Goal: Task Accomplishment & Management: Use online tool/utility

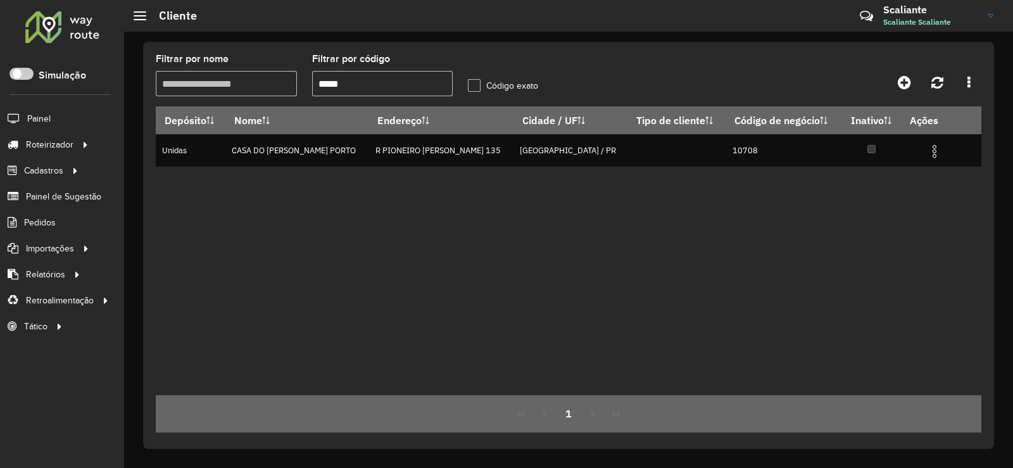
click at [45, 23] on div at bounding box center [62, 26] width 77 height 33
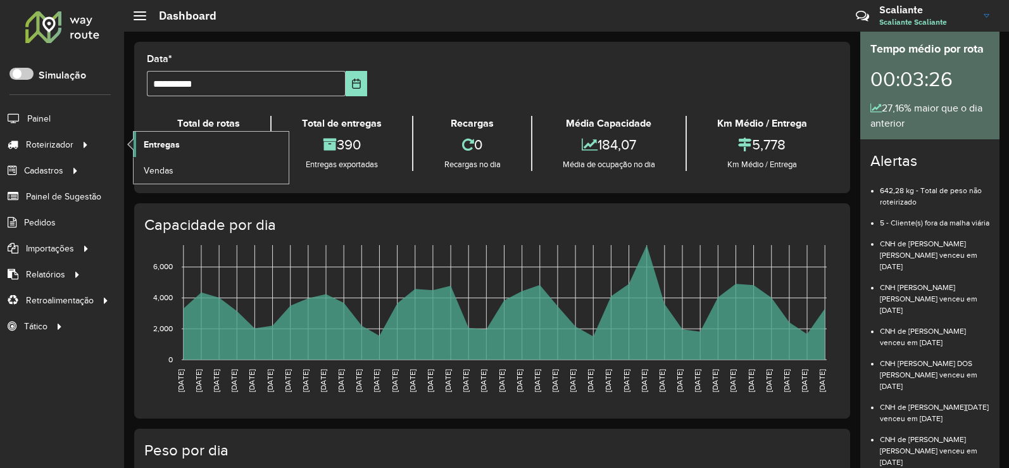
click at [186, 142] on link "Entregas" at bounding box center [211, 144] width 155 height 25
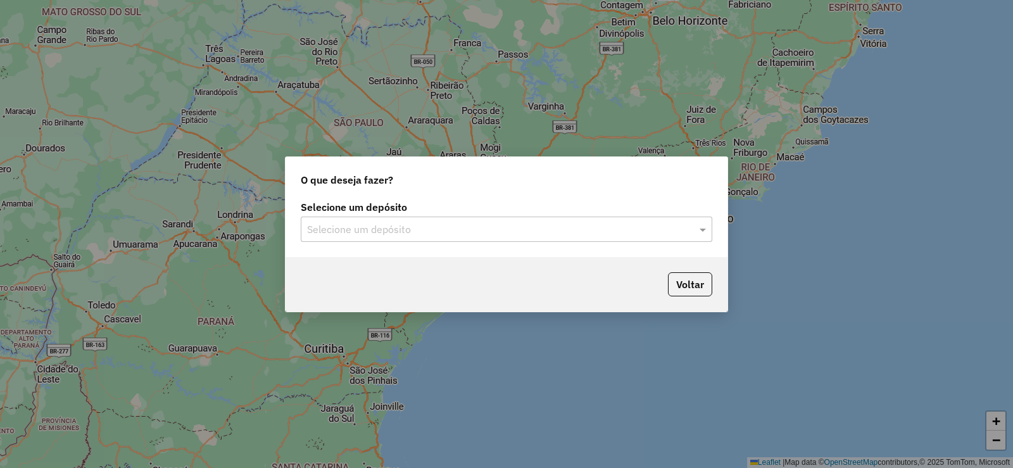
click at [334, 217] on div "Selecione um depósito" at bounding box center [507, 229] width 412 height 25
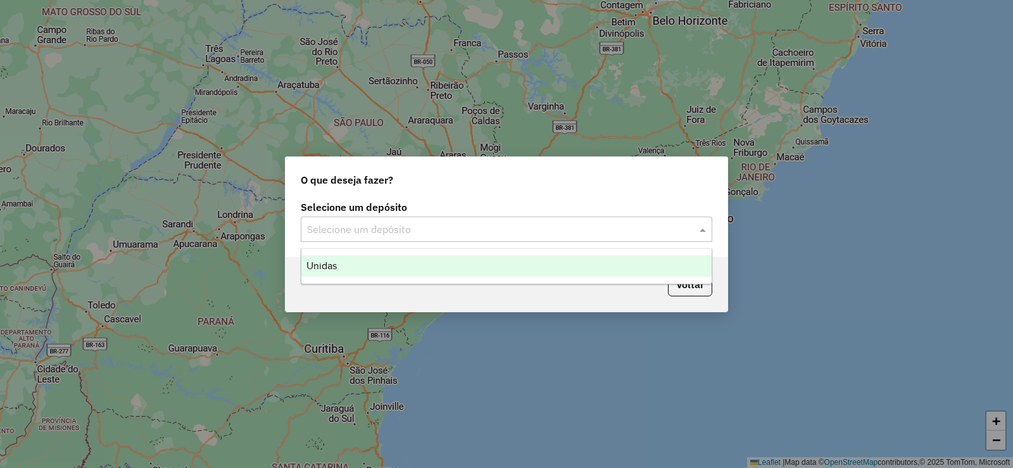
click at [379, 261] on div "Unidas" at bounding box center [506, 266] width 410 height 22
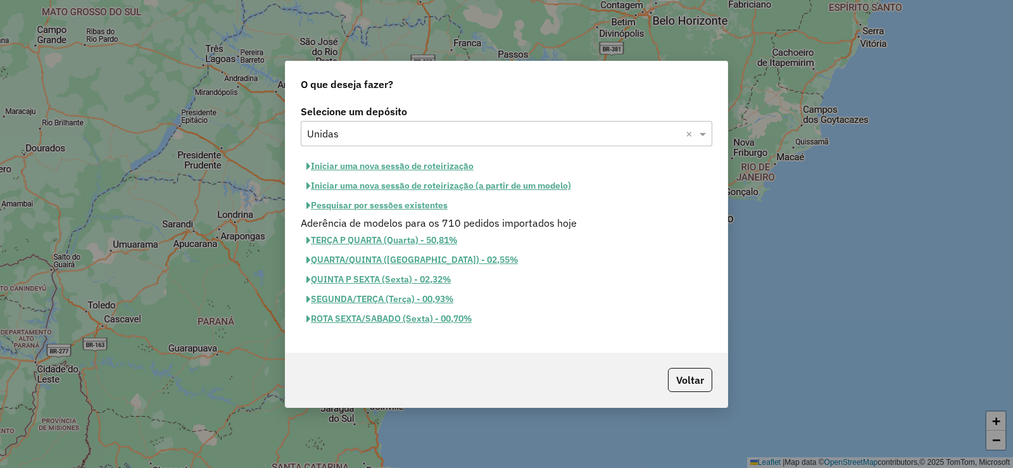
click at [384, 164] on button "Iniciar uma nova sessão de roteirização" at bounding box center [390, 166] width 179 height 20
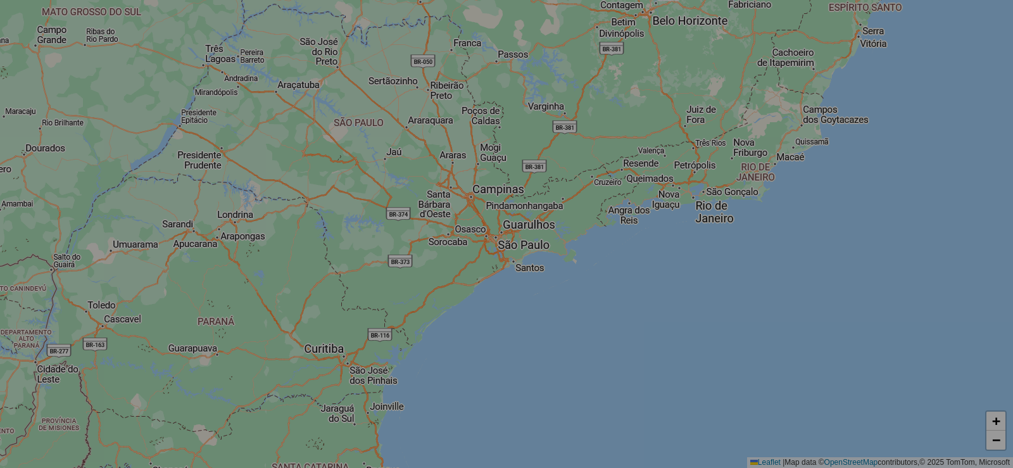
select select "*"
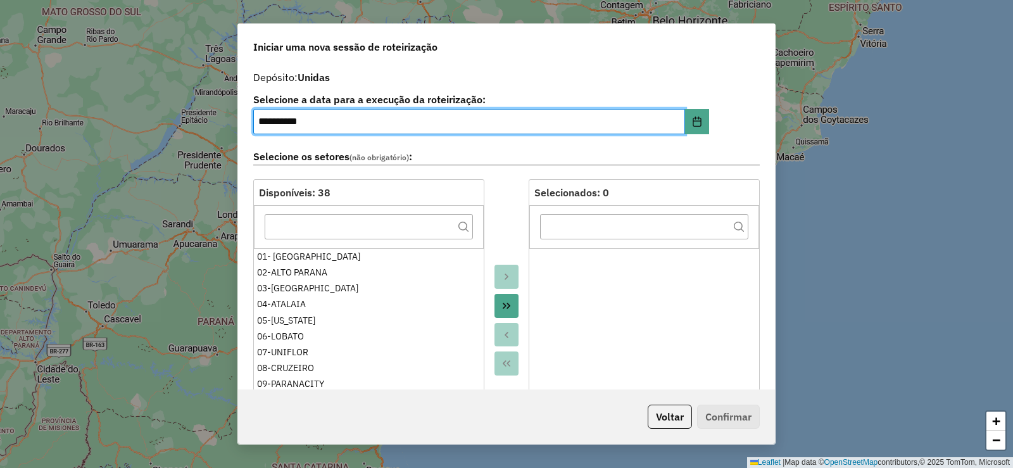
click at [510, 305] on button "Move All to Target" at bounding box center [507, 306] width 24 height 24
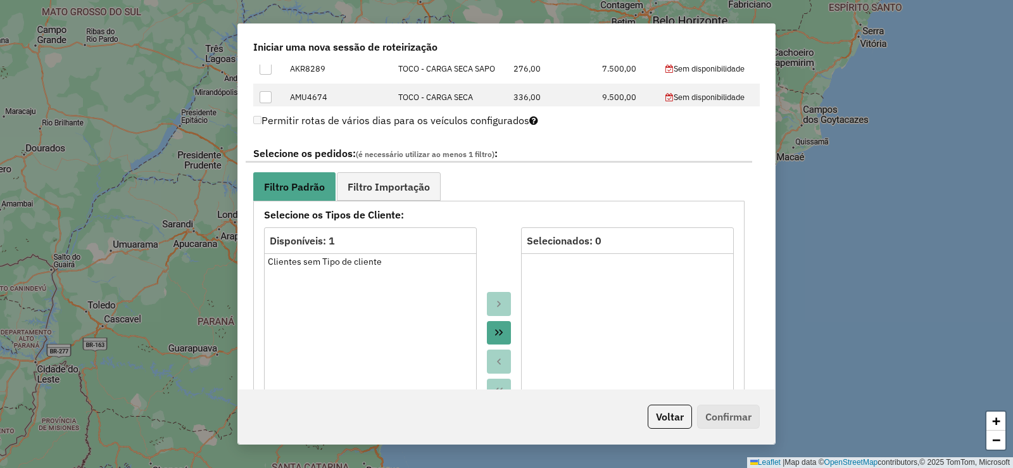
scroll to position [697, 0]
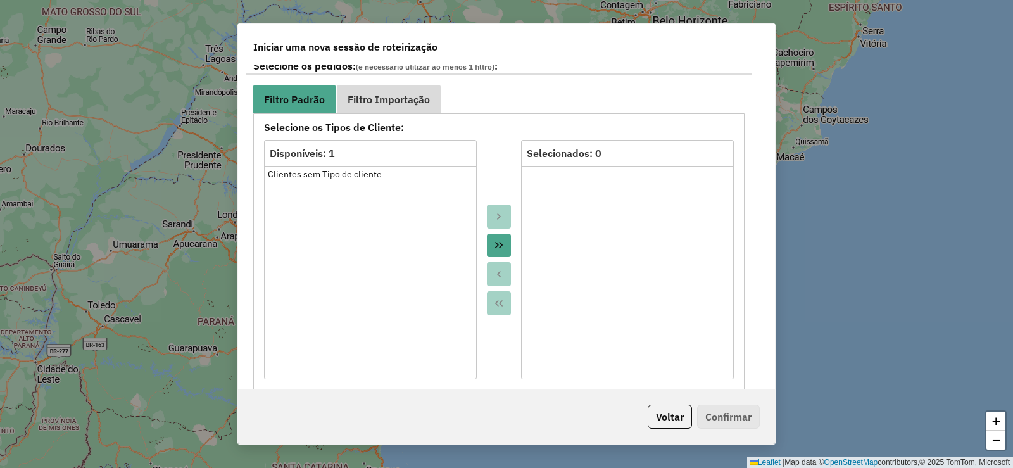
click at [419, 102] on span "Filtro Importação" at bounding box center [389, 99] width 82 height 10
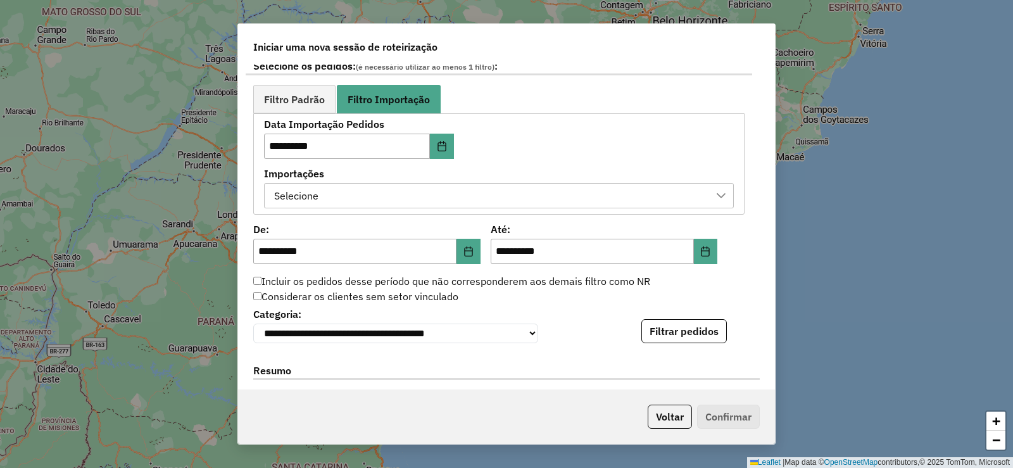
click at [545, 193] on div "Selecione" at bounding box center [489, 196] width 439 height 24
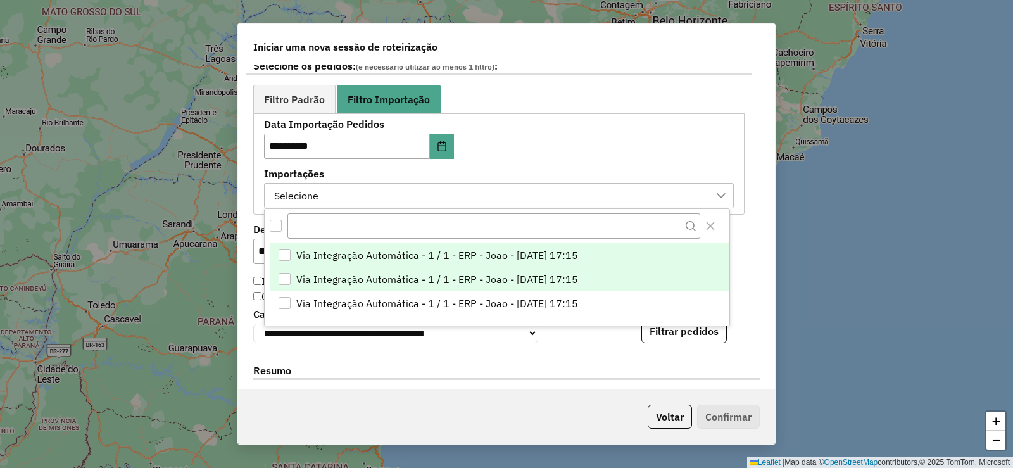
click at [602, 275] on li "Via Integração Automática - 1 / 1 - ERP - Joao - [DATE] 17:15" at bounding box center [500, 279] width 460 height 24
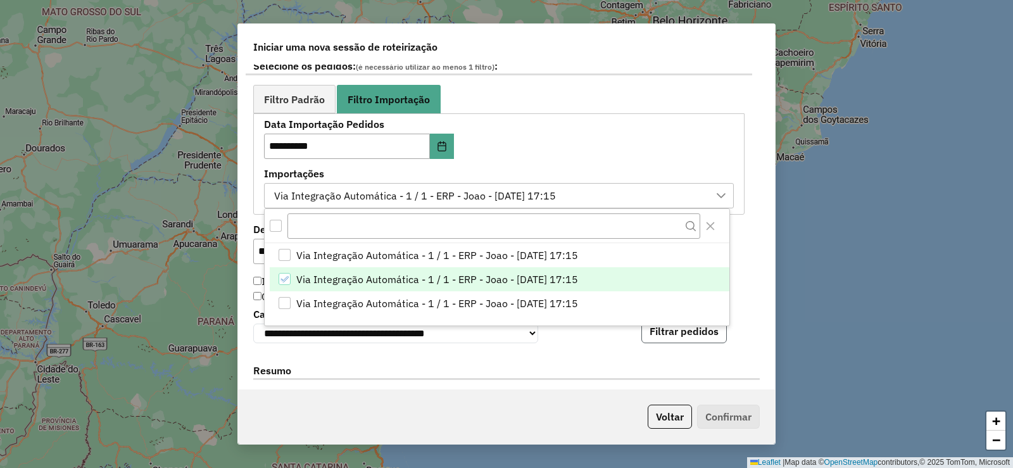
click at [700, 336] on button "Filtrar pedidos" at bounding box center [683, 331] width 85 height 24
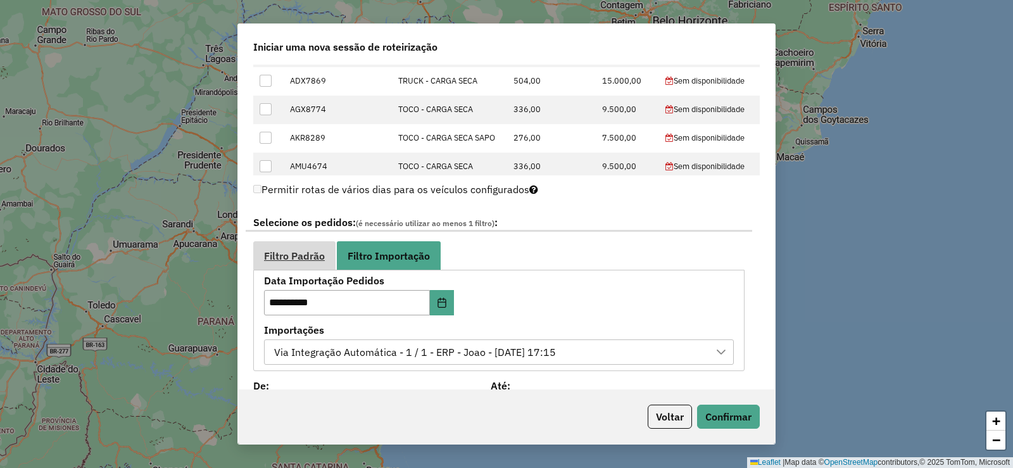
click at [299, 243] on link "Filtro Padrão" at bounding box center [294, 255] width 82 height 28
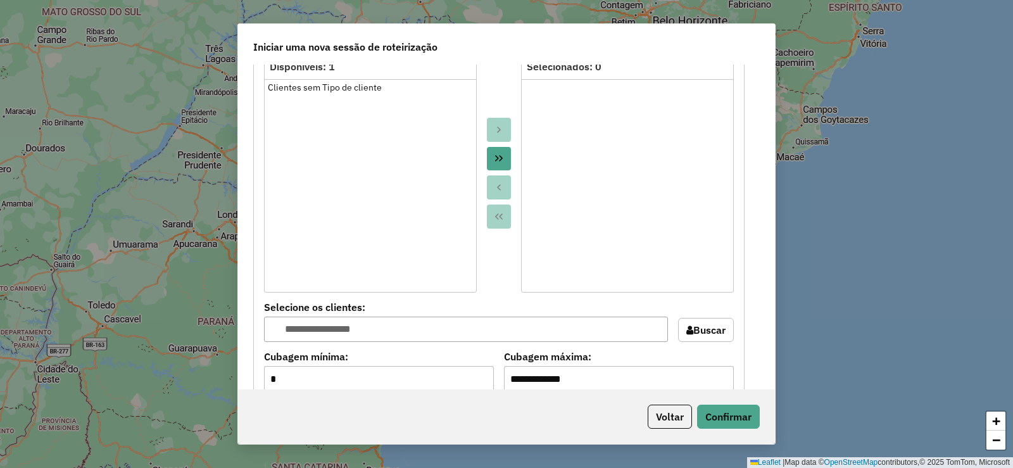
scroll to position [793, 0]
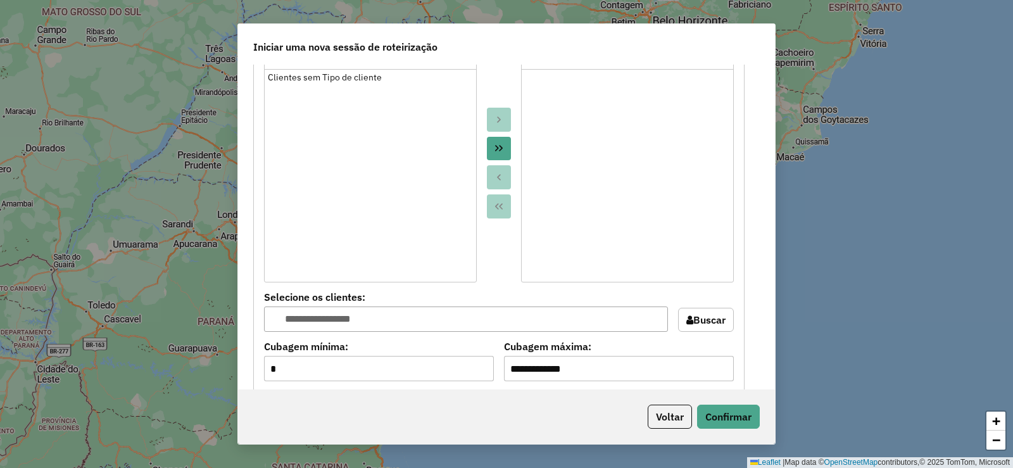
click at [496, 146] on icon "Move All to Target" at bounding box center [499, 148] width 10 height 10
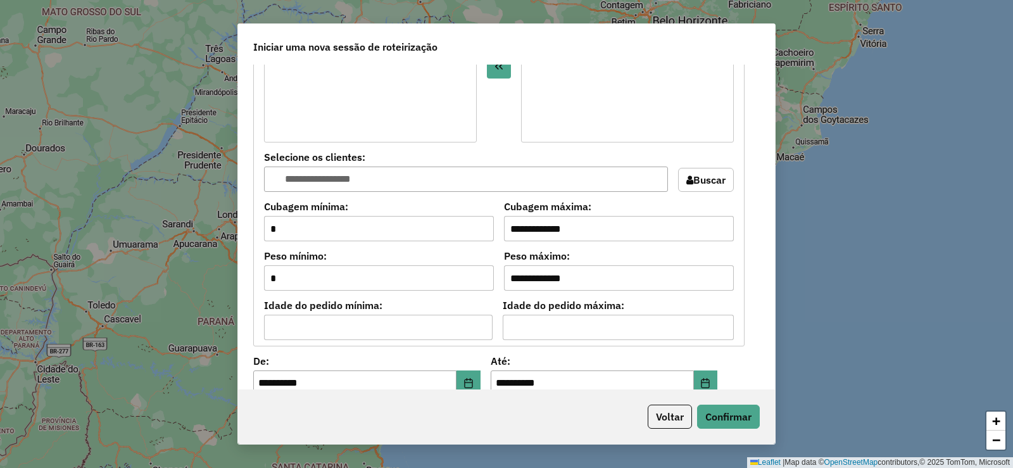
scroll to position [1047, 0]
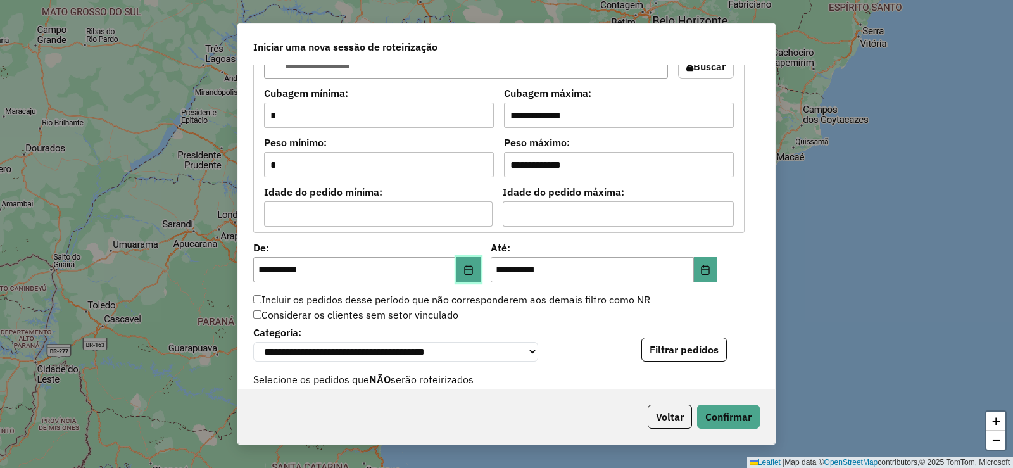
click at [465, 270] on icon "Choose Date" at bounding box center [469, 270] width 10 height 10
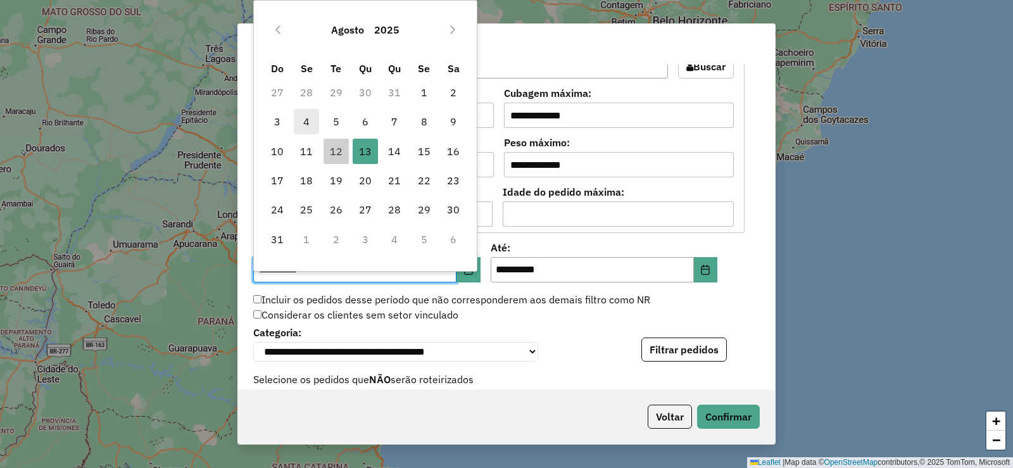
click at [310, 125] on span "4" at bounding box center [306, 121] width 25 height 25
type input "**********"
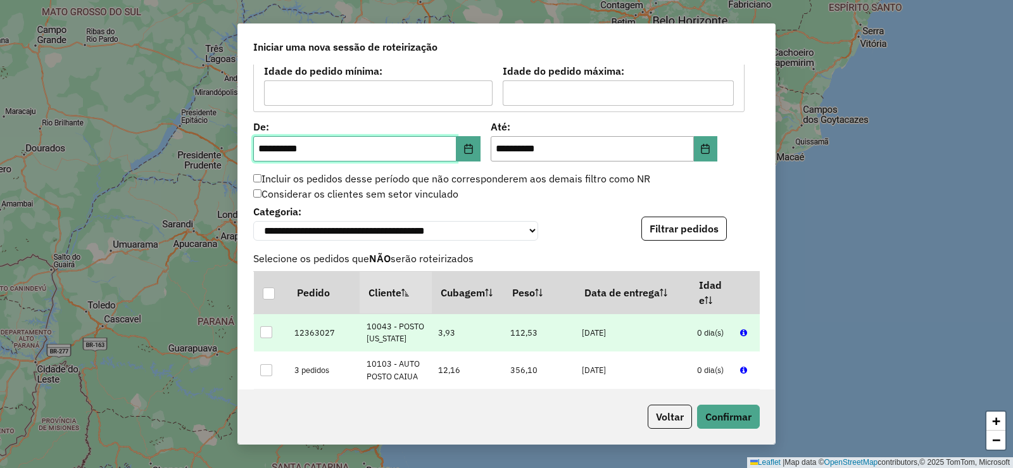
scroll to position [1237, 0]
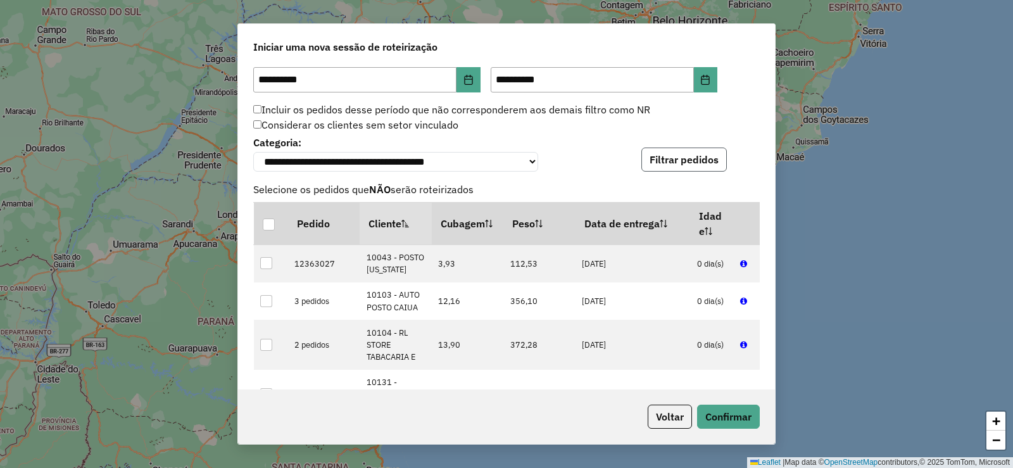
click at [702, 154] on button "Filtrar pedidos" at bounding box center [683, 160] width 85 height 24
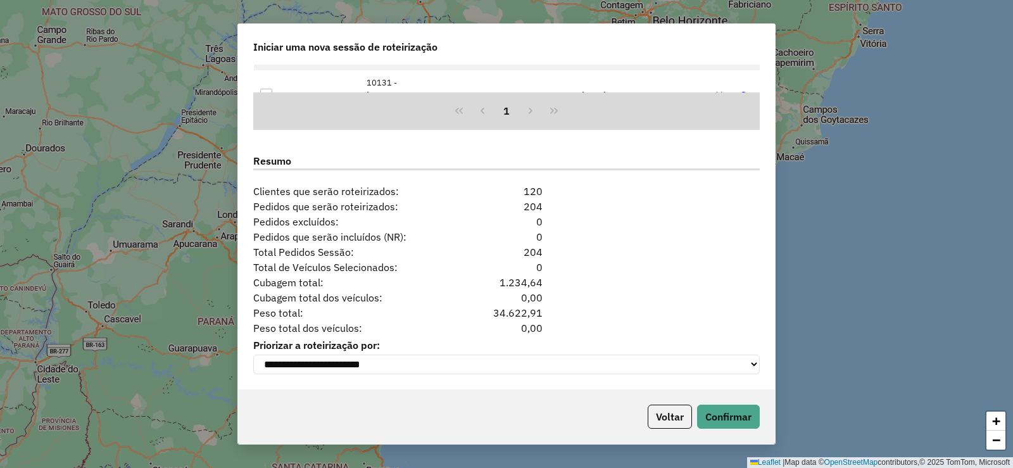
scroll to position [1543, 0]
click at [731, 422] on button "Confirmar" at bounding box center [728, 417] width 63 height 24
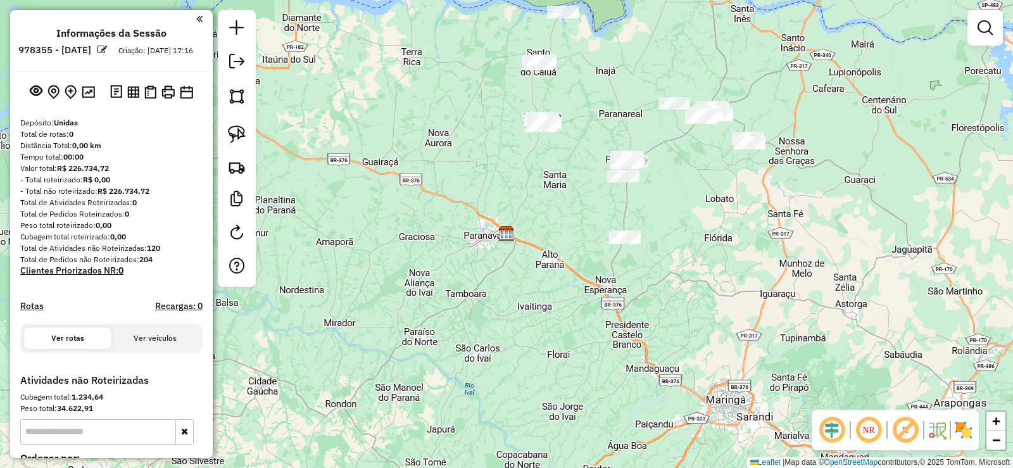
click at [503, 235] on div "Janela de atendimento Grade de atendimento Capacidade Transportadoras Veículos …" at bounding box center [506, 234] width 1013 height 468
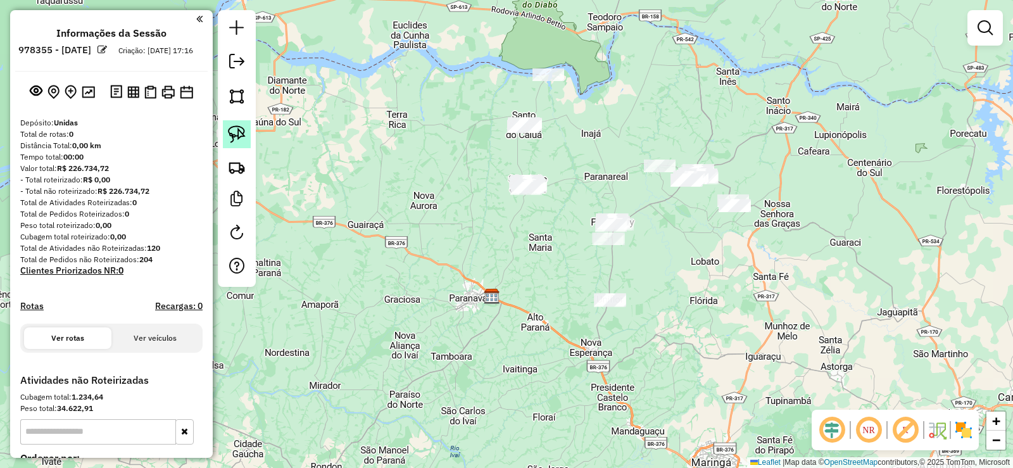
click at [233, 130] on img at bounding box center [237, 134] width 18 height 18
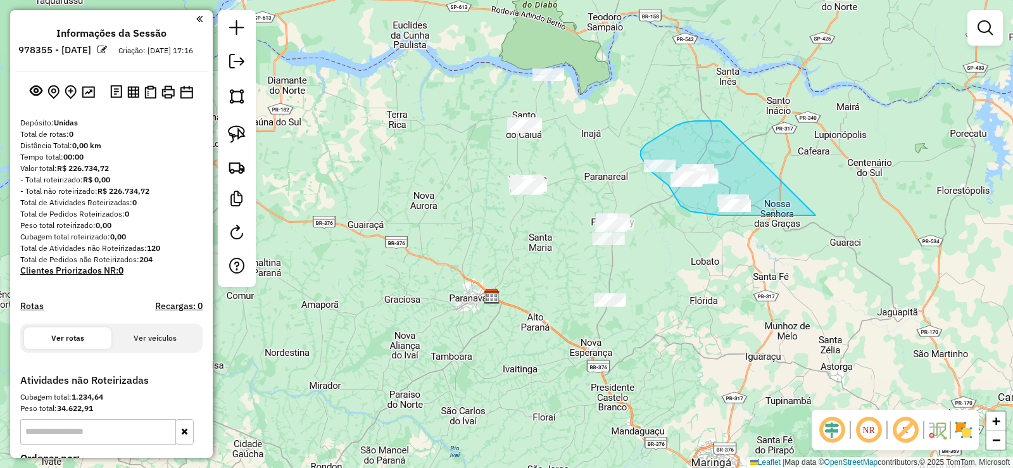
drag, startPoint x: 721, startPoint y: 121, endPoint x: 816, endPoint y: 215, distance: 133.9
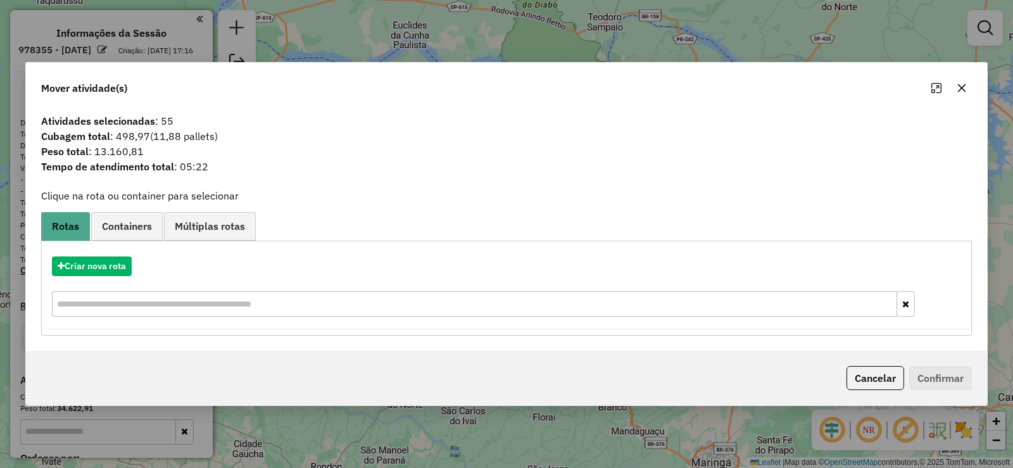
drag, startPoint x: 967, startPoint y: 82, endPoint x: 730, endPoint y: 191, distance: 260.4
click at [966, 82] on button "button" at bounding box center [962, 88] width 20 height 20
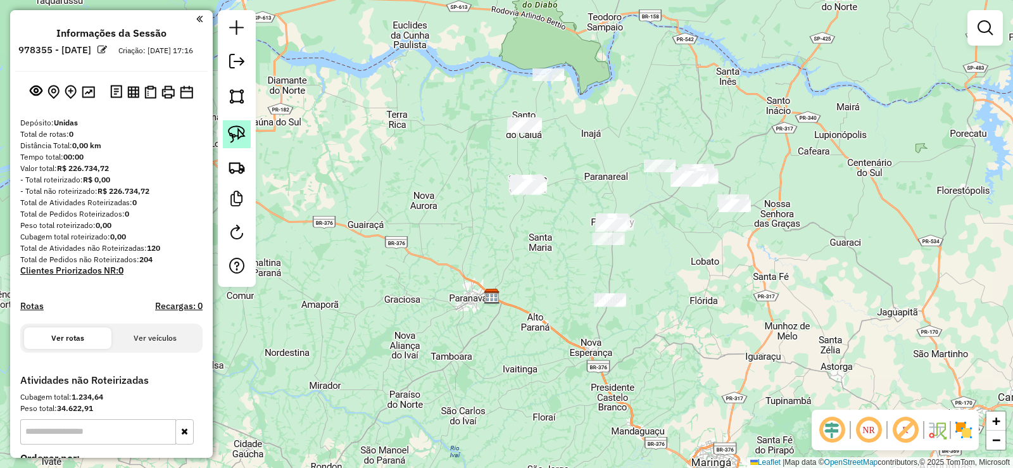
click at [243, 128] on img at bounding box center [237, 134] width 18 height 18
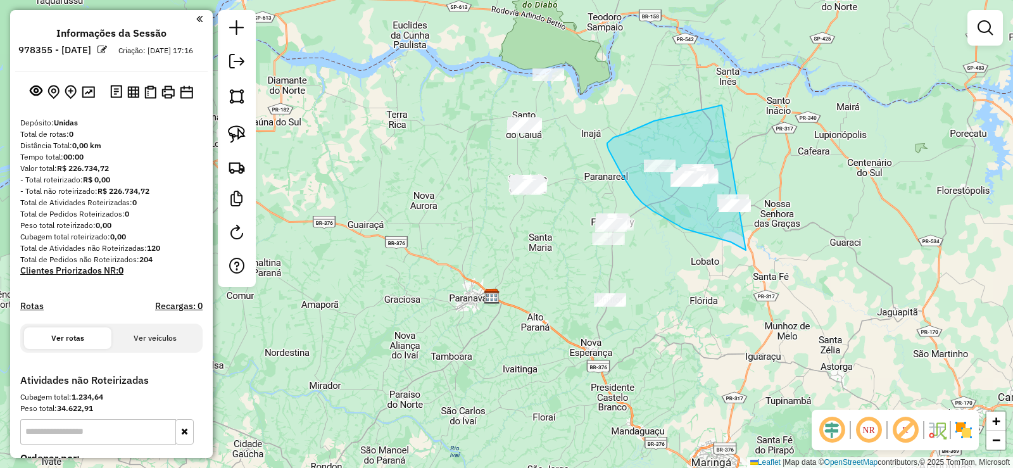
drag, startPoint x: 721, startPoint y: 105, endPoint x: 881, endPoint y: 248, distance: 214.8
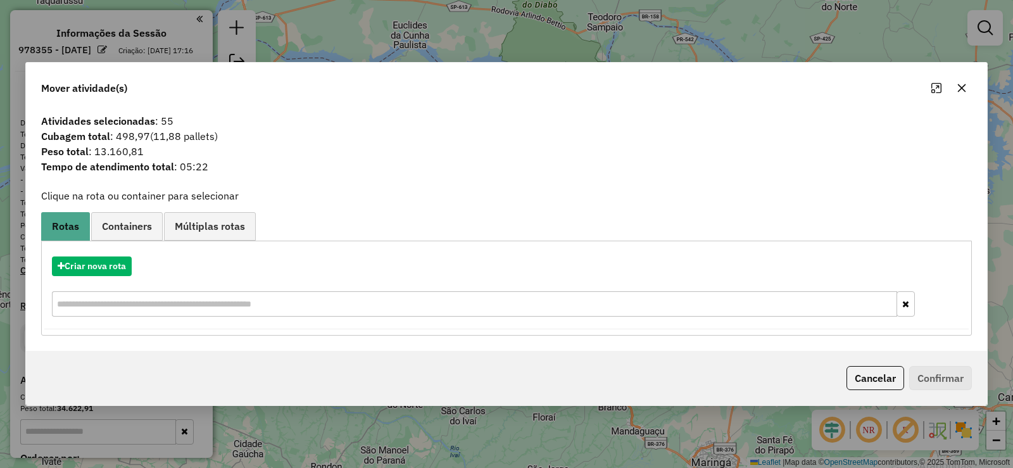
click at [957, 83] on icon "button" at bounding box center [962, 88] width 10 height 10
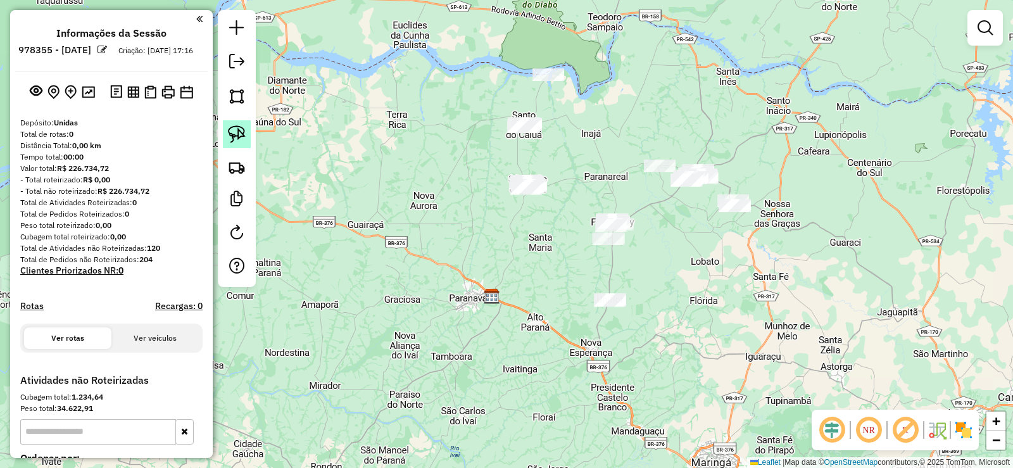
drag, startPoint x: 234, startPoint y: 142, endPoint x: 460, endPoint y: 127, distance: 226.5
click at [236, 140] on img at bounding box center [237, 134] width 18 height 18
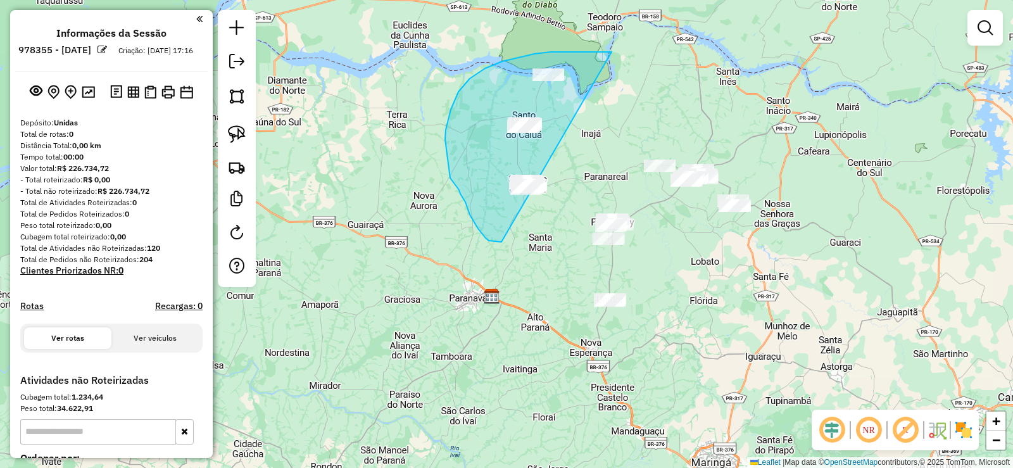
drag, startPoint x: 609, startPoint y: 52, endPoint x: 564, endPoint y: 233, distance: 186.5
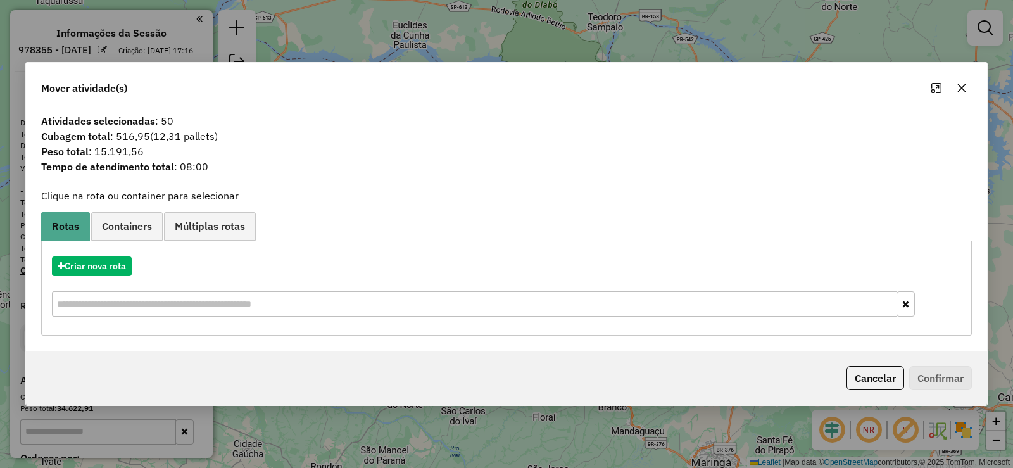
click at [961, 84] on icon "button" at bounding box center [962, 88] width 10 height 10
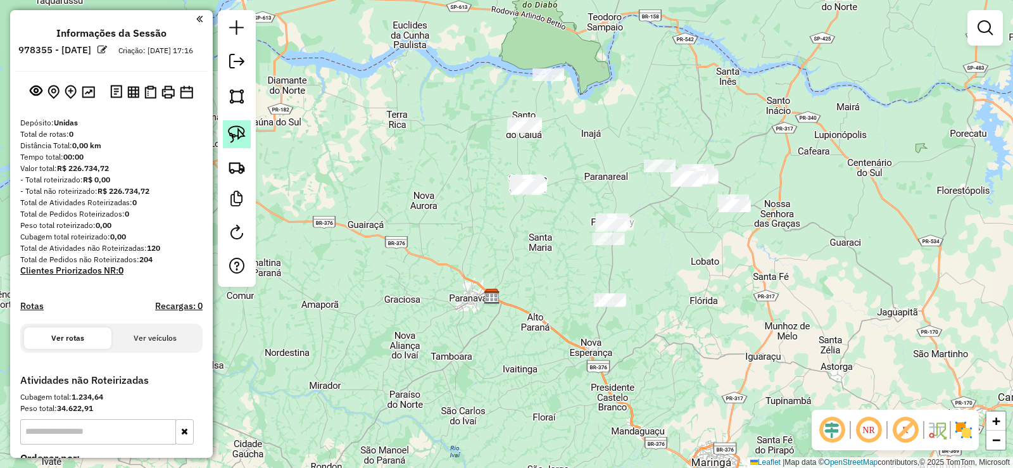
click at [238, 138] on img at bounding box center [237, 134] width 18 height 18
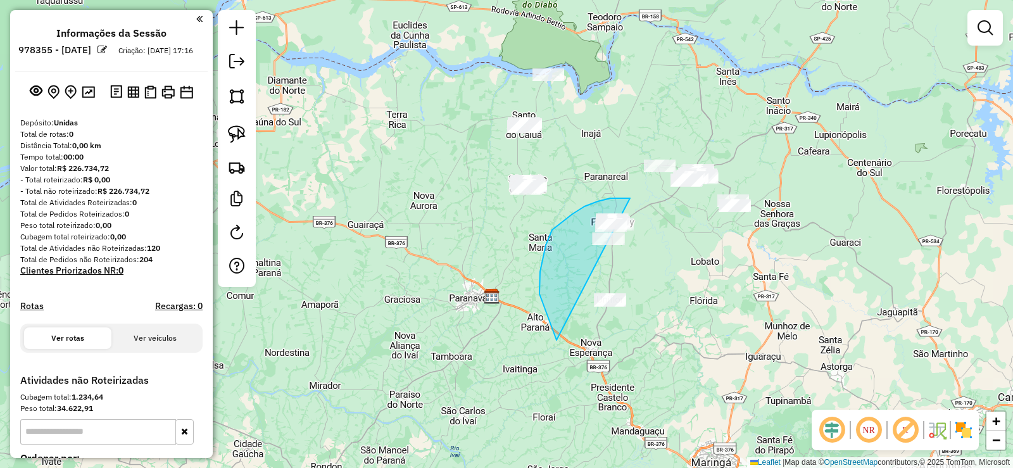
drag, startPoint x: 630, startPoint y: 198, endPoint x: 688, endPoint y: 346, distance: 158.4
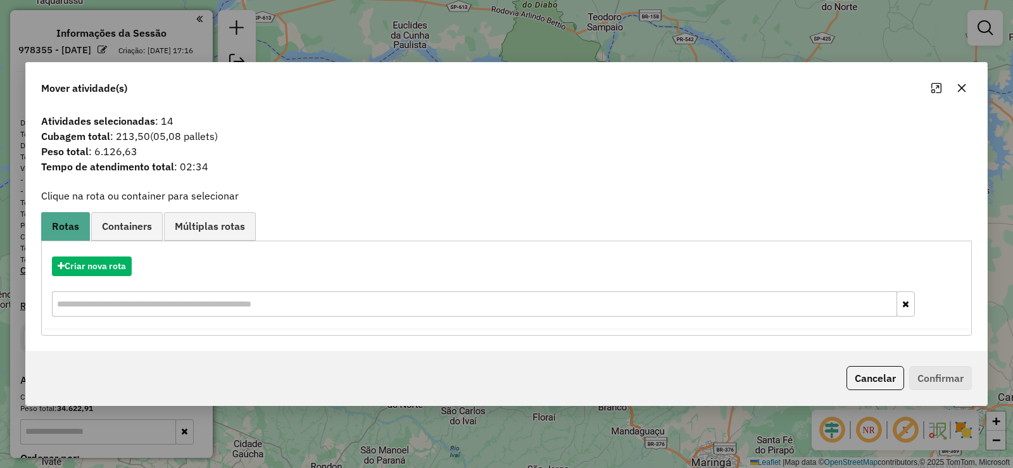
click at [966, 89] on icon "button" at bounding box center [962, 88] width 10 height 10
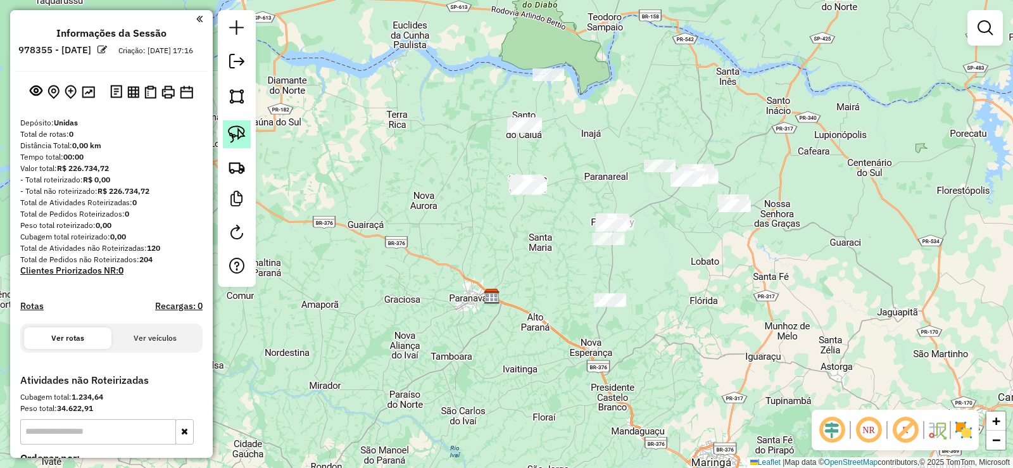
click at [232, 127] on img at bounding box center [237, 134] width 18 height 18
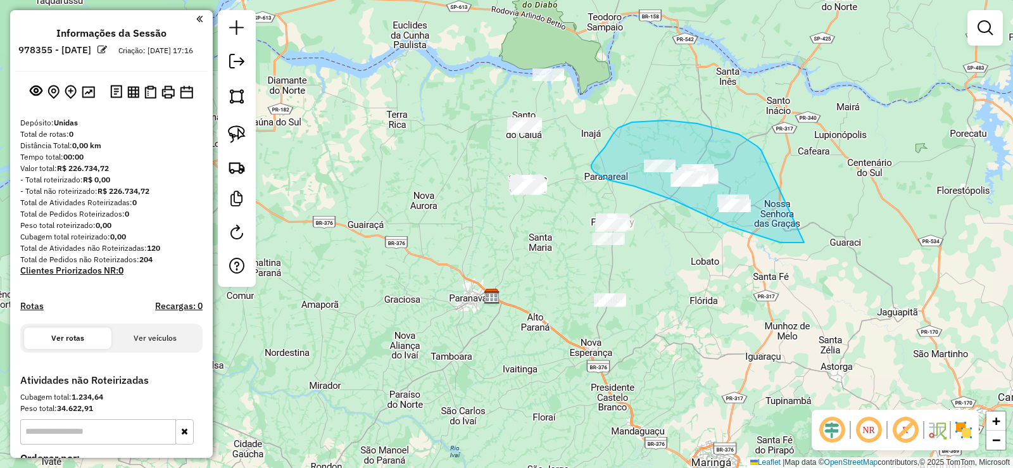
drag, startPoint x: 757, startPoint y: 146, endPoint x: 843, endPoint y: 236, distance: 123.6
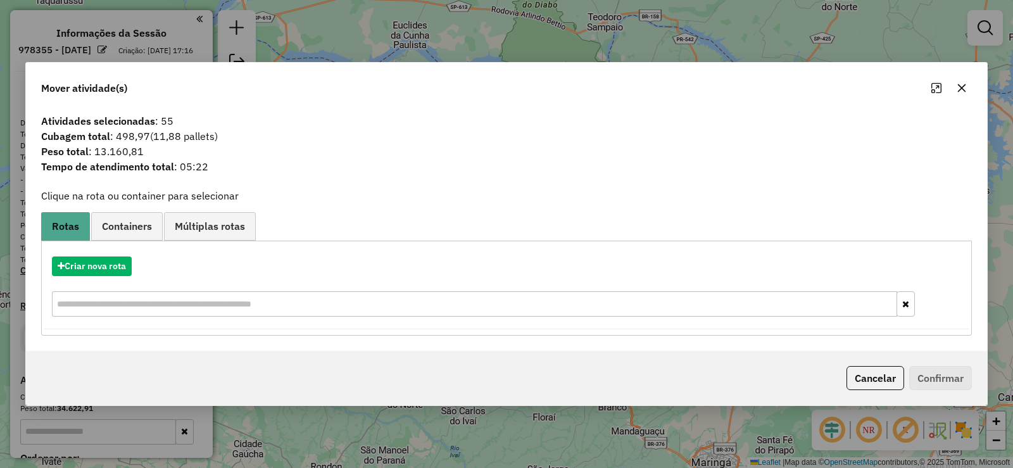
drag, startPoint x: 968, startPoint y: 88, endPoint x: 735, endPoint y: 172, distance: 248.2
click at [968, 87] on button "button" at bounding box center [962, 88] width 20 height 20
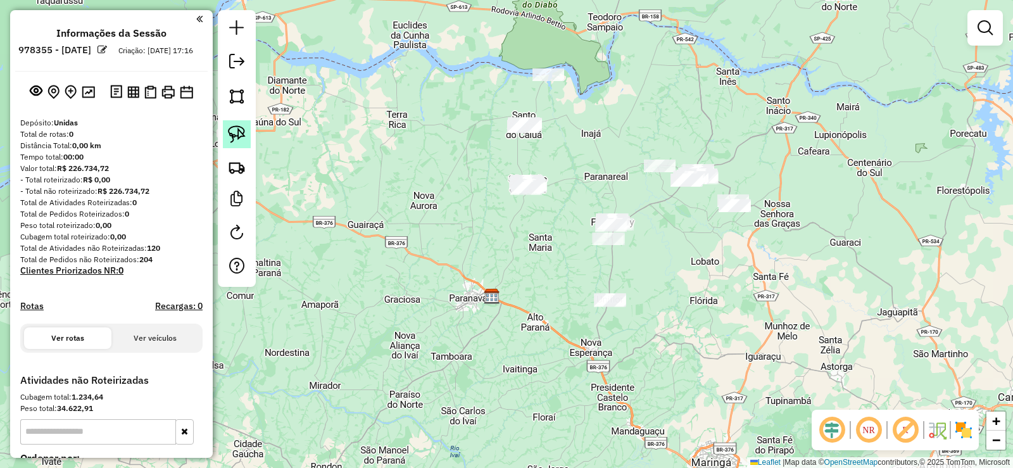
click at [241, 136] on img at bounding box center [237, 134] width 18 height 18
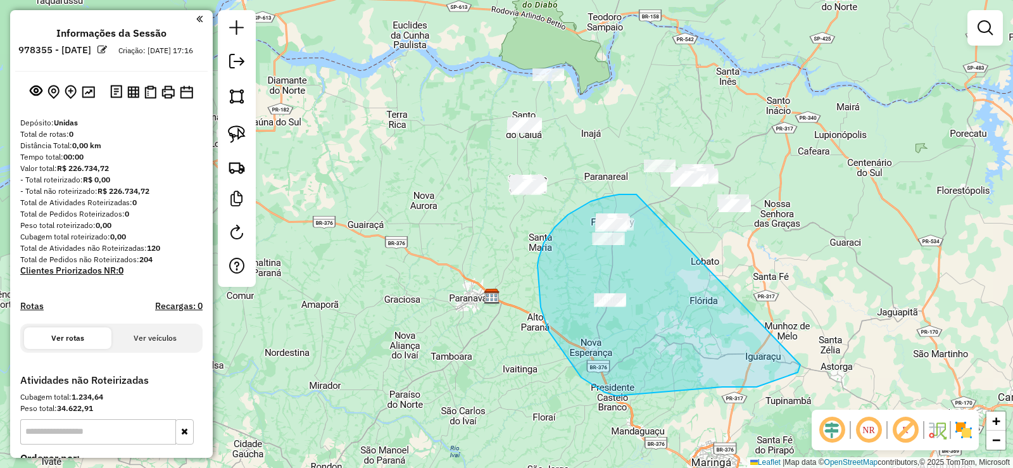
drag, startPoint x: 635, startPoint y: 194, endPoint x: 800, endPoint y: 362, distance: 235.1
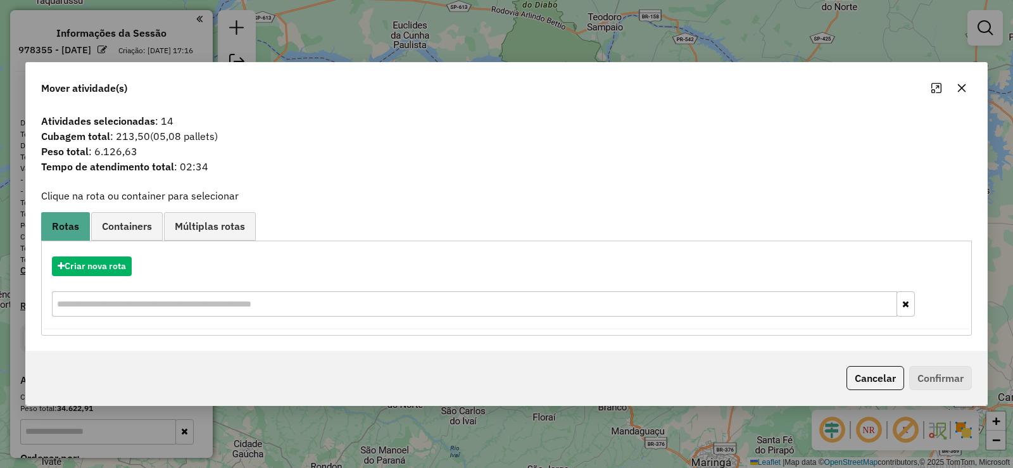
click at [966, 80] on button "button" at bounding box center [962, 88] width 20 height 20
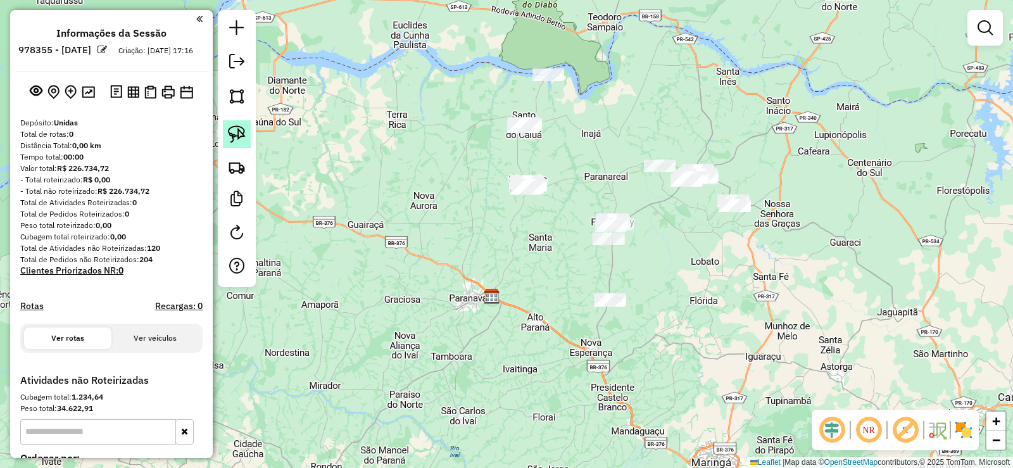
click at [243, 138] on img at bounding box center [237, 134] width 18 height 18
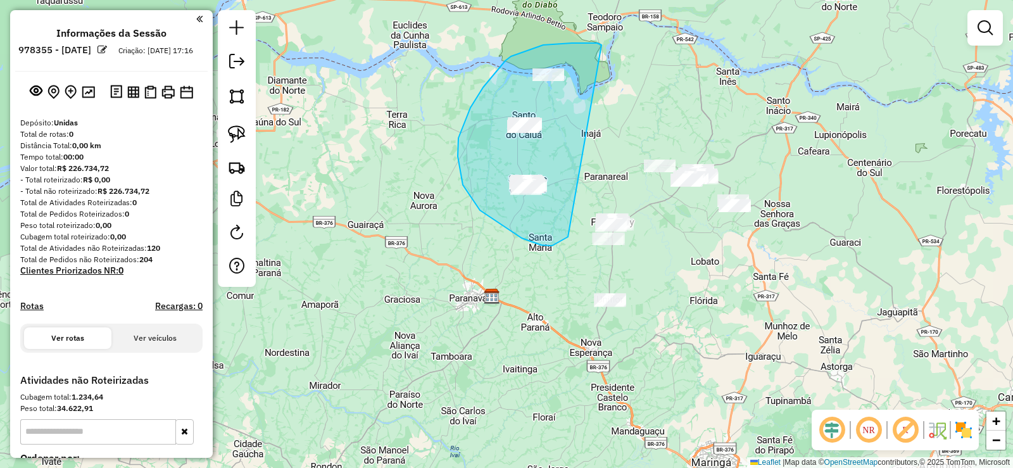
drag, startPoint x: 602, startPoint y: 45, endPoint x: 576, endPoint y: 220, distance: 176.6
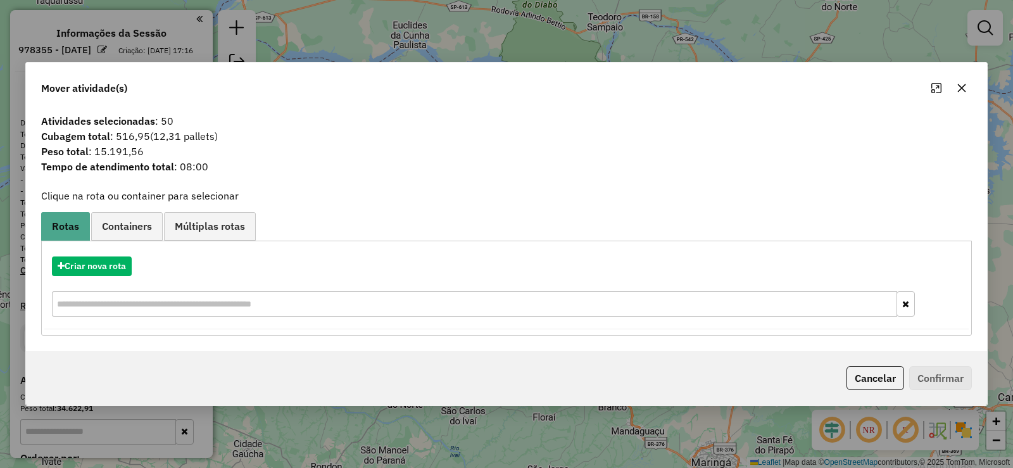
drag, startPoint x: 959, startPoint y: 82, endPoint x: 654, endPoint y: 205, distance: 329.0
click at [958, 82] on button "button" at bounding box center [962, 88] width 20 height 20
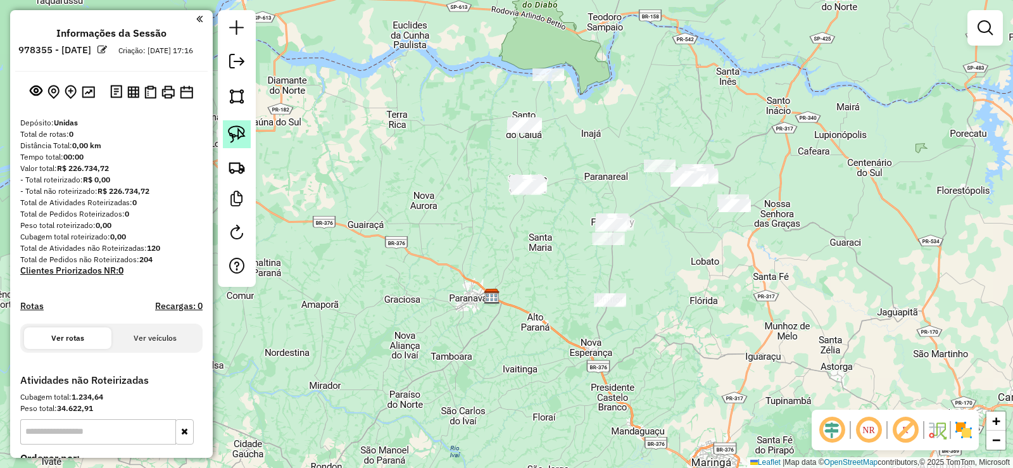
click at [232, 134] on img at bounding box center [237, 134] width 18 height 18
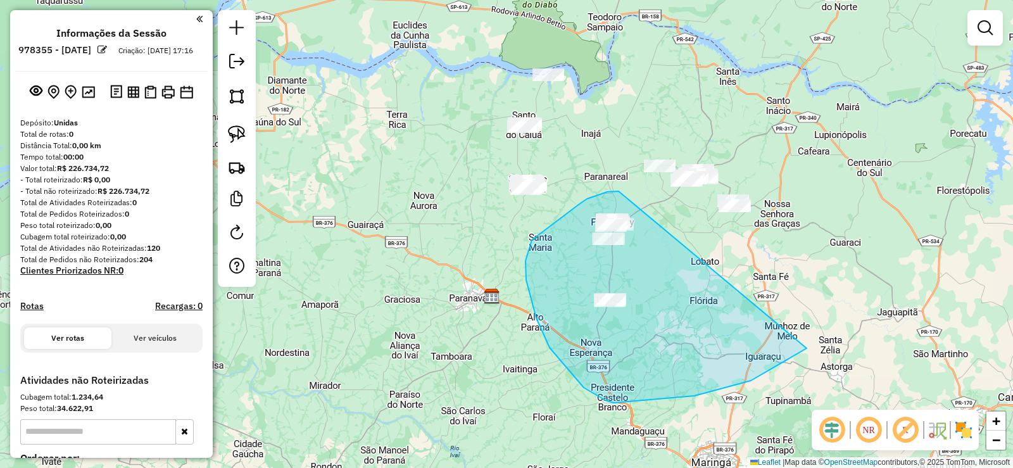
drag, startPoint x: 619, startPoint y: 191, endPoint x: 847, endPoint y: 314, distance: 259.0
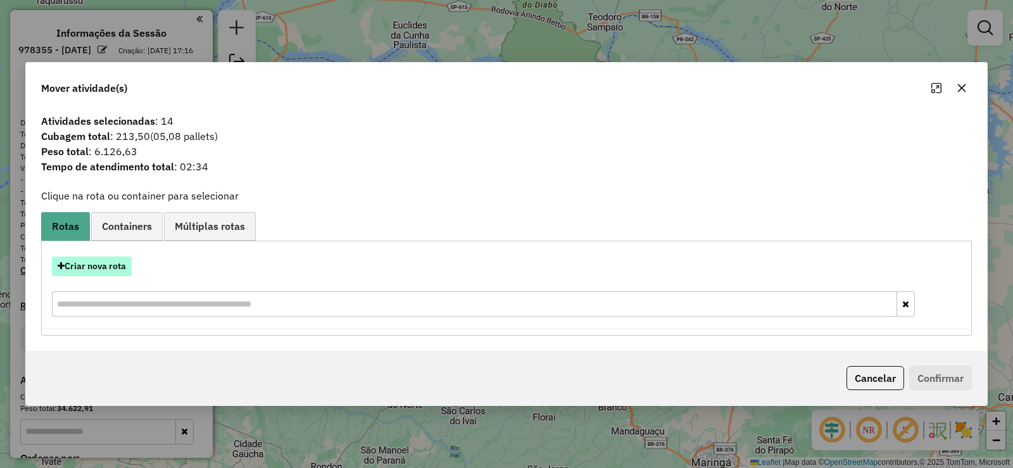
click at [87, 267] on button "Criar nova rota" at bounding box center [92, 266] width 80 height 20
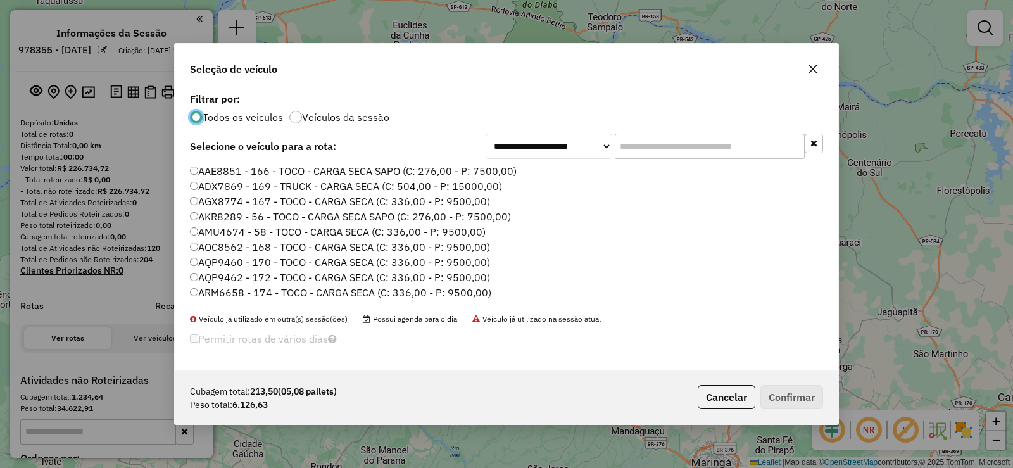
scroll to position [7, 4]
click at [672, 154] on input "text" at bounding box center [710, 146] width 190 height 25
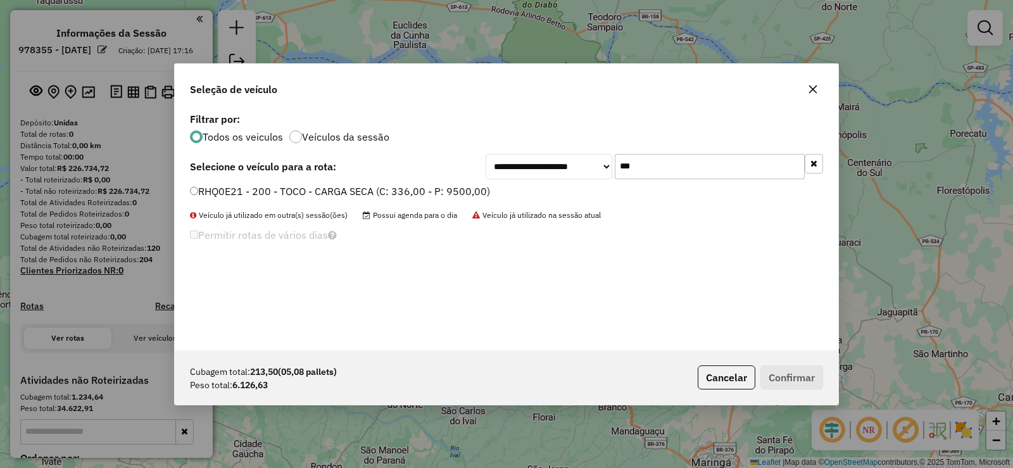
type input "***"
click at [450, 197] on label "RHQ0E21 - 200 - TOCO - CARGA SECA (C: 336,00 - P: 9500,00)" at bounding box center [340, 191] width 300 height 15
click at [811, 367] on button "Confirmar" at bounding box center [792, 377] width 63 height 24
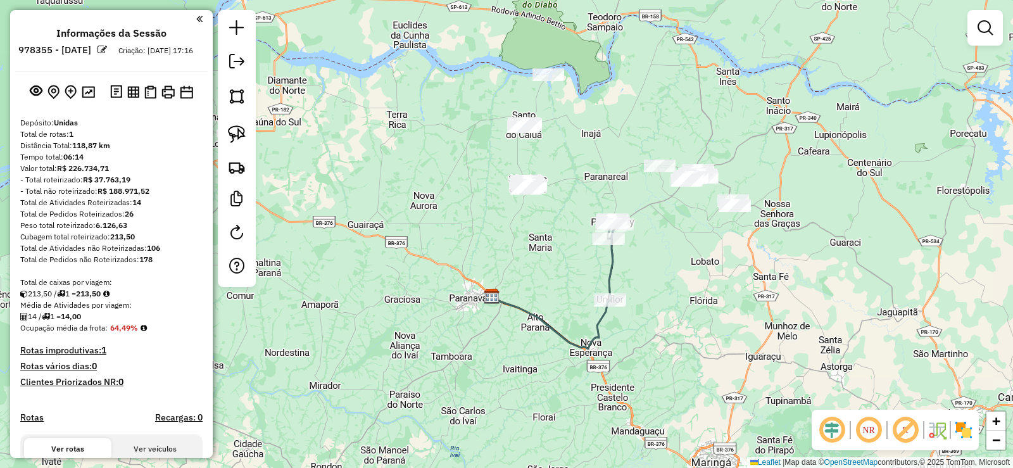
scroll to position [190, 0]
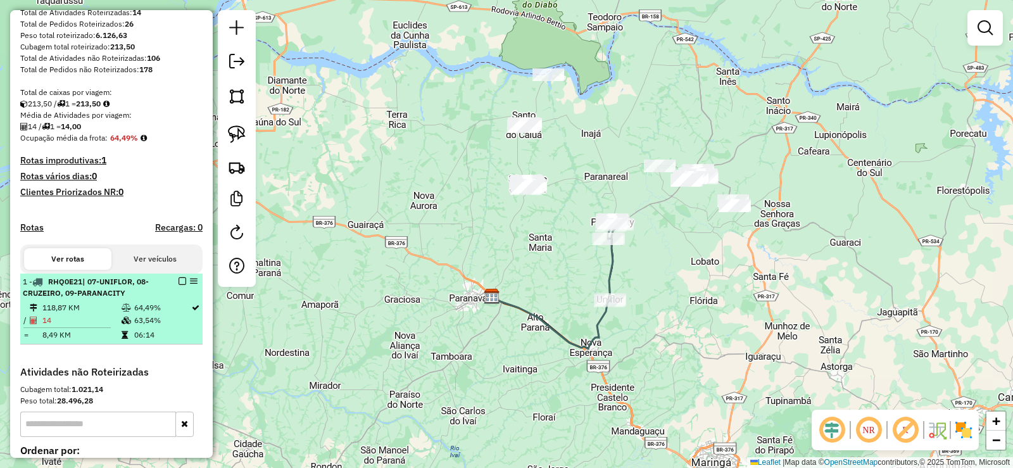
click at [179, 285] on em at bounding box center [183, 281] width 8 height 8
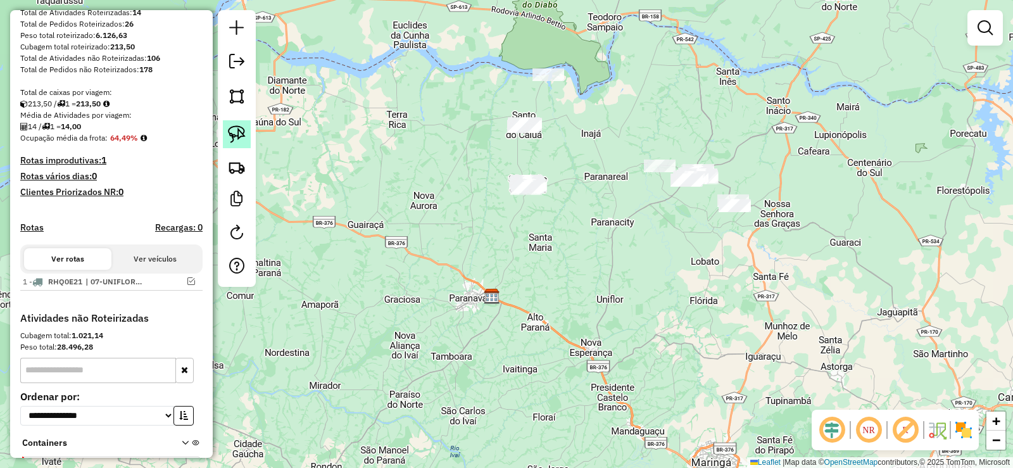
click at [246, 144] on link at bounding box center [237, 134] width 28 height 28
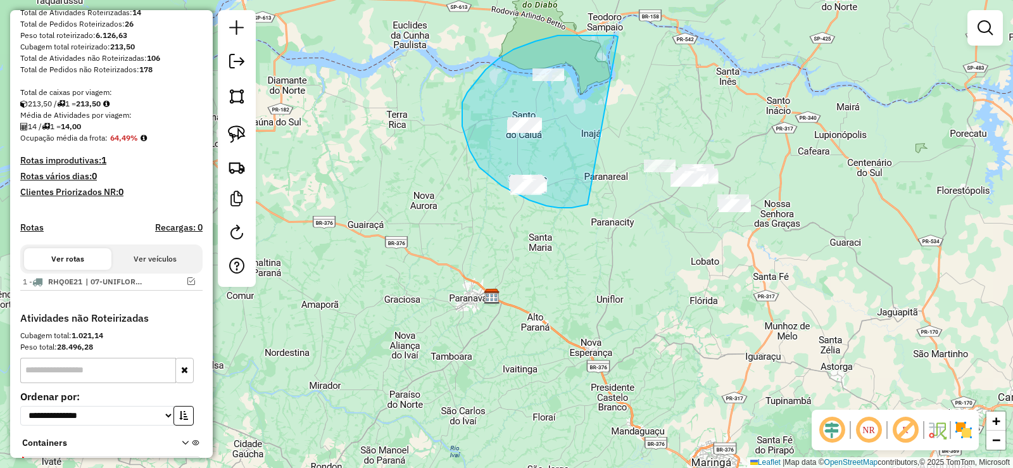
drag, startPoint x: 558, startPoint y: 35, endPoint x: 588, endPoint y: 205, distance: 171.7
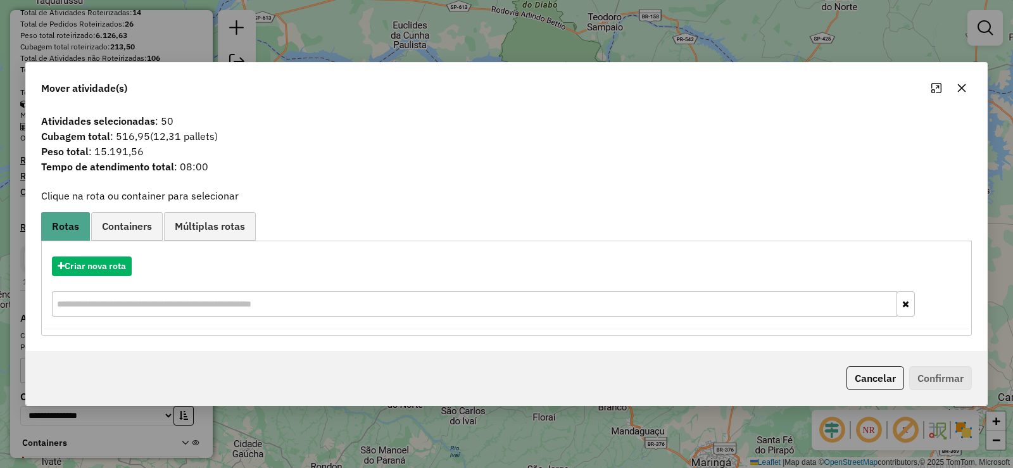
click at [962, 86] on icon "button" at bounding box center [962, 88] width 10 height 10
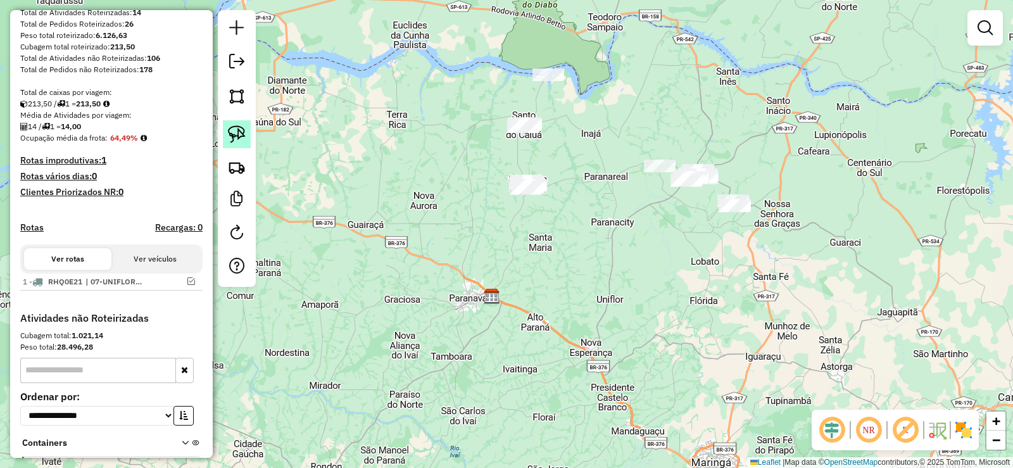
click at [243, 137] on img at bounding box center [237, 134] width 18 height 18
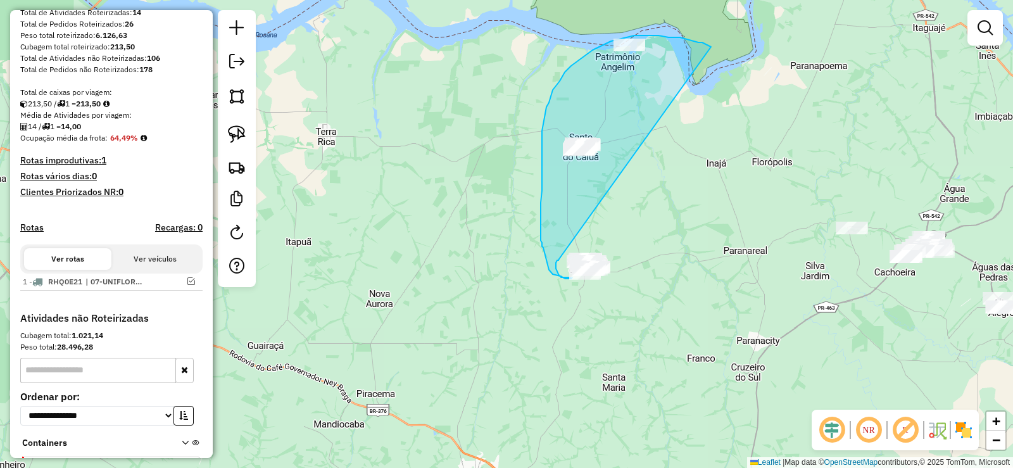
drag, startPoint x: 692, startPoint y: 41, endPoint x: 566, endPoint y: 254, distance: 247.8
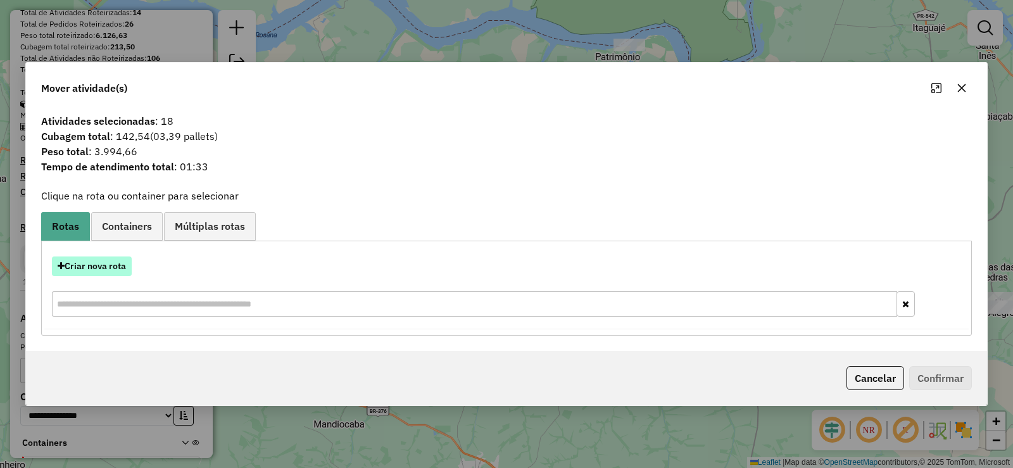
click at [91, 259] on button "Criar nova rota" at bounding box center [92, 266] width 80 height 20
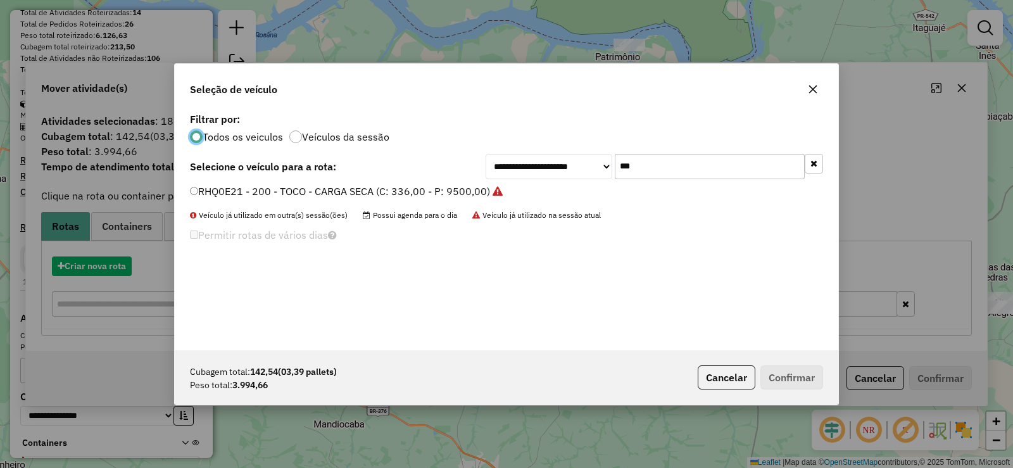
scroll to position [7, 4]
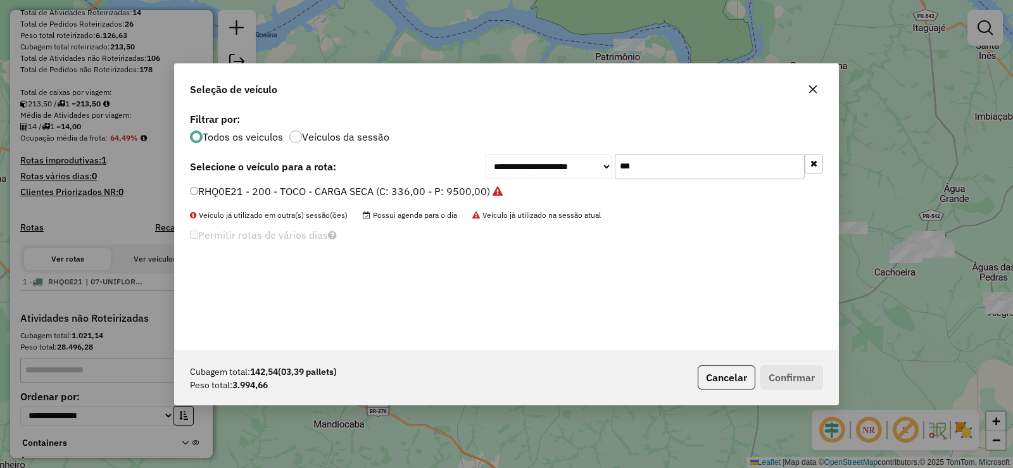
click at [673, 170] on input "***" at bounding box center [710, 166] width 190 height 25
type input "***"
click at [321, 195] on label "ARX3902 - 178 - TOCO - CARGA SECA (C: 336,00 - P: 9500,00)" at bounding box center [340, 191] width 300 height 15
click at [781, 367] on button "Confirmar" at bounding box center [792, 377] width 63 height 24
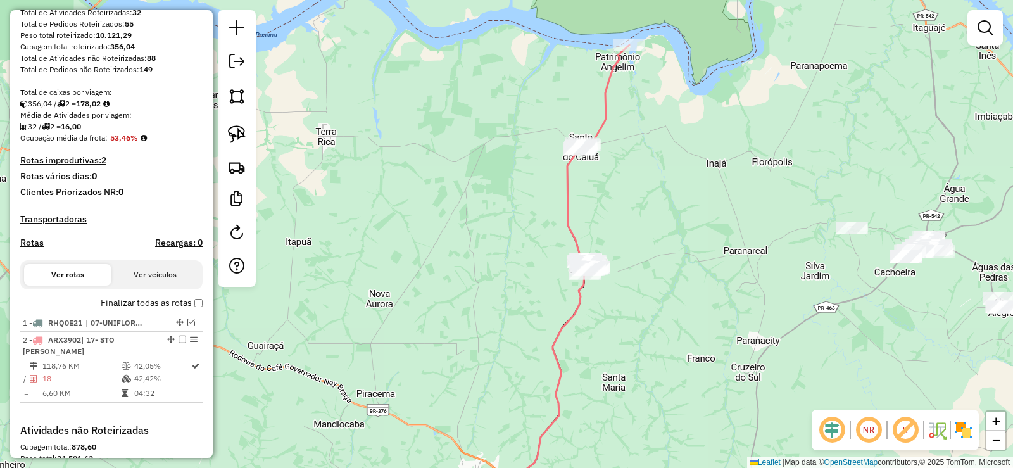
click at [833, 426] on em at bounding box center [832, 430] width 30 height 30
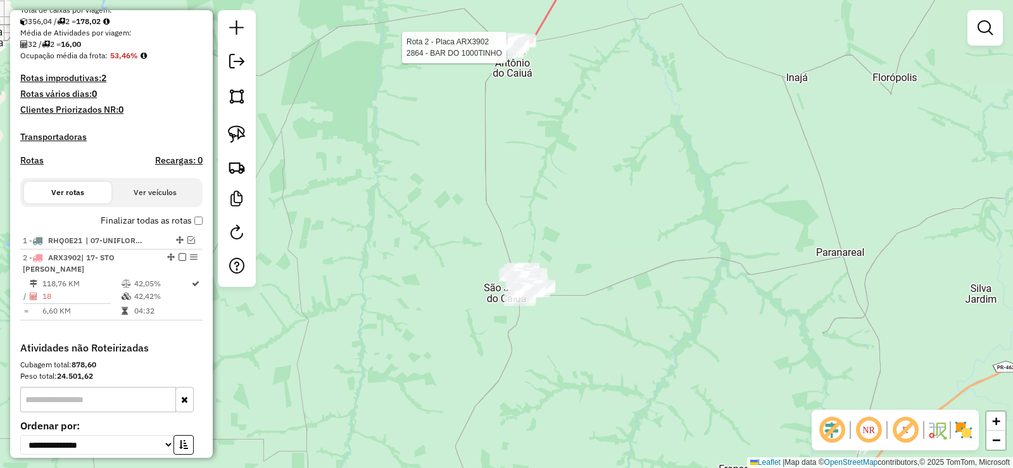
select select "**********"
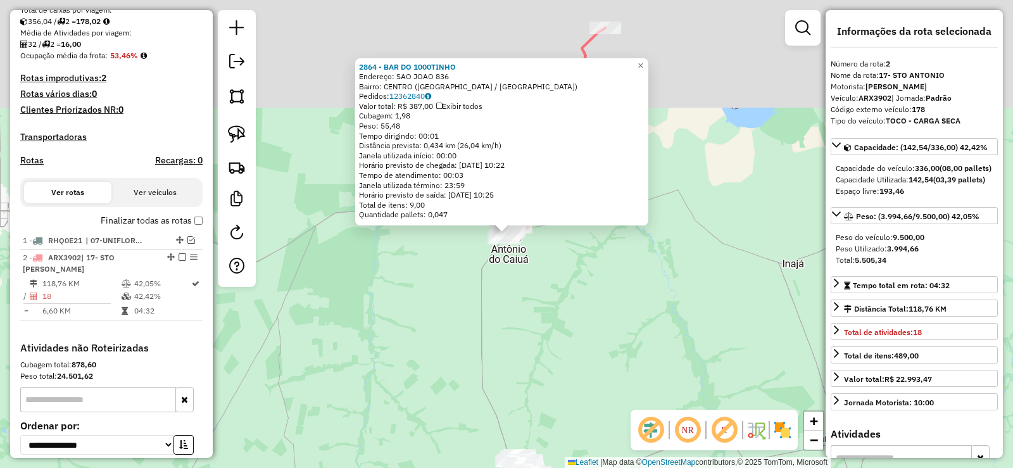
scroll to position [396, 0]
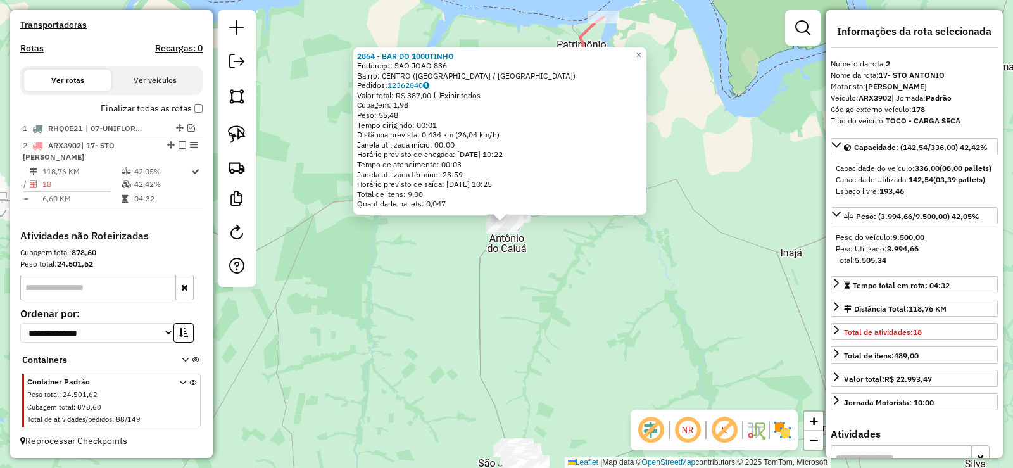
drag, startPoint x: 680, startPoint y: 358, endPoint x: 645, endPoint y: 168, distance: 192.6
click at [645, 168] on div "2864 - BAR DO 1000TINHO Endereço: SAO JOAO 836 Bairro: [GEOGRAPHIC_DATA] ([GEOG…" at bounding box center [506, 234] width 1013 height 468
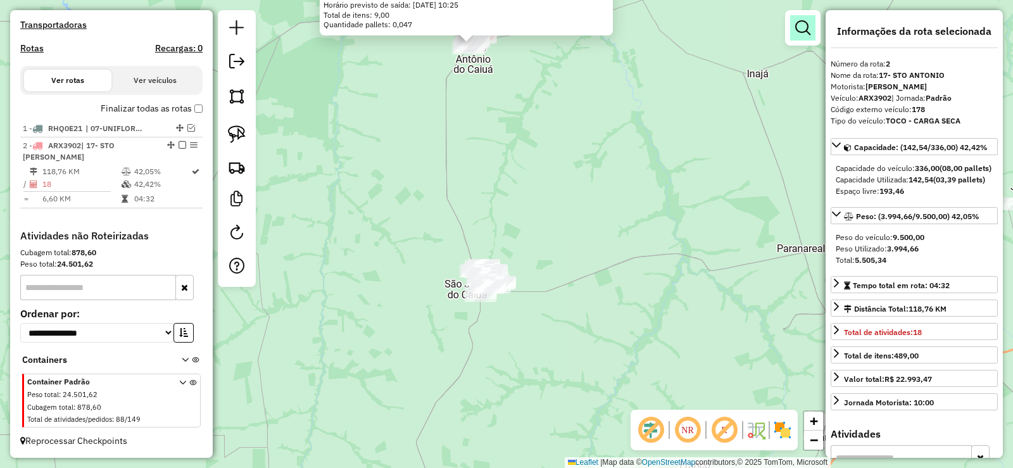
click at [800, 37] on link at bounding box center [802, 27] width 25 height 25
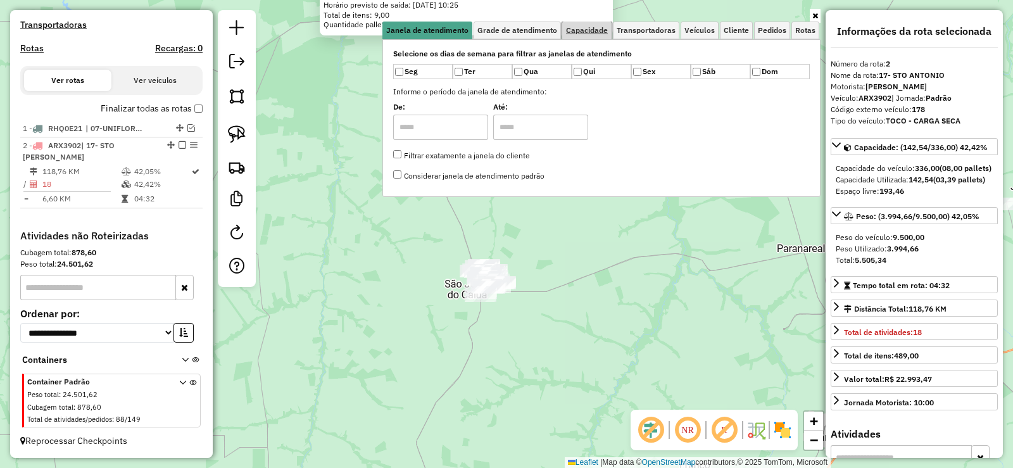
click at [585, 32] on span "Capacidade" at bounding box center [587, 31] width 42 height 8
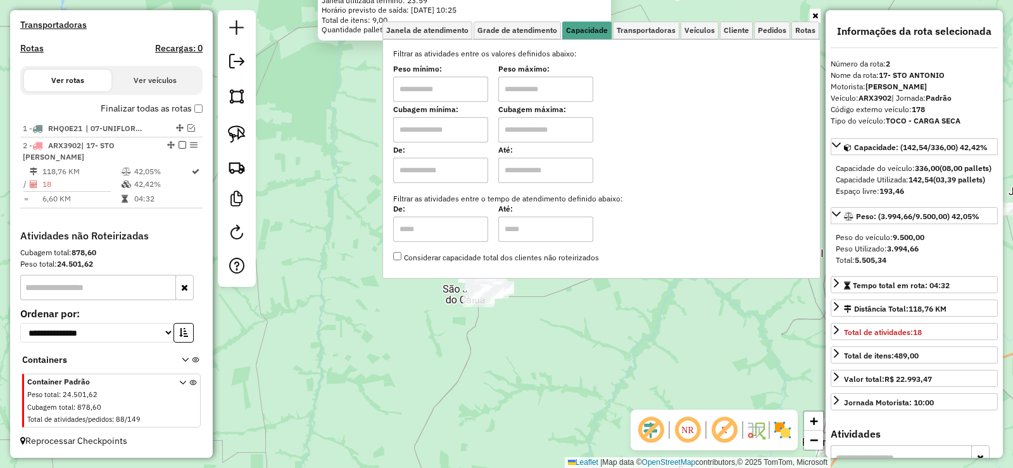
drag, startPoint x: 598, startPoint y: 301, endPoint x: 512, endPoint y: 218, distance: 119.6
click at [549, 357] on div "2864 - BAR DO 1000TINHO Endereço: SAO JOAO 836 Bairro: [GEOGRAPHIC_DATA] ([GEOG…" at bounding box center [506, 234] width 1013 height 468
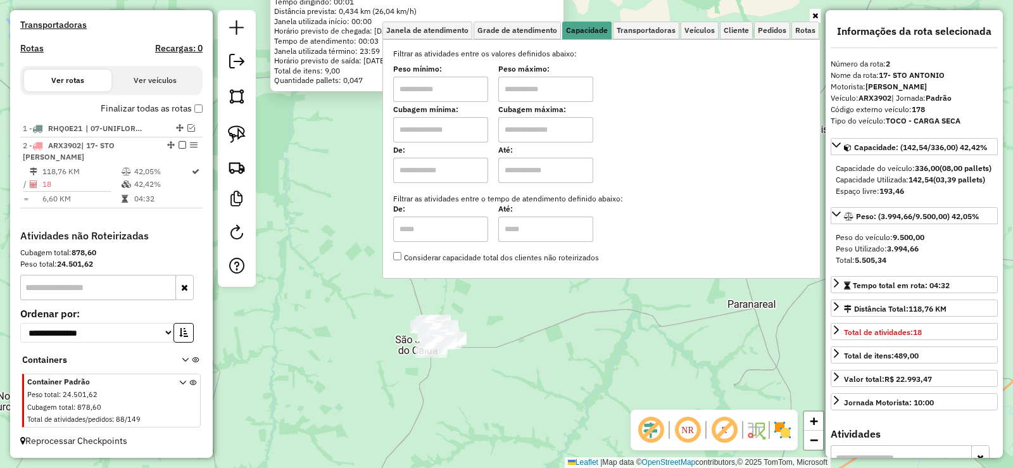
click at [437, 89] on input "text" at bounding box center [440, 89] width 95 height 25
type input "*******"
click at [534, 99] on input "text" at bounding box center [545, 89] width 95 height 25
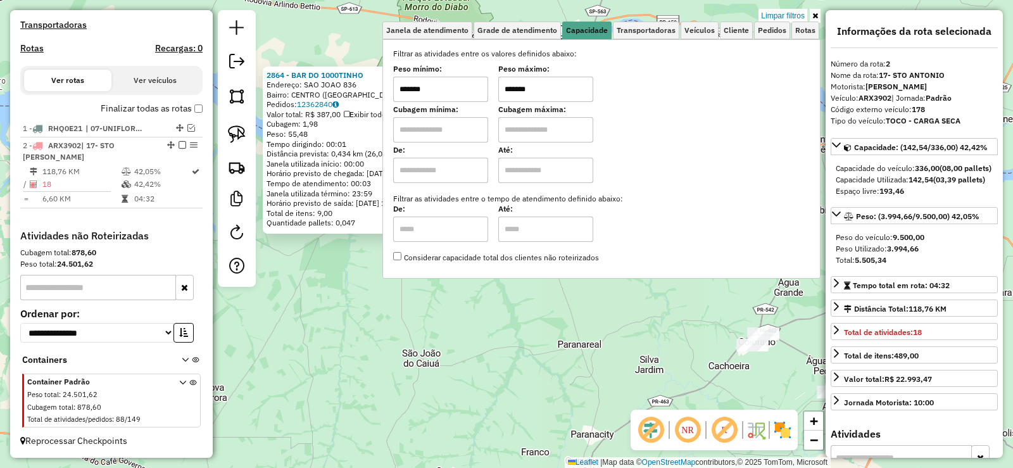
drag, startPoint x: 590, startPoint y: 317, endPoint x: 570, endPoint y: 344, distance: 34.5
click at [570, 344] on div "2864 - BAR DO 1000TINHO Endereço: SAO JOAO 836 Bairro: [GEOGRAPHIC_DATA] ([GEOG…" at bounding box center [506, 234] width 1013 height 468
drag, startPoint x: 544, startPoint y: 76, endPoint x: 545, endPoint y: 89, distance: 12.7
click at [544, 78] on div "Peso máximo: *******" at bounding box center [545, 83] width 95 height 35
click at [545, 89] on input "*******" at bounding box center [545, 89] width 95 height 25
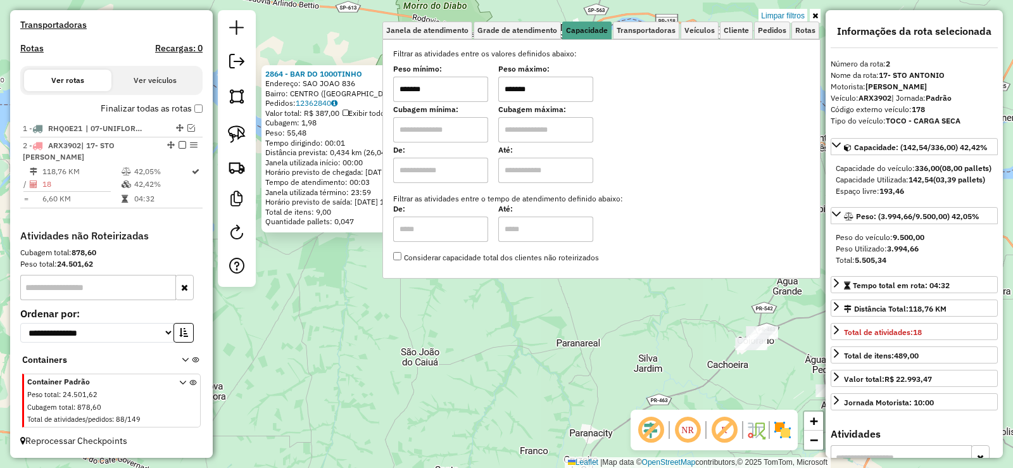
click at [545, 89] on input "*******" at bounding box center [545, 89] width 95 height 25
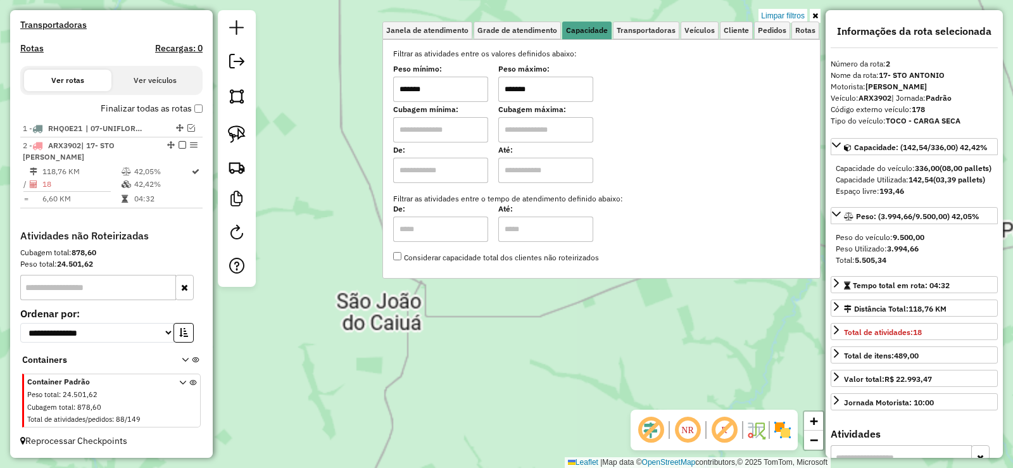
type input "*******"
drag, startPoint x: 410, startPoint y: 339, endPoint x: 399, endPoint y: 323, distance: 19.7
click at [408, 338] on div "2864 - BAR DO 1000TINHO Endereço: SAO JOAO 836 Bairro: [GEOGRAPHIC_DATA] ([GEOG…" at bounding box center [506, 234] width 1013 height 468
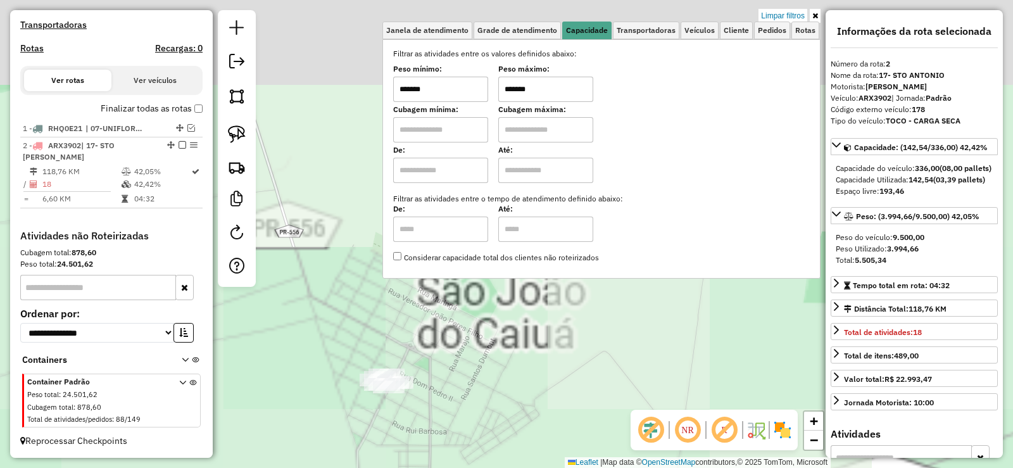
drag, startPoint x: 493, startPoint y: 320, endPoint x: 414, endPoint y: 458, distance: 159.4
click at [420, 467] on html "Aplicando filtros Pop-up bloqueado! Seu navegador bloqueou automáticamente a ab…" at bounding box center [506, 234] width 1013 height 468
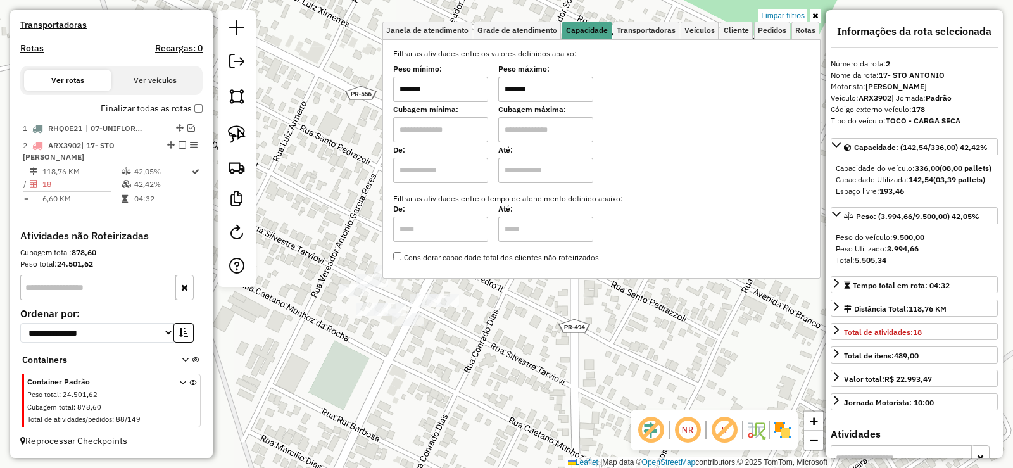
click at [499, 357] on div "2864 - BAR DO 1000TINHO Endereço: SAO JOAO 836 Bairro: [GEOGRAPHIC_DATA] ([GEOG…" at bounding box center [506, 234] width 1013 height 468
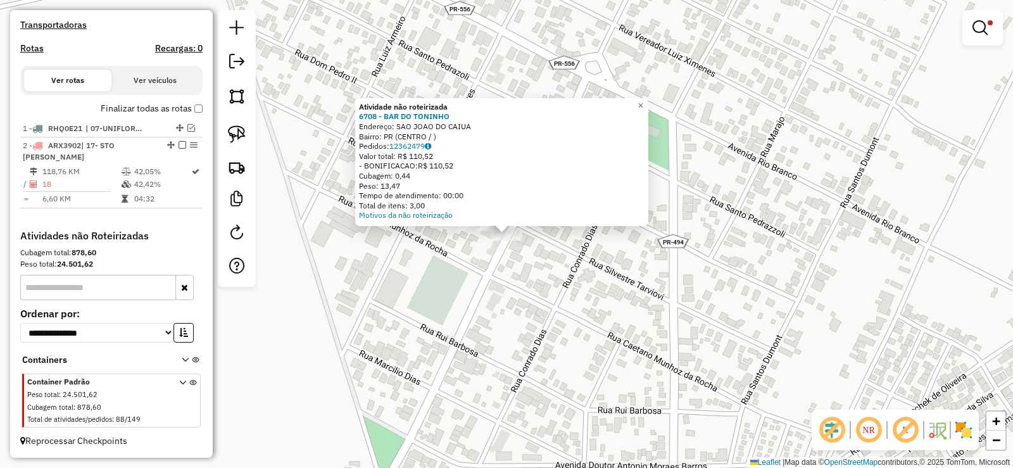
click at [534, 268] on div "Atividade não roteirizada 6708 - BAR DO [PERSON_NAME]: SAO JOAO DO CAIUA Bairro…" at bounding box center [506, 234] width 1013 height 468
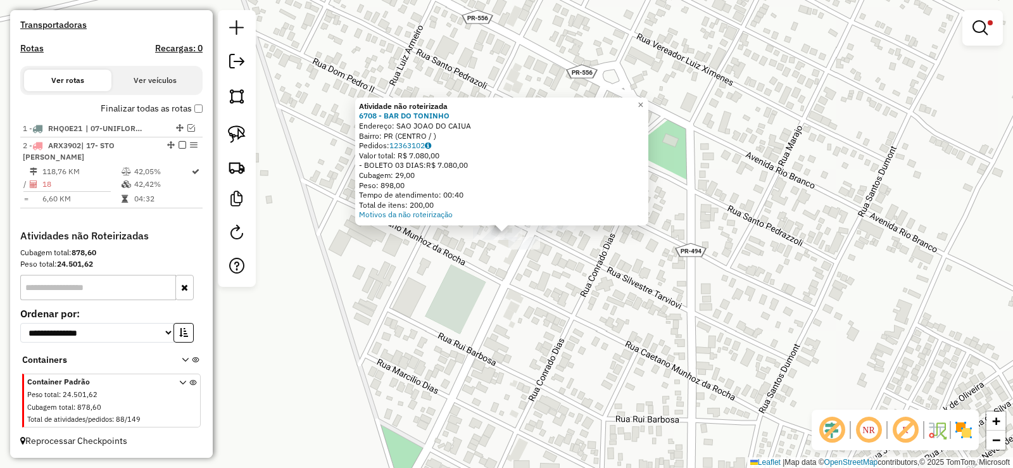
click at [495, 280] on div "Atividade não roteirizada 6708 - BAR DO [PERSON_NAME]: SAO JOAO DO CAIUA Bairro…" at bounding box center [506, 234] width 1013 height 468
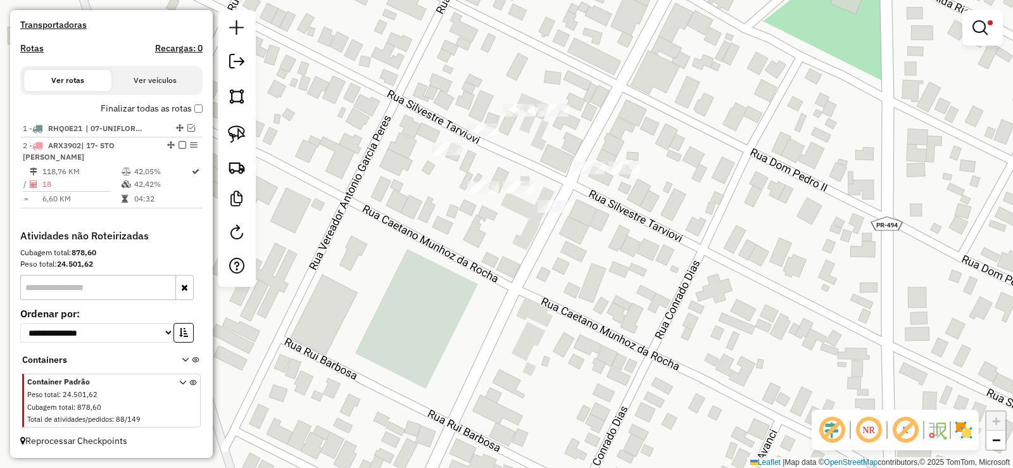
drag, startPoint x: 238, startPoint y: 140, endPoint x: 272, endPoint y: 149, distance: 35.3
click at [239, 140] on img at bounding box center [237, 134] width 18 height 18
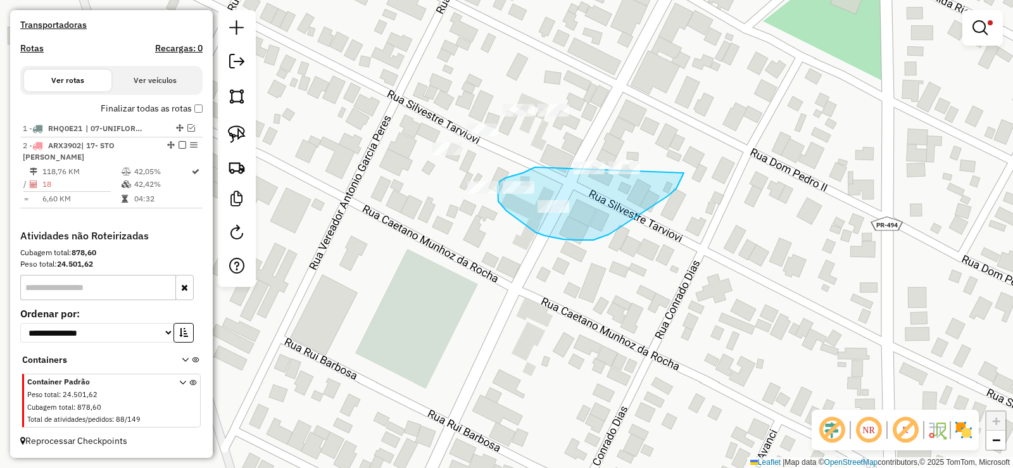
drag, startPoint x: 531, startPoint y: 169, endPoint x: 683, endPoint y: 140, distance: 154.1
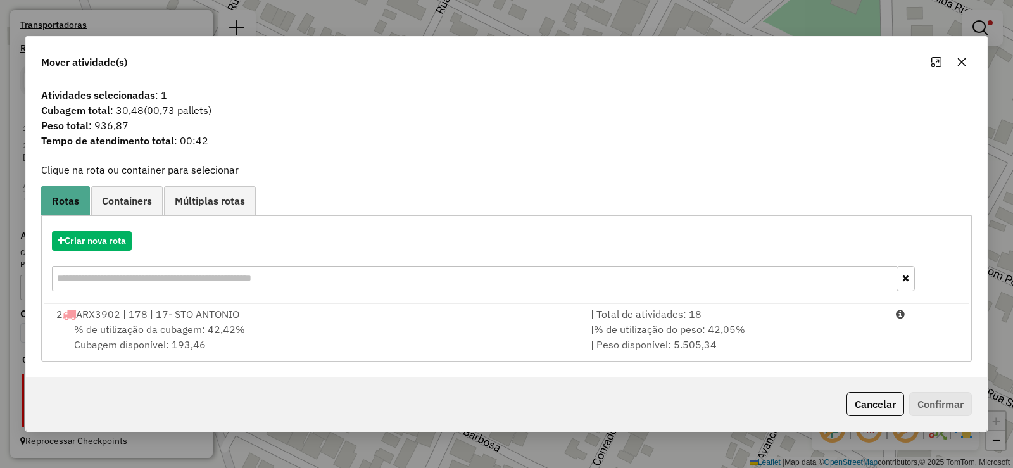
click at [963, 61] on icon "button" at bounding box center [962, 62] width 10 height 10
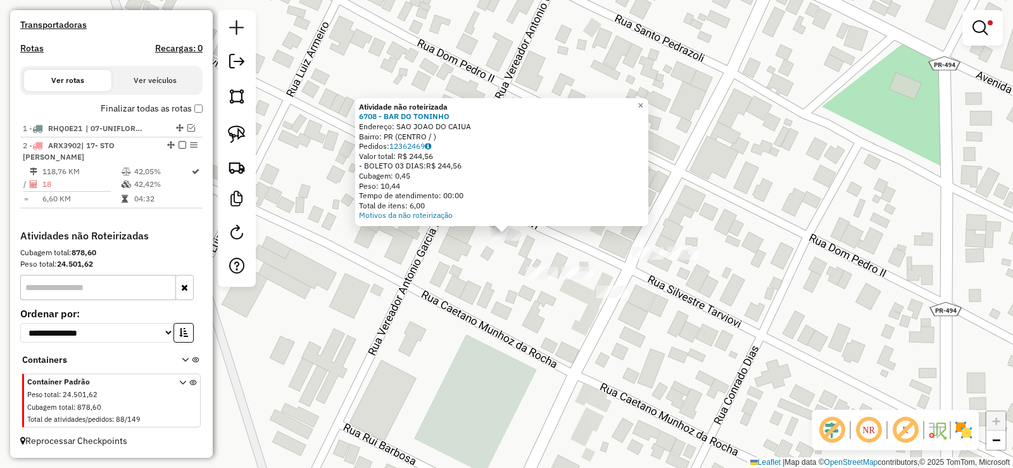
drag, startPoint x: 484, startPoint y: 268, endPoint x: 464, endPoint y: 251, distance: 25.6
click at [484, 268] on div "Atividade não roteirizada 6708 - BAR DO [PERSON_NAME]: SAO JOAO DO CAIUA Bairro…" at bounding box center [506, 234] width 1013 height 468
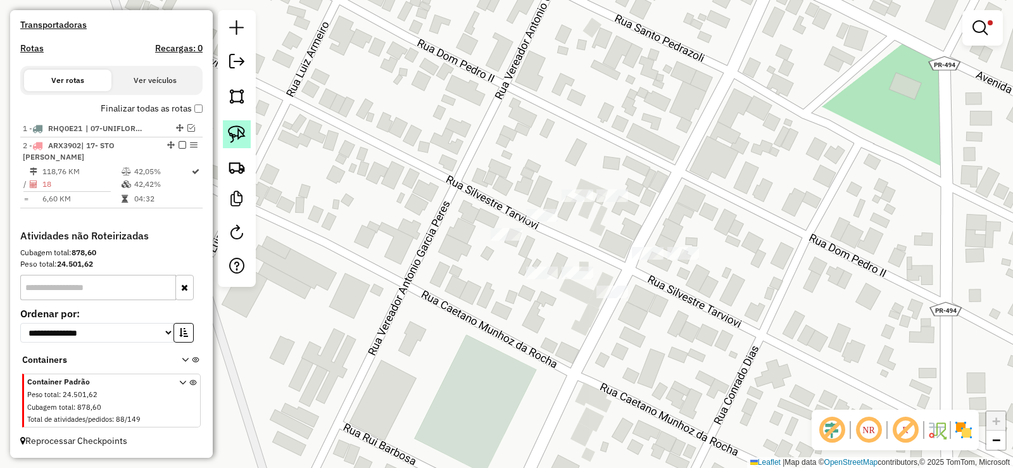
click at [242, 136] on img at bounding box center [237, 134] width 18 height 18
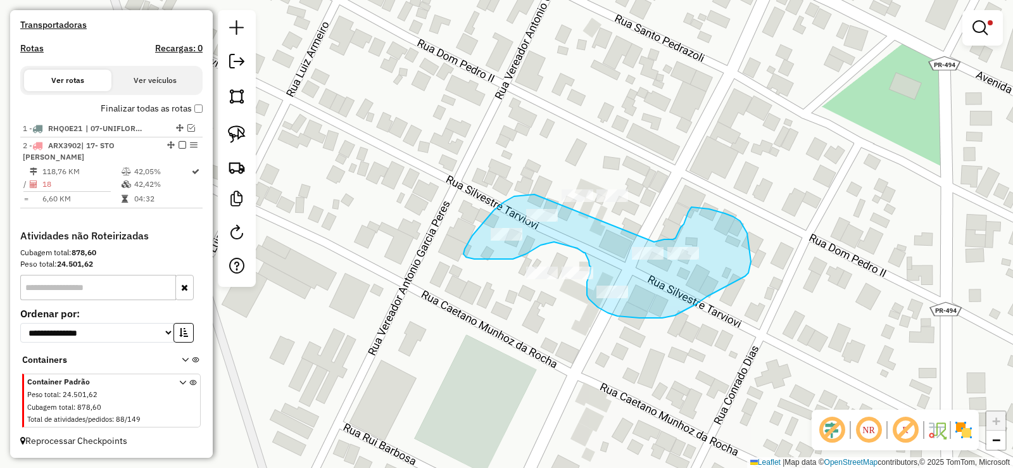
drag, startPoint x: 472, startPoint y: 236, endPoint x: 654, endPoint y: 242, distance: 181.9
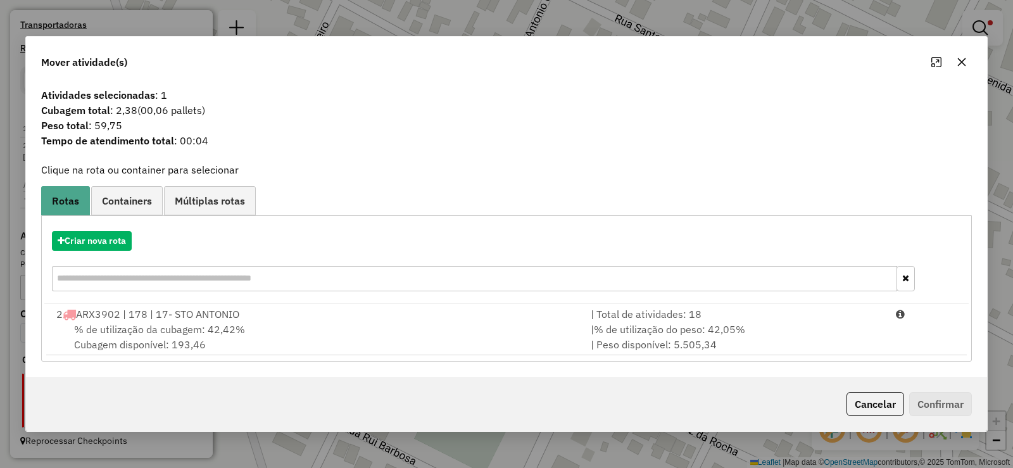
click at [967, 71] on div at bounding box center [949, 62] width 46 height 20
click at [958, 58] on icon "button" at bounding box center [961, 62] width 10 height 10
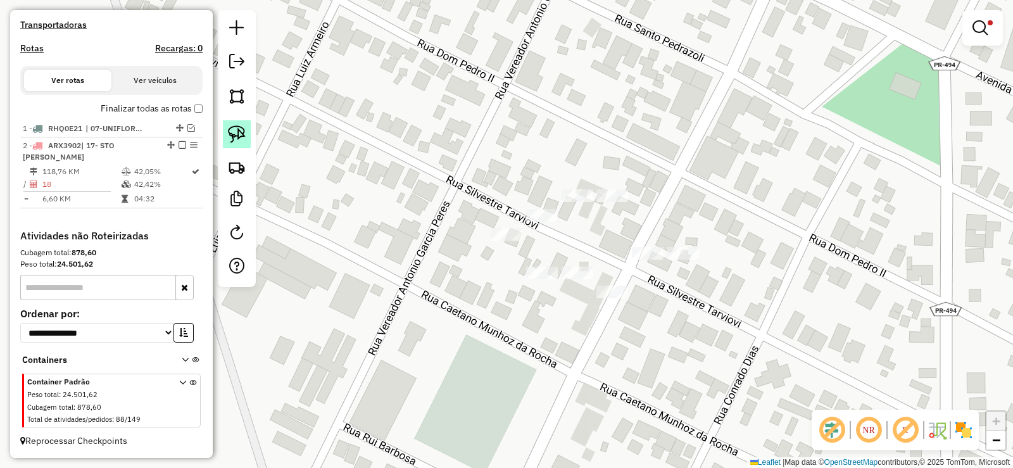
click at [241, 138] on img at bounding box center [237, 134] width 18 height 18
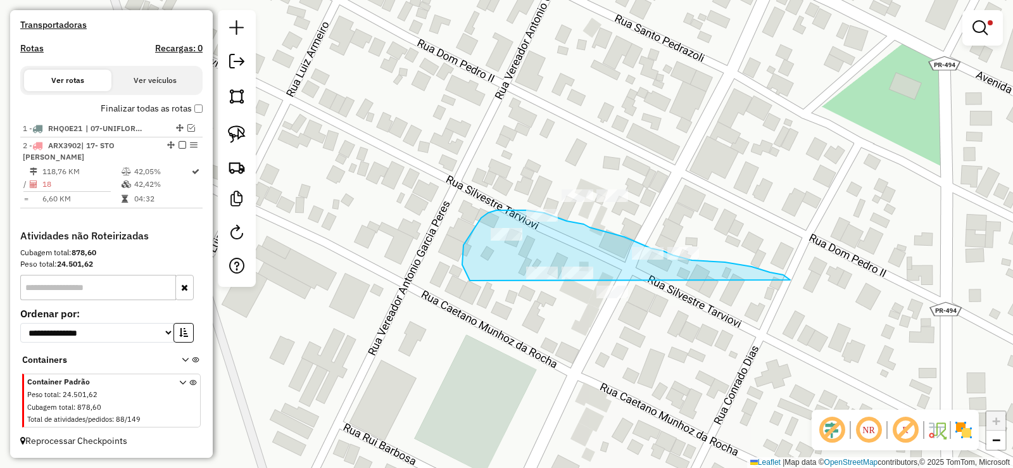
drag, startPoint x: 790, startPoint y: 280, endPoint x: 709, endPoint y: 322, distance: 91.8
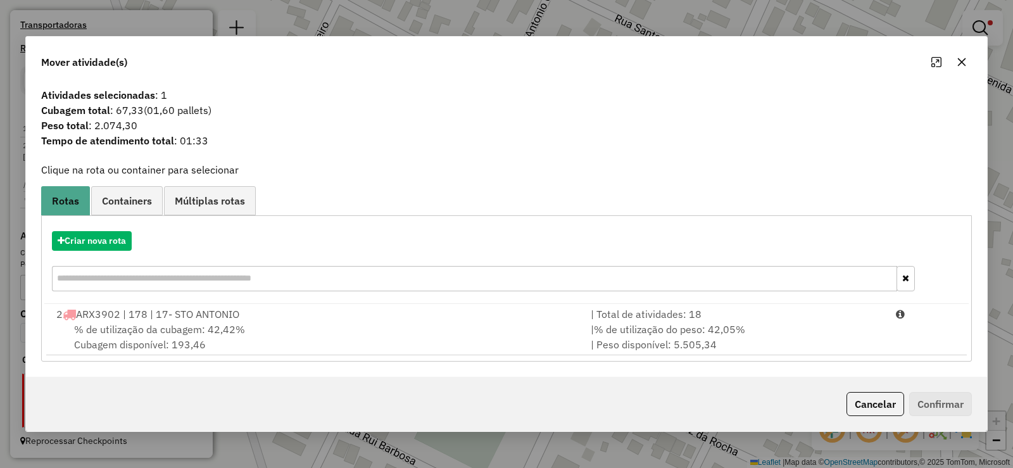
click at [957, 58] on icon "button" at bounding box center [962, 62] width 10 height 10
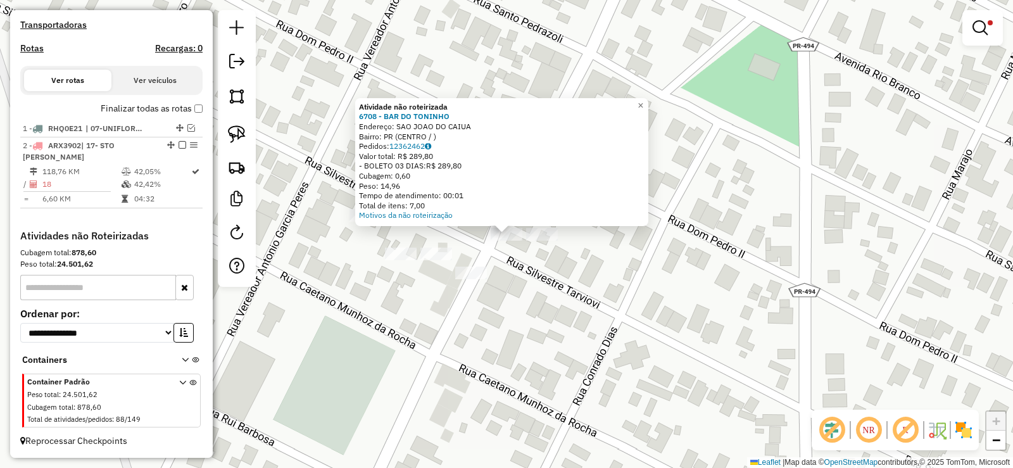
click at [470, 264] on div "Atividade não roteirizada 6708 - BAR DO [PERSON_NAME]: SAO JOAO DO CAIUA Bairro…" at bounding box center [506, 234] width 1013 height 468
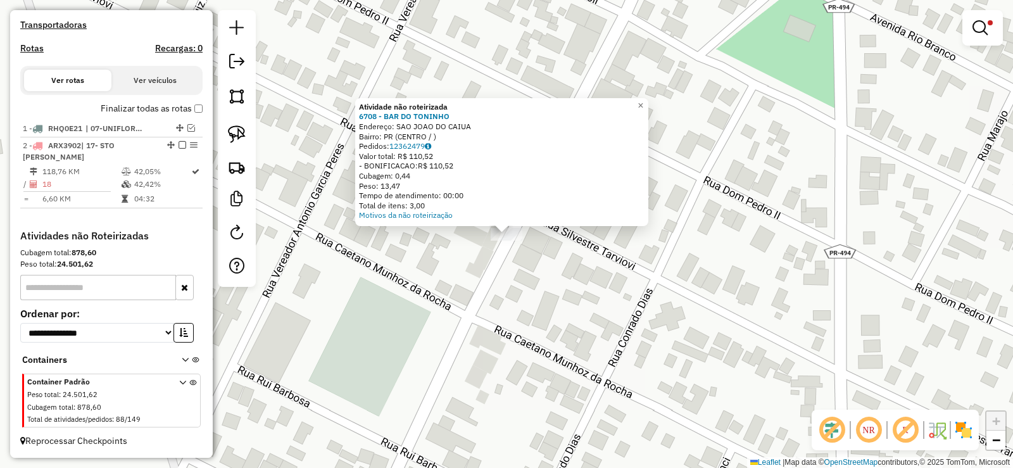
click at [474, 270] on div "Atividade não roteirizada 6708 - BAR DO [PERSON_NAME]: SAO JOAO DO CAIUA Bairro…" at bounding box center [506, 234] width 1013 height 468
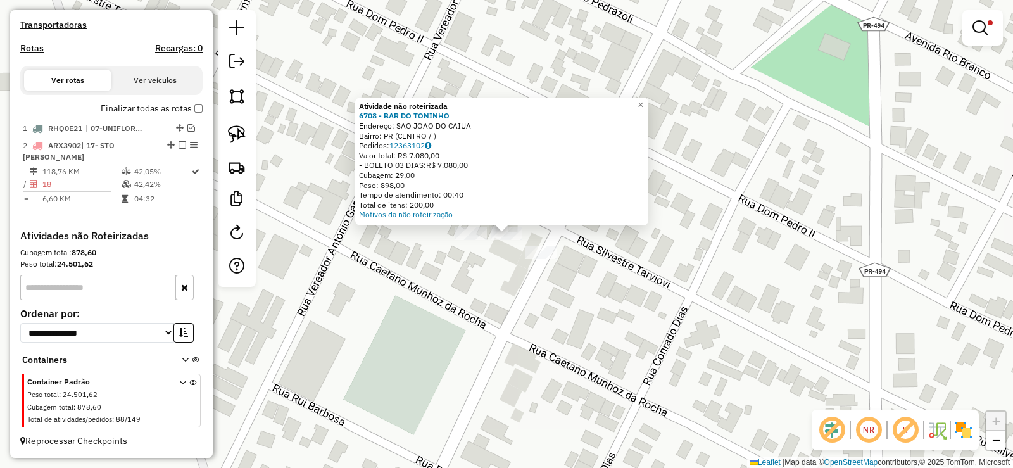
click at [487, 283] on div "Atividade não roteirizada 6708 - BAR DO [PERSON_NAME]: SAO JOAO DO CAIUA Bairro…" at bounding box center [506, 234] width 1013 height 468
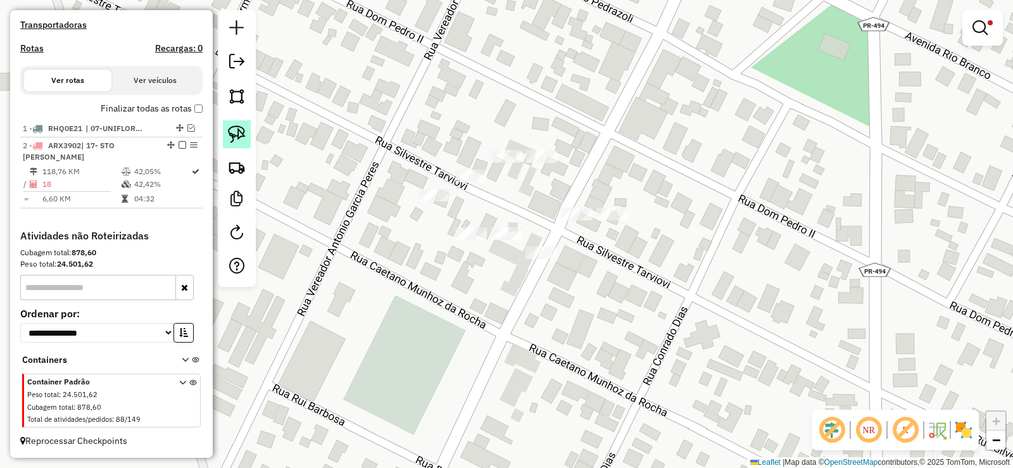
click at [246, 139] on link at bounding box center [237, 134] width 28 height 28
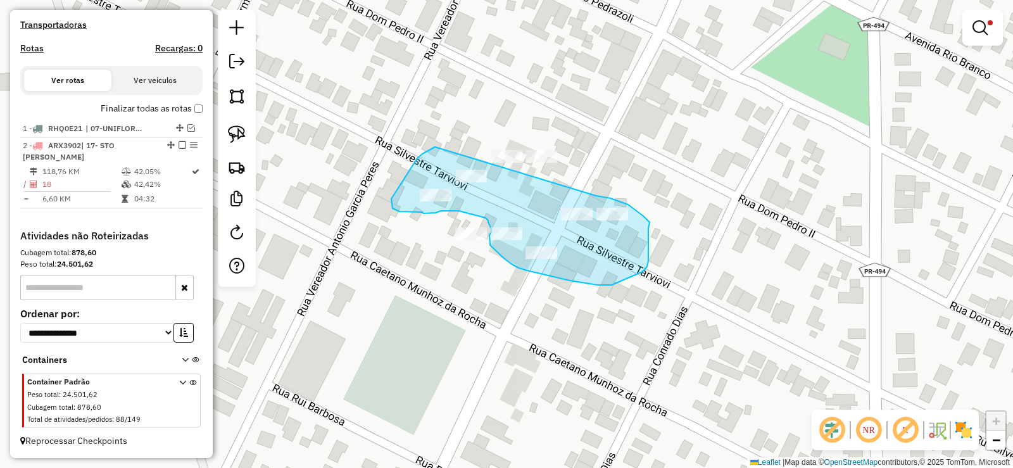
drag, startPoint x: 402, startPoint y: 182, endPoint x: 596, endPoint y: 196, distance: 194.2
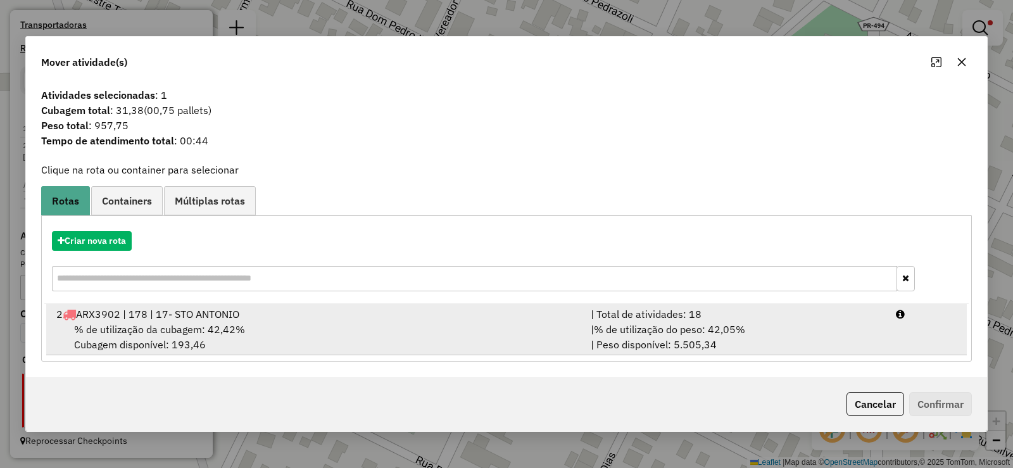
click at [894, 338] on li "2 ARX3902 | 178 | 17- STO ANTONIO | Total de atividades: 18 % de utilização da …" at bounding box center [506, 329] width 921 height 51
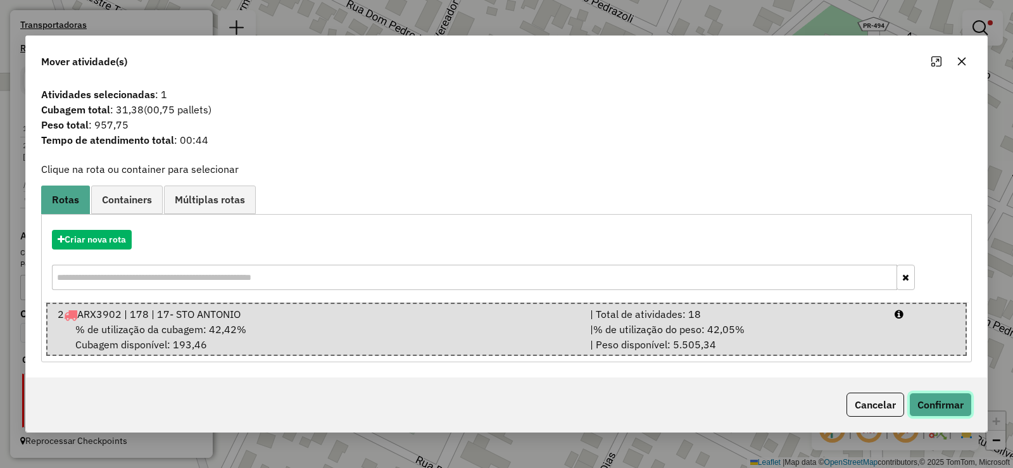
click at [938, 415] on button "Confirmar" at bounding box center [940, 405] width 63 height 24
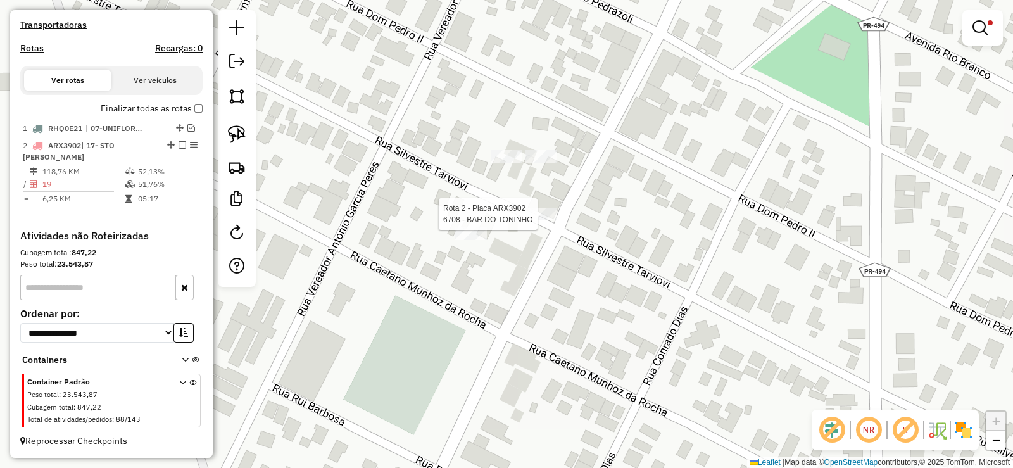
select select "**********"
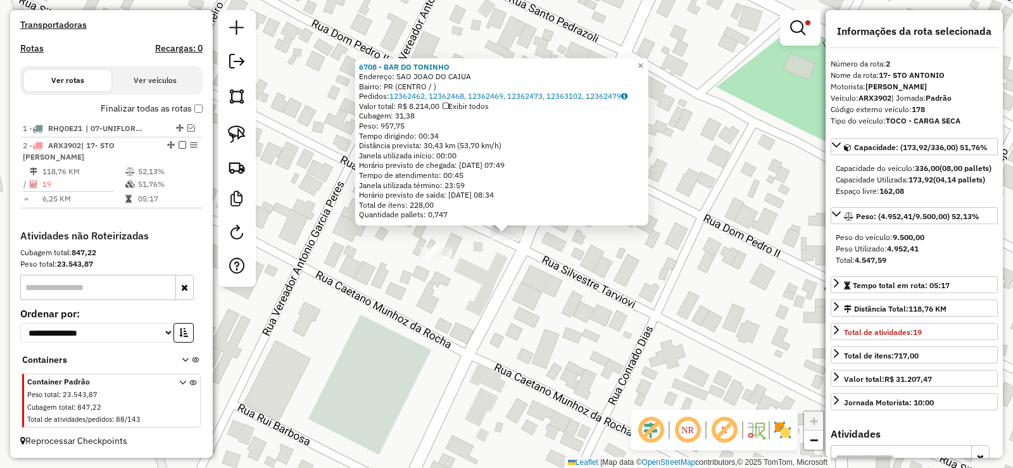
click at [784, 30] on div at bounding box center [800, 27] width 41 height 35
click at [789, 28] on link at bounding box center [800, 27] width 30 height 25
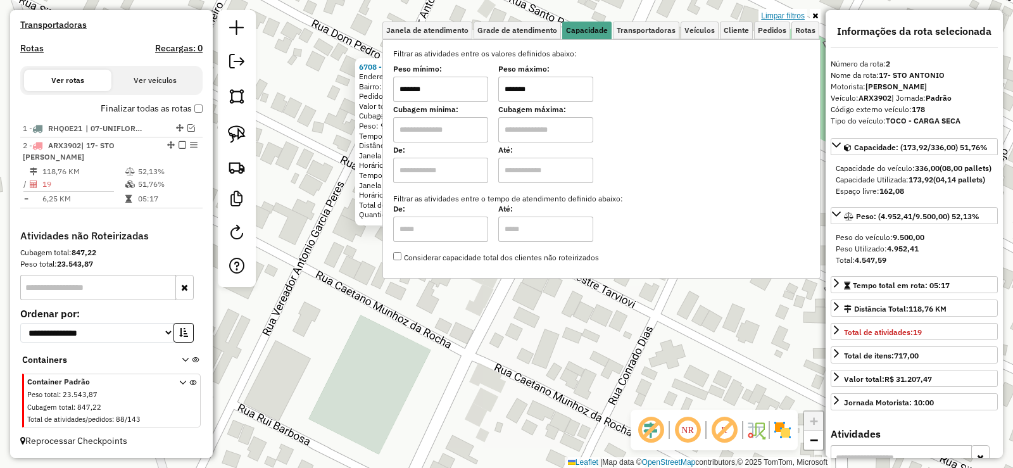
click at [771, 16] on link "Limpar filtros" at bounding box center [783, 16] width 49 height 14
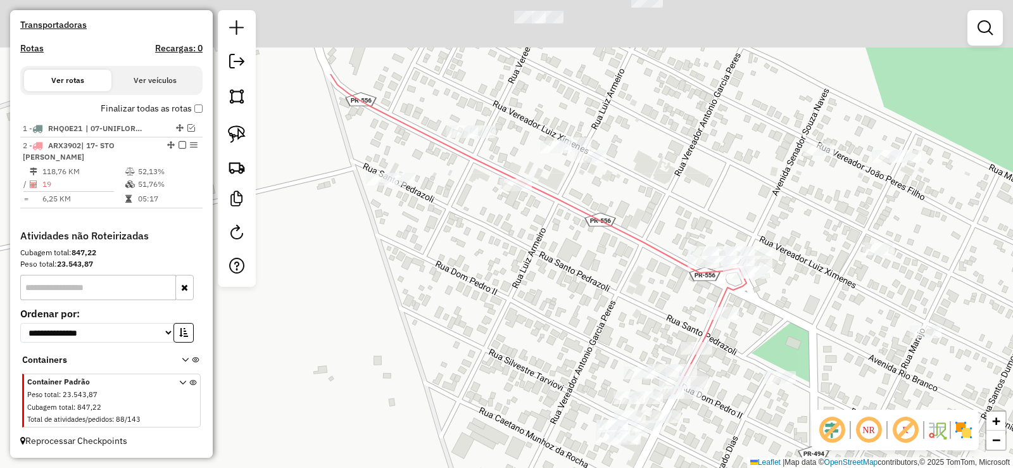
drag, startPoint x: 435, startPoint y: 90, endPoint x: 460, endPoint y: 175, distance: 88.4
click at [456, 173] on div "Janela de atendimento Grade de atendimento Capacidade Transportadoras Veículos …" at bounding box center [506, 234] width 1013 height 468
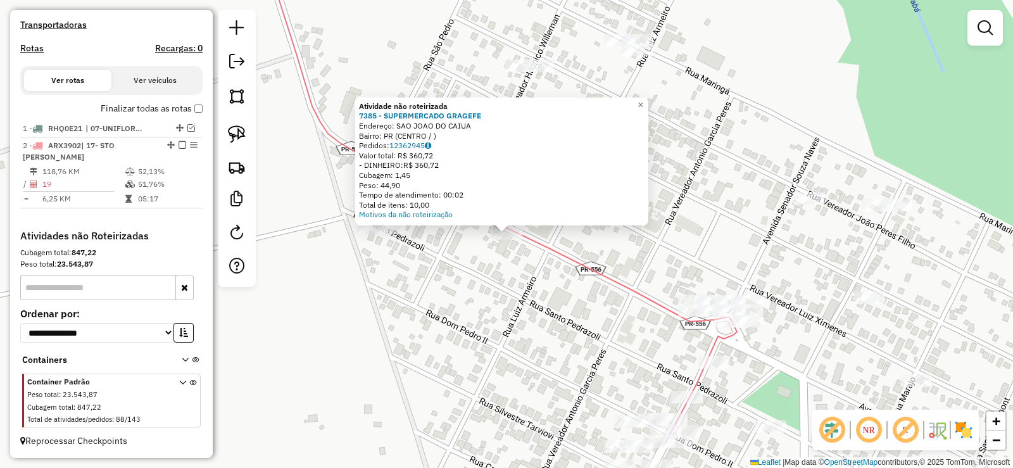
click at [533, 253] on div "Atividade não roteirizada 7385 - SUPERMERCADO GRAGEFE Endereço: SAO JOAO DO CAI…" at bounding box center [506, 234] width 1013 height 468
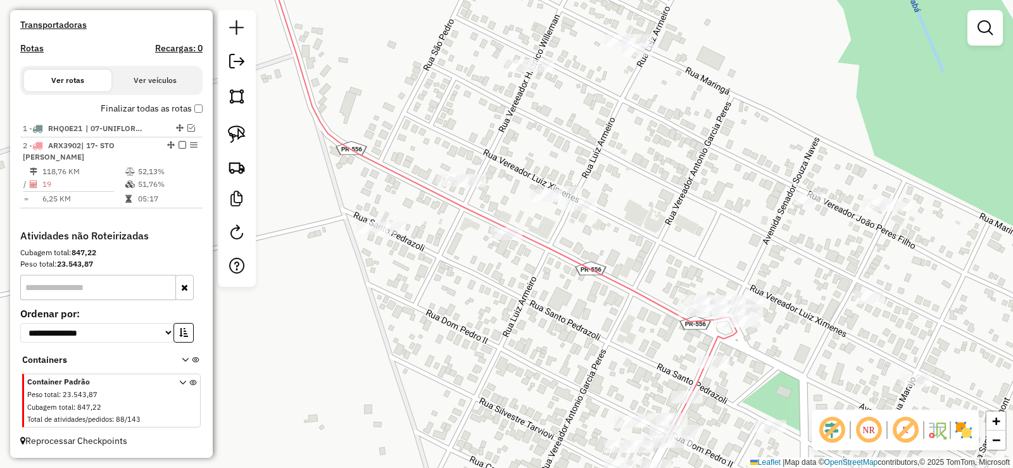
click at [536, 246] on icon at bounding box center [500, 198] width 473 height 490
select select "**********"
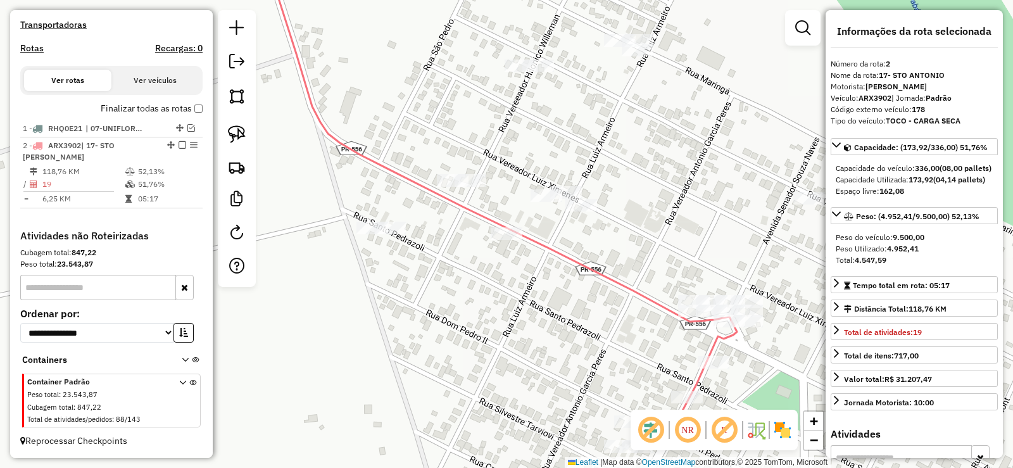
click at [540, 246] on icon at bounding box center [500, 198] width 473 height 490
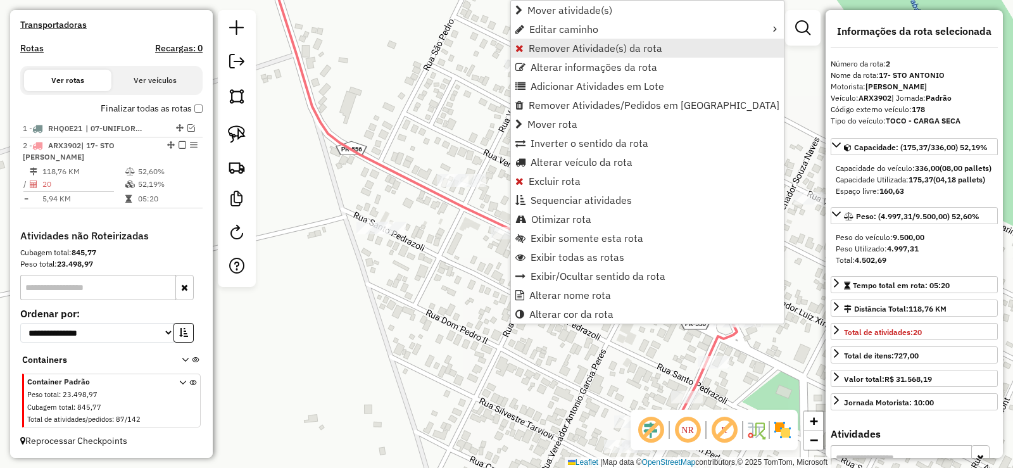
click at [563, 43] on span "Remover Atividade(s) da rota" at bounding box center [596, 48] width 134 height 10
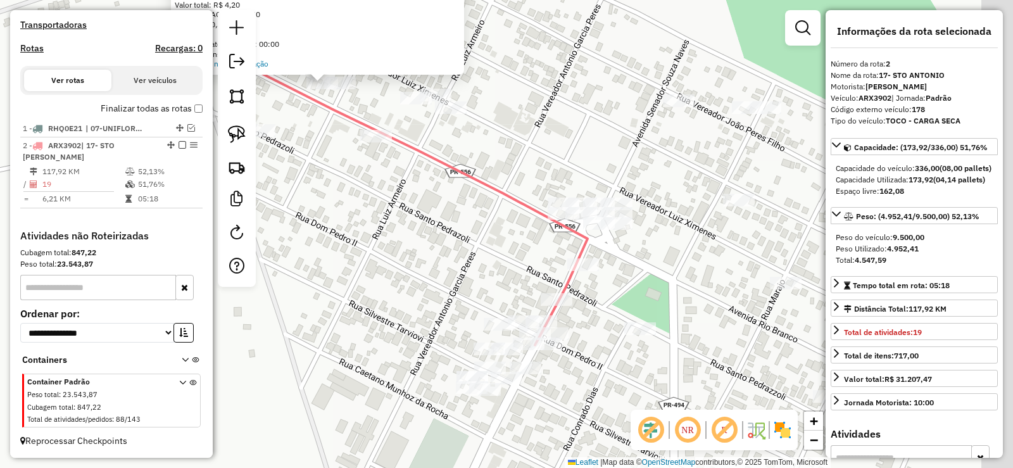
drag, startPoint x: 643, startPoint y: 363, endPoint x: 481, endPoint y: 223, distance: 214.2
click at [481, 223] on div "Atividade não roteirizada 3917 - BAR DO TORO Endereço: SAO JOAO DO CAIUA Bairro…" at bounding box center [506, 234] width 1013 height 468
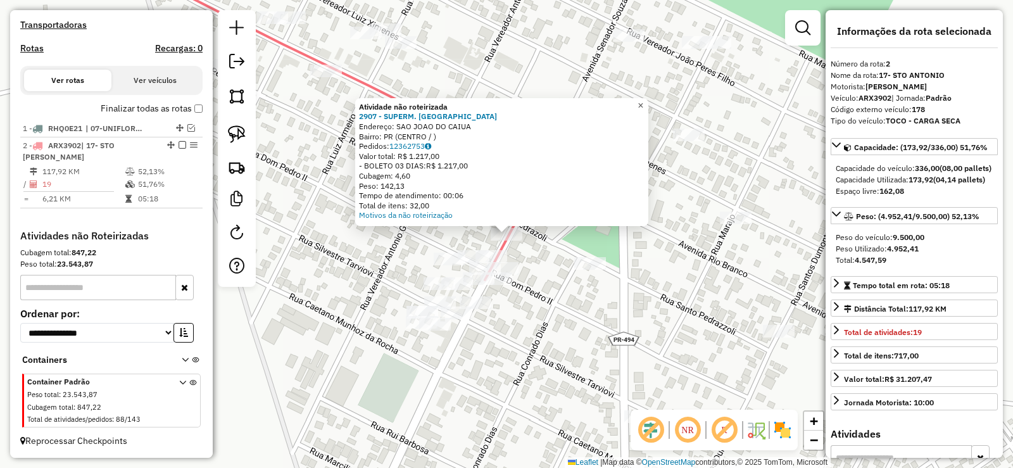
click at [643, 101] on span "×" at bounding box center [641, 105] width 6 height 11
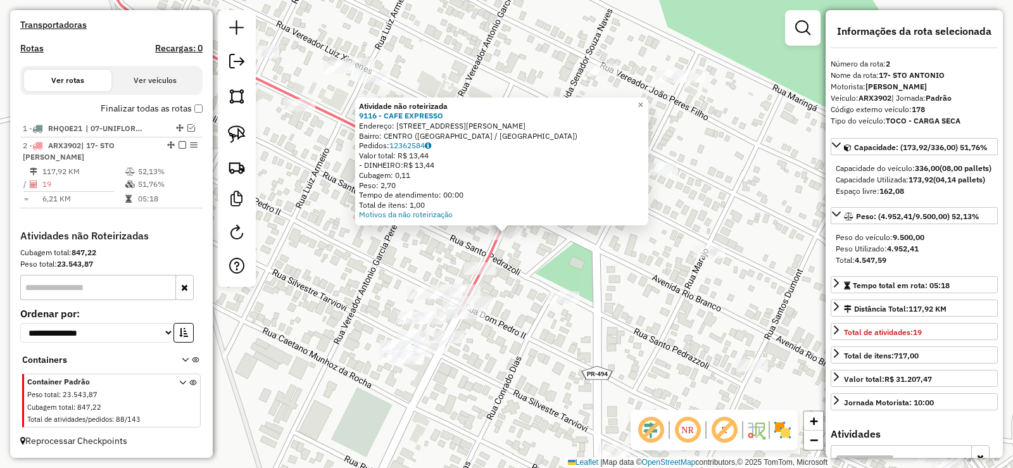
click at [569, 304] on div at bounding box center [564, 297] width 32 height 13
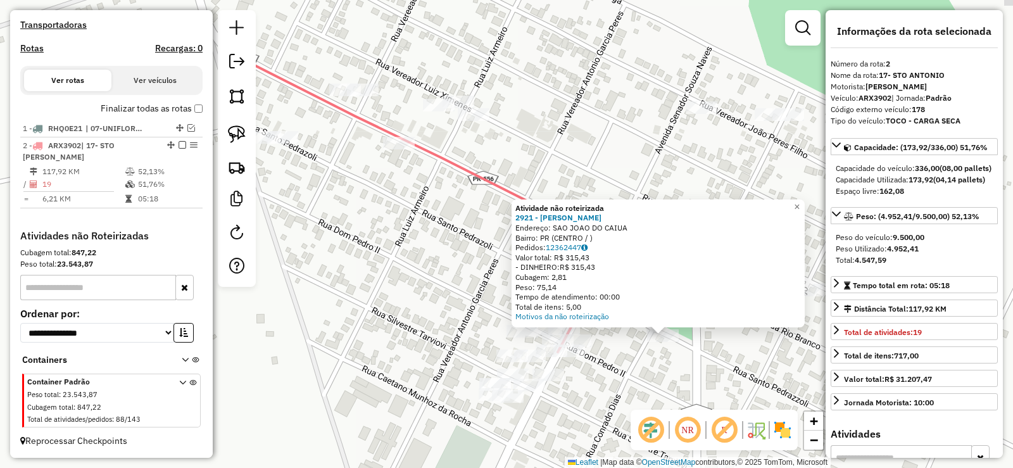
drag, startPoint x: 522, startPoint y: 294, endPoint x: 676, endPoint y: 392, distance: 183.1
click at [676, 392] on div "Atividade não roteirizada 2921 - [PERSON_NAME] Endereço: SAO JOAO DO CAIUA Bair…" at bounding box center [506, 234] width 1013 height 468
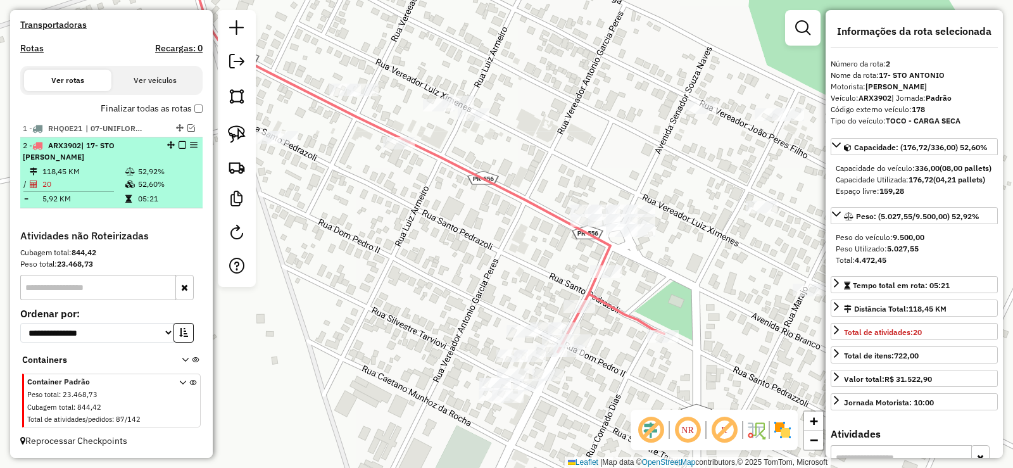
click at [180, 144] on em at bounding box center [183, 145] width 8 height 8
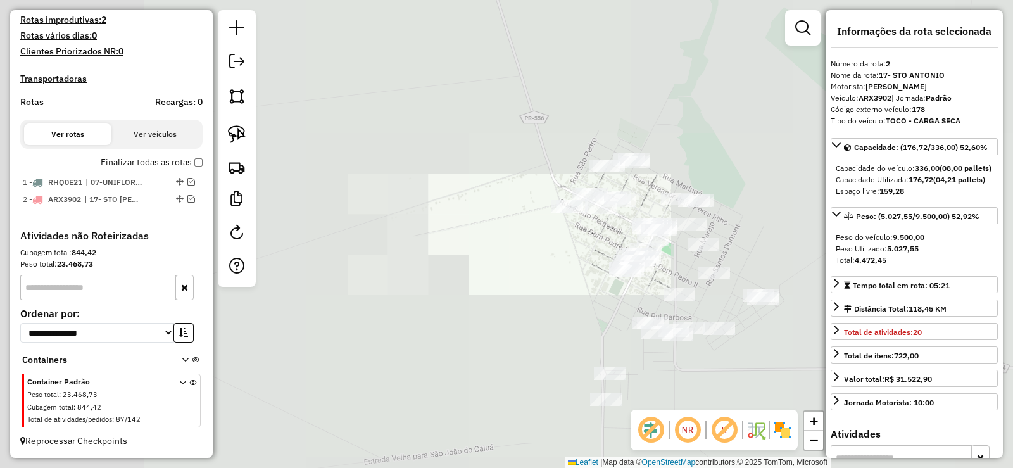
click at [673, 319] on div "Janela de atendimento Grade de atendimento Capacidade Transportadoras Veículos …" at bounding box center [506, 234] width 1013 height 468
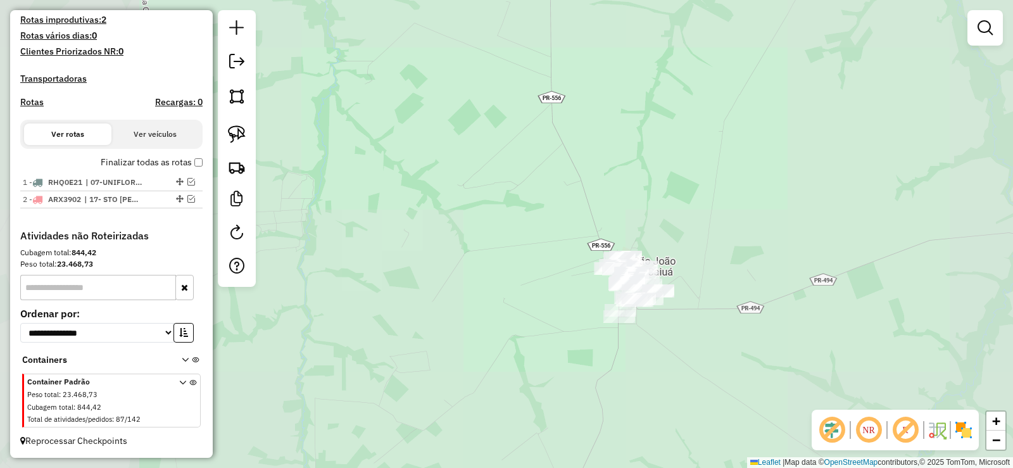
drag, startPoint x: 545, startPoint y: 306, endPoint x: 491, endPoint y: 250, distance: 77.9
click at [494, 251] on div "Janela de atendimento Grade de atendimento Capacidade Transportadoras Veículos …" at bounding box center [506, 234] width 1013 height 468
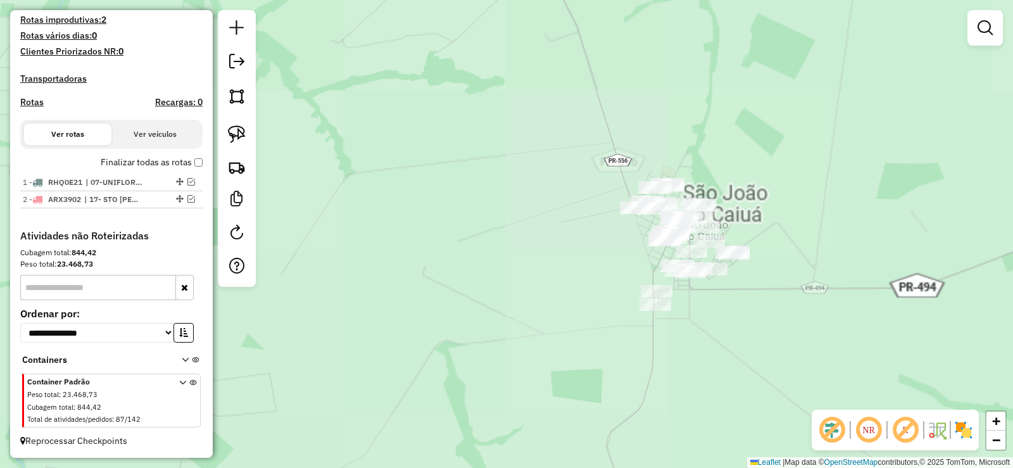
click at [236, 133] on img at bounding box center [237, 134] width 18 height 18
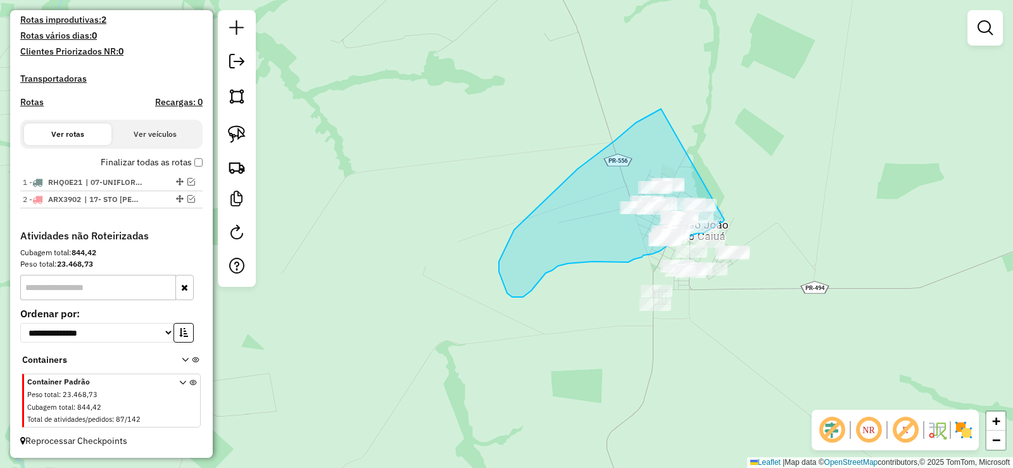
drag, startPoint x: 614, startPoint y: 141, endPoint x: 725, endPoint y: 219, distance: 135.5
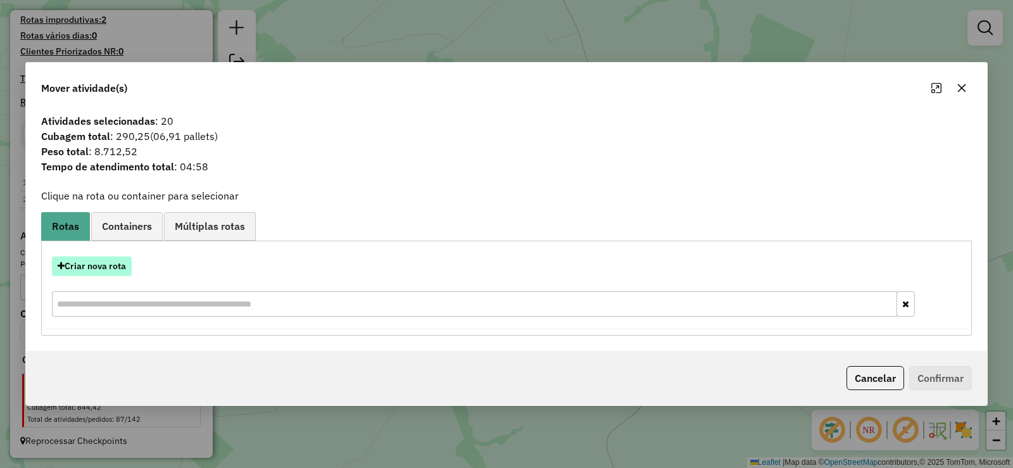
click at [76, 272] on button "Criar nova rota" at bounding box center [92, 266] width 80 height 20
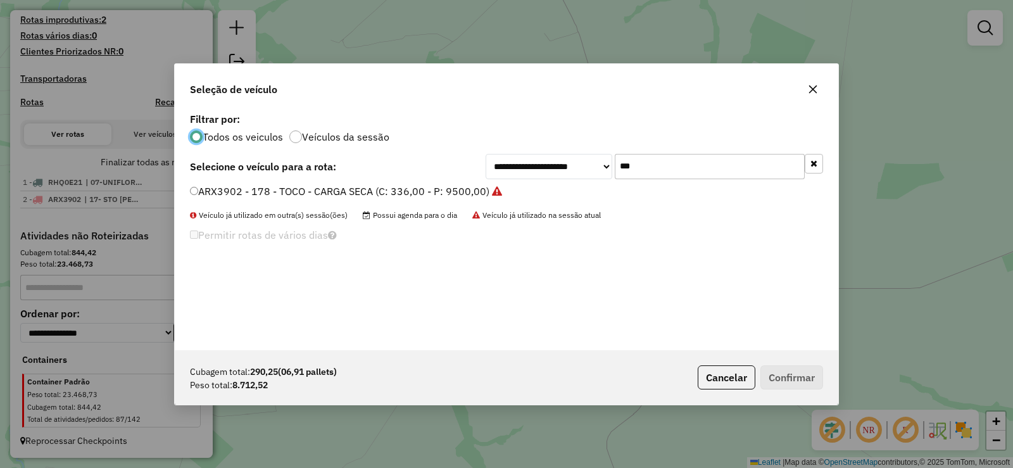
scroll to position [7, 4]
click at [648, 179] on input "***" at bounding box center [710, 166] width 190 height 25
click at [648, 177] on input "***" at bounding box center [710, 166] width 190 height 25
type input "***"
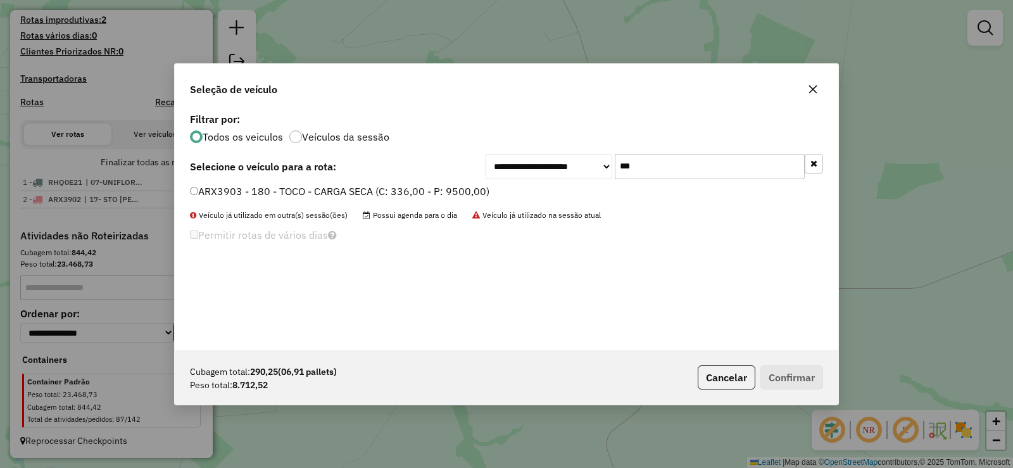
click at [426, 189] on label "ARX3903 - 180 - TOCO - CARGA SECA (C: 336,00 - P: 9500,00)" at bounding box center [340, 191] width 300 height 15
click at [775, 381] on button "Confirmar" at bounding box center [792, 377] width 63 height 24
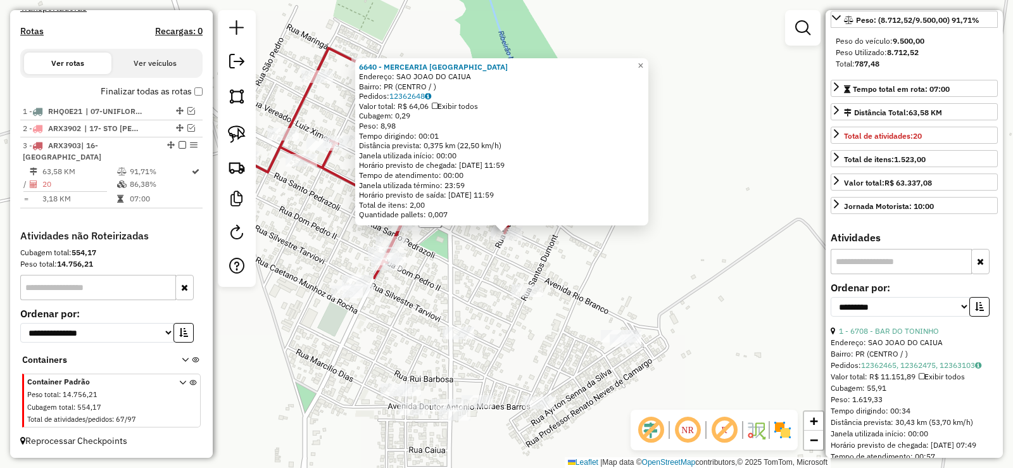
scroll to position [317, 0]
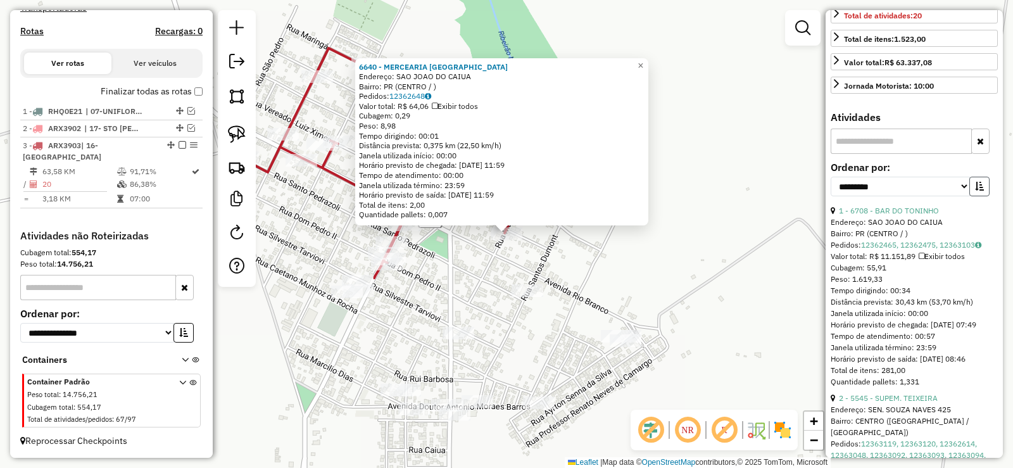
click at [974, 196] on button "button" at bounding box center [980, 187] width 20 height 20
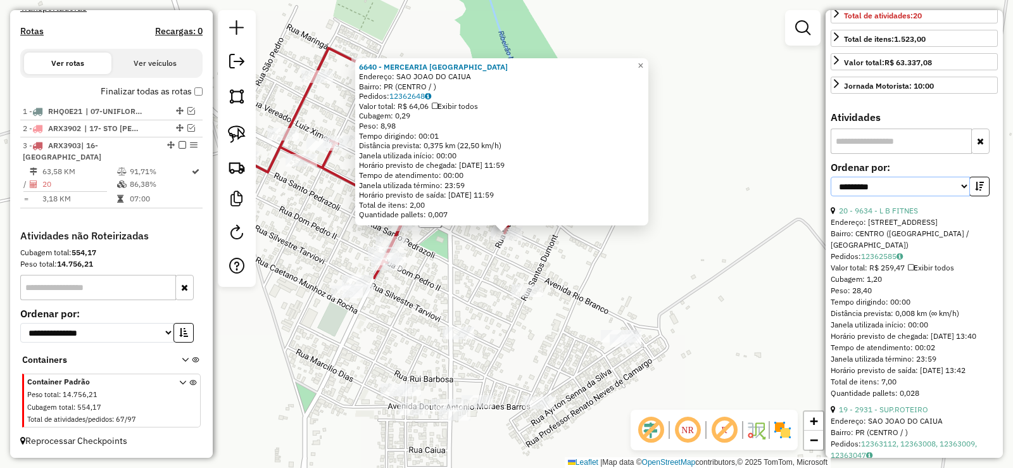
drag, startPoint x: 940, startPoint y: 211, endPoint x: 939, endPoint y: 217, distance: 6.4
click at [940, 196] on select "**********" at bounding box center [900, 187] width 139 height 20
select select "*********"
click at [831, 196] on select "**********" at bounding box center [900, 187] width 139 height 20
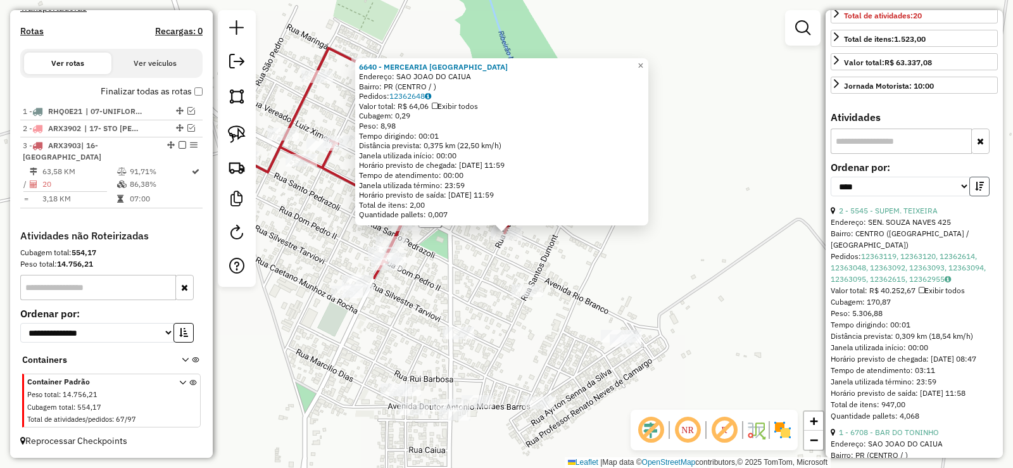
click at [970, 196] on button "button" at bounding box center [980, 187] width 20 height 20
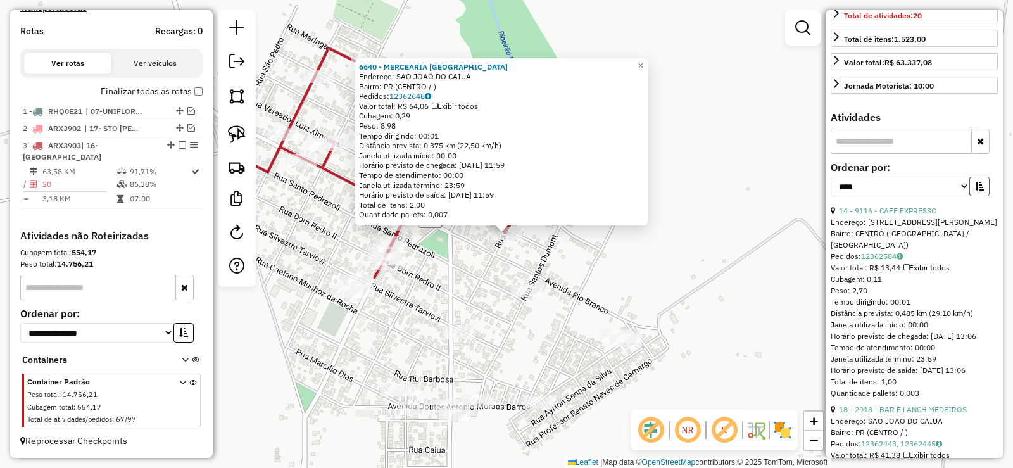
click at [970, 196] on button "button" at bounding box center [980, 187] width 20 height 20
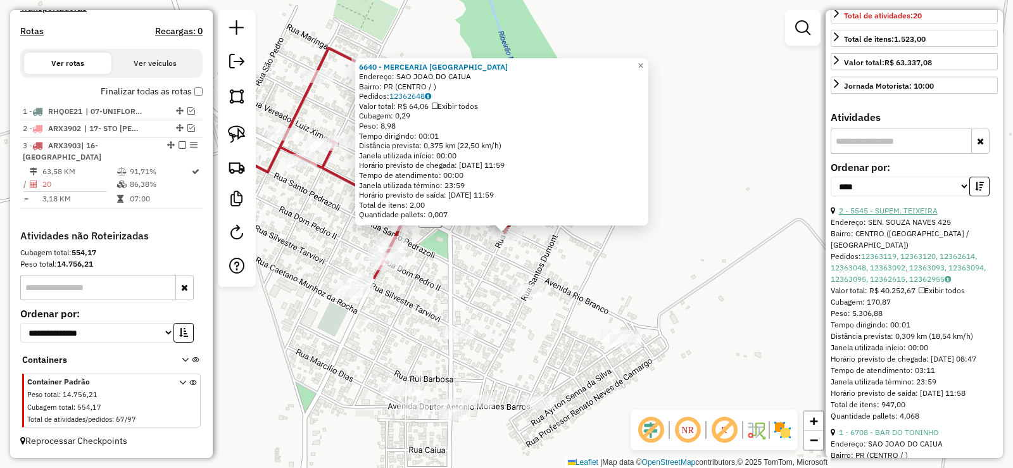
click at [913, 215] on link "2 - 5545 - SUPEM. TEIXEIRA" at bounding box center [888, 210] width 99 height 9
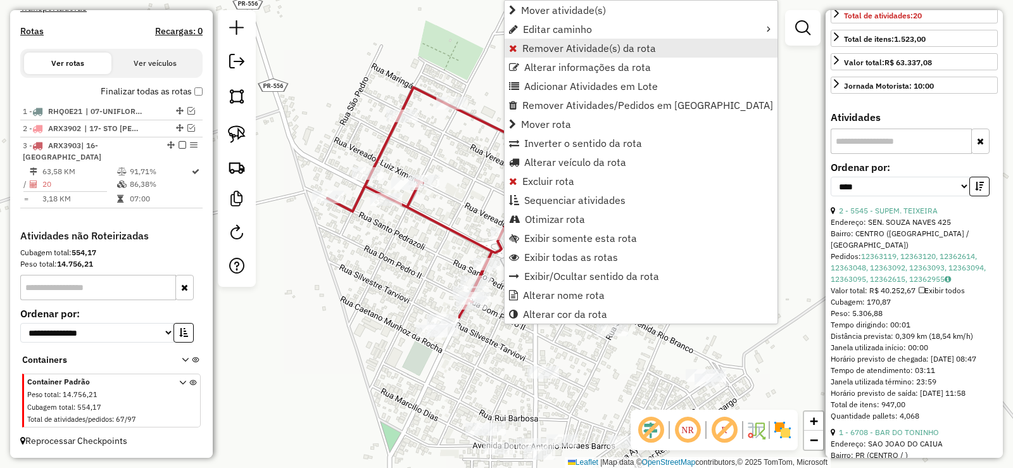
click at [643, 40] on link "Remover Atividade(s) da rota" at bounding box center [641, 48] width 273 height 19
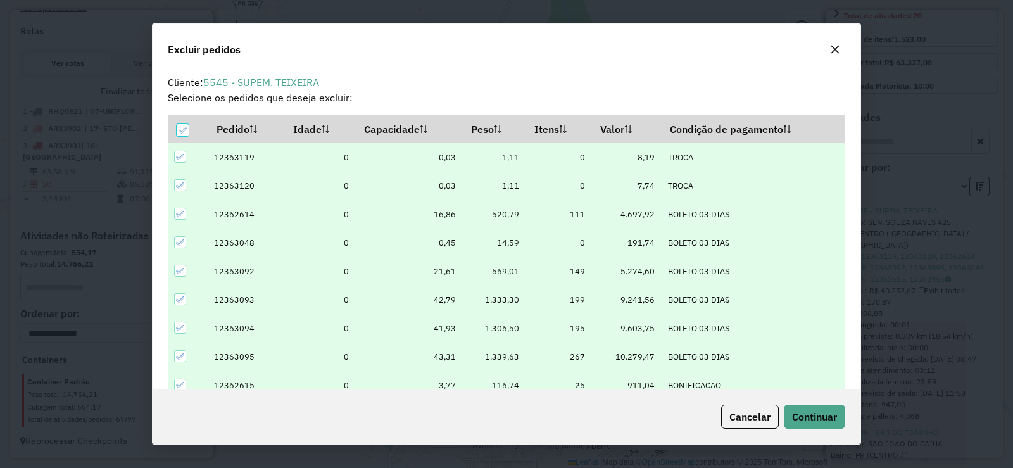
scroll to position [7, 4]
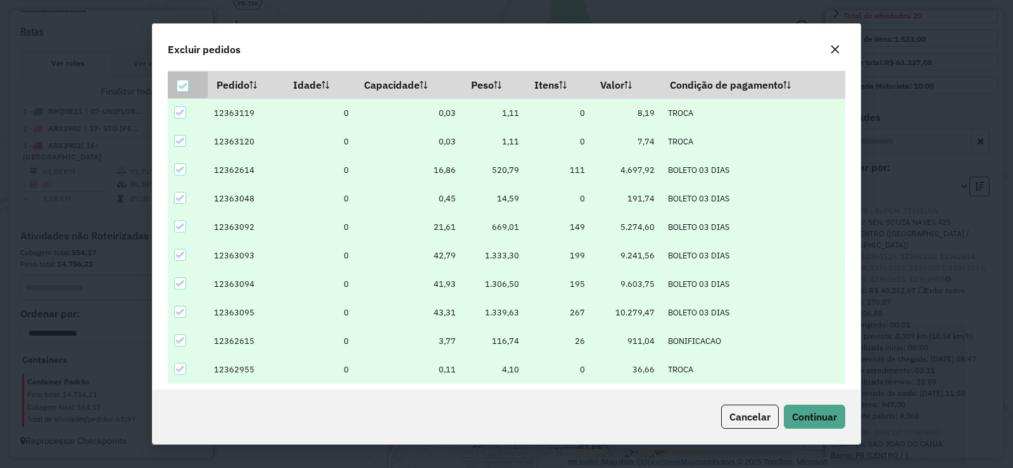
click at [182, 89] on icon at bounding box center [182, 86] width 9 height 9
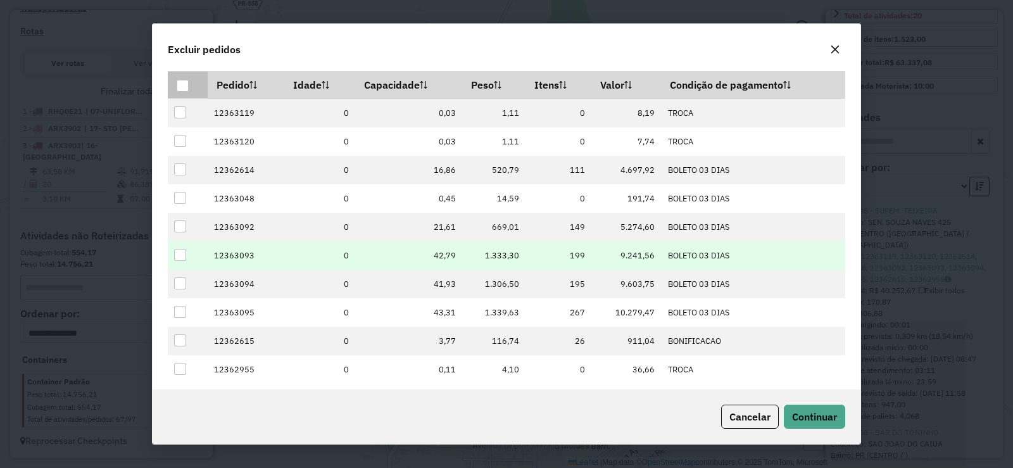
click at [182, 256] on div at bounding box center [180, 255] width 12 height 12
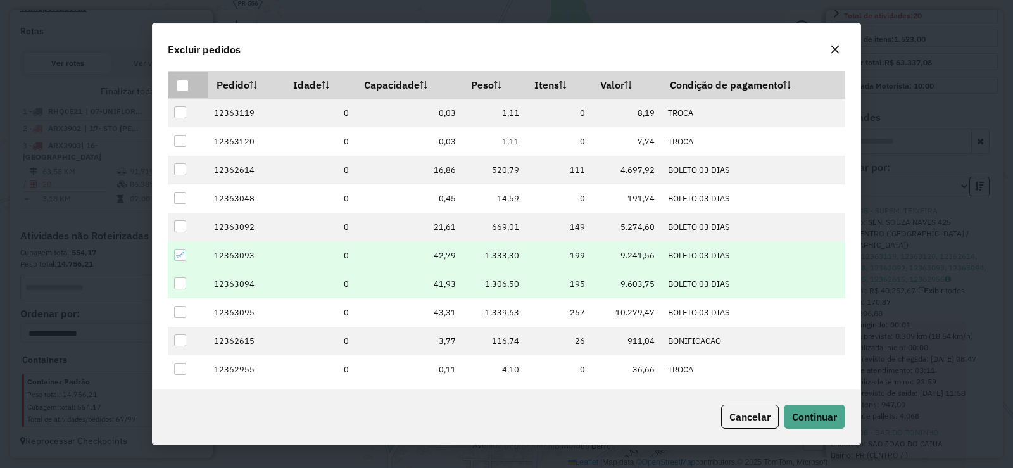
click at [175, 287] on div at bounding box center [180, 283] width 12 height 12
click at [807, 410] on span "Continuar" at bounding box center [814, 416] width 45 height 13
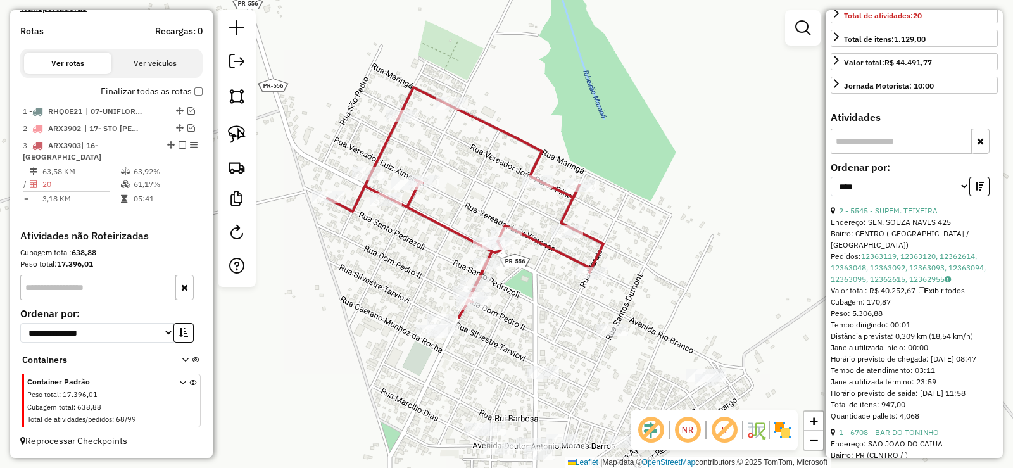
scroll to position [0, 0]
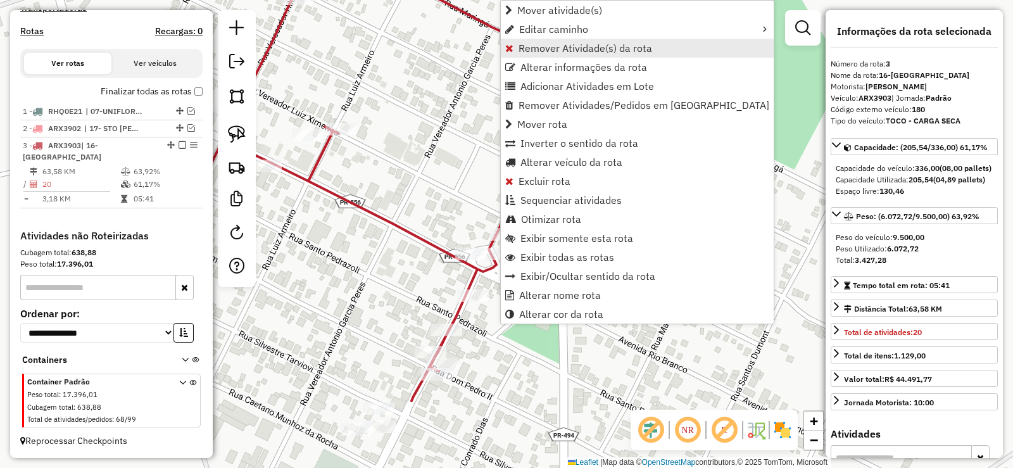
click at [612, 50] on span "Remover Atividade(s) da rota" at bounding box center [586, 48] width 134 height 10
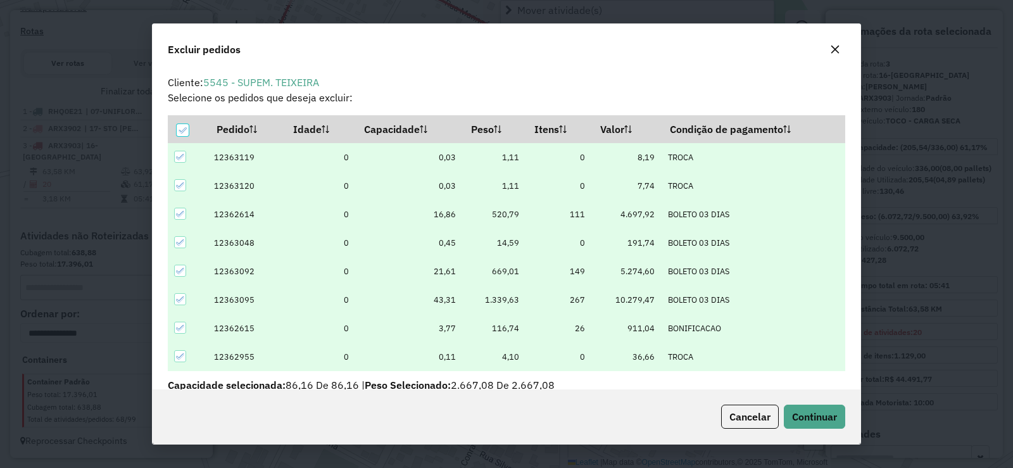
scroll to position [7, 4]
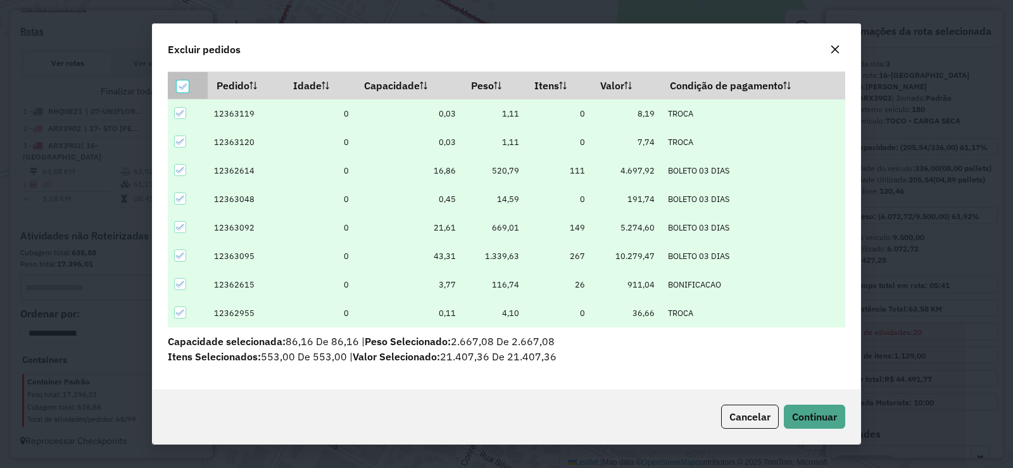
click at [187, 85] on icon at bounding box center [182, 86] width 9 height 9
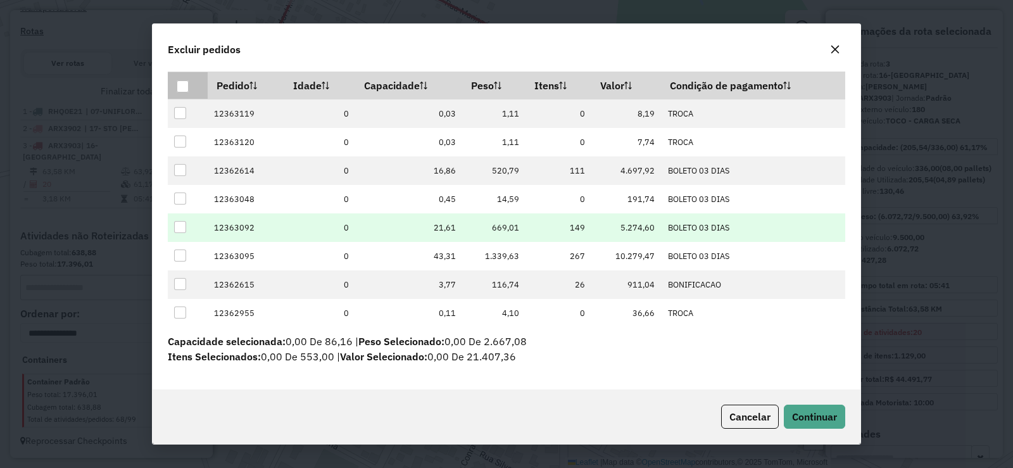
drag, startPoint x: 180, startPoint y: 222, endPoint x: 199, endPoint y: 231, distance: 21.0
click at [180, 222] on div at bounding box center [180, 227] width 12 height 12
click at [816, 417] on span "Continuar" at bounding box center [814, 416] width 45 height 13
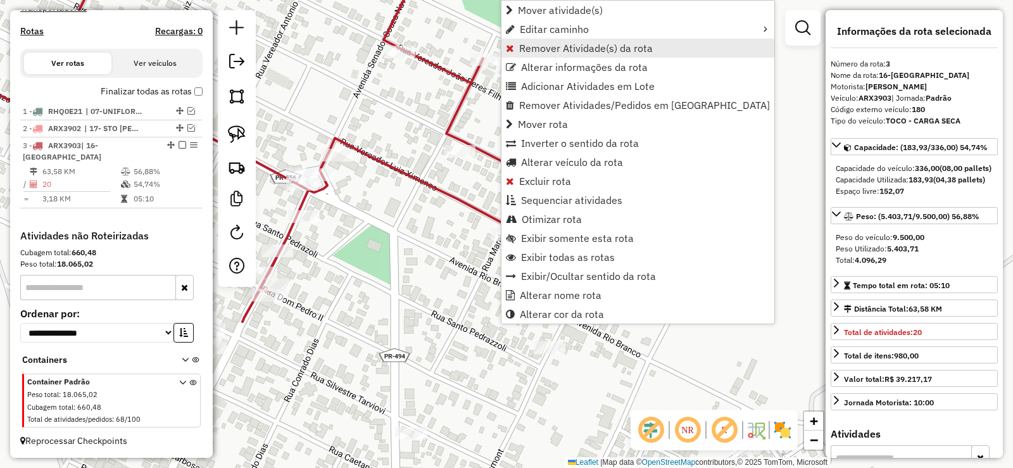
click at [575, 47] on span "Remover Atividade(s) da rota" at bounding box center [586, 48] width 134 height 10
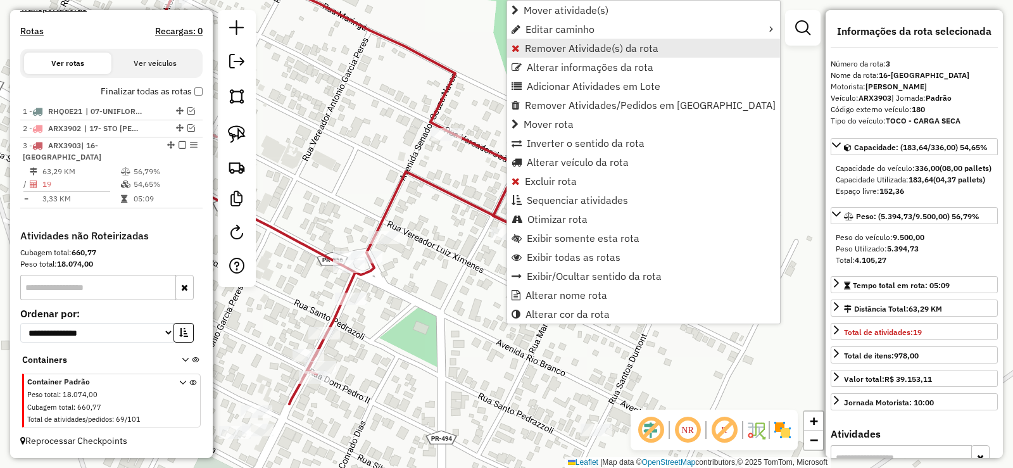
click at [552, 47] on span "Remover Atividade(s) da rota" at bounding box center [592, 48] width 134 height 10
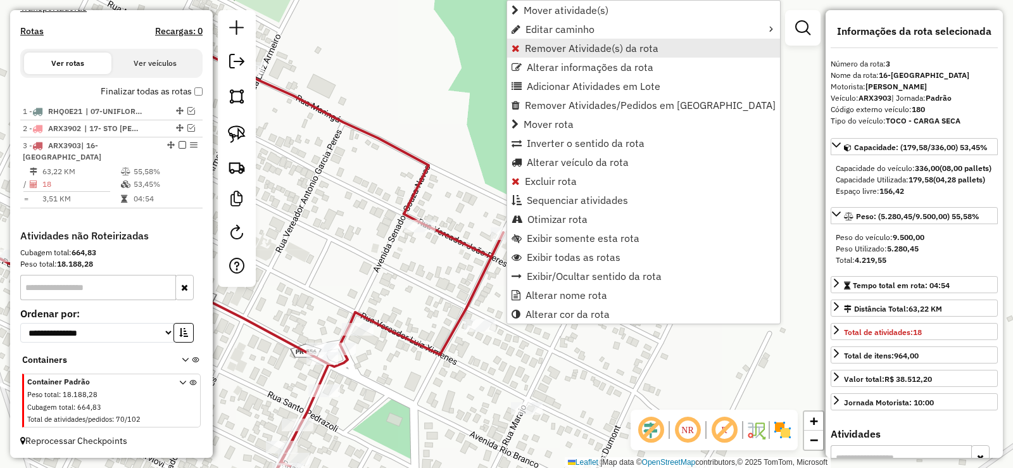
click at [597, 46] on span "Remover Atividade(s) da rota" at bounding box center [592, 48] width 134 height 10
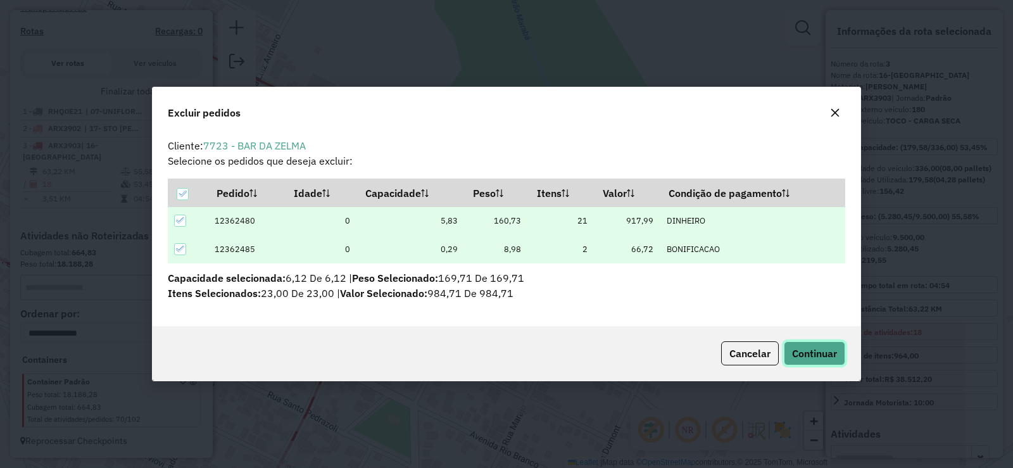
click at [795, 357] on span "Continuar" at bounding box center [814, 353] width 45 height 13
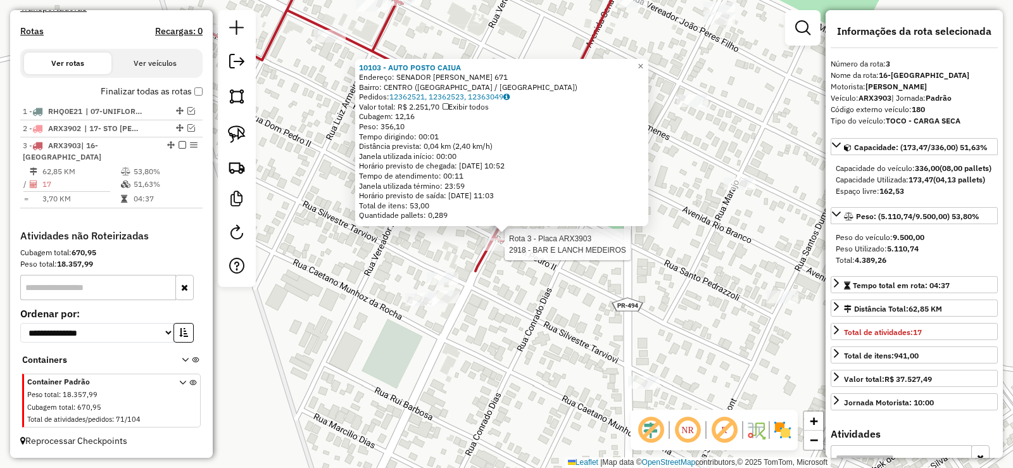
click at [510, 251] on div at bounding box center [501, 244] width 32 height 13
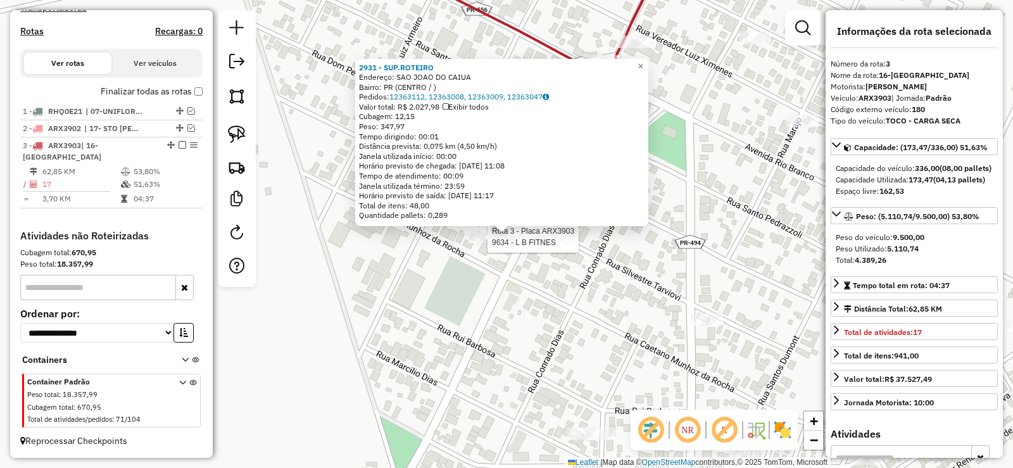
click at [485, 243] on div at bounding box center [484, 237] width 32 height 13
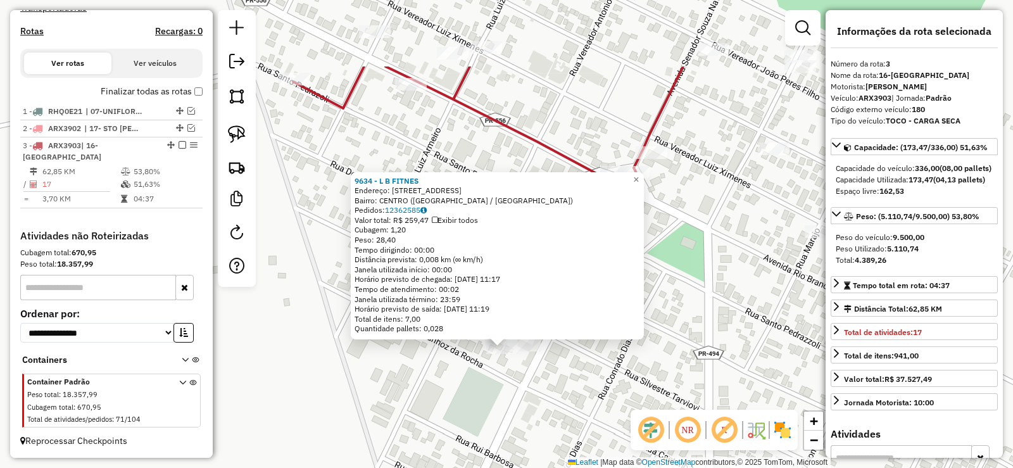
drag, startPoint x: 553, startPoint y: 294, endPoint x: 548, endPoint y: 442, distance: 148.3
click at [548, 442] on div "9634 - L B FITNES Endereço: [GEOGRAPHIC_DATA]: CENTRO ([GEOGRAPHIC_DATA] / [GEO…" at bounding box center [506, 234] width 1013 height 468
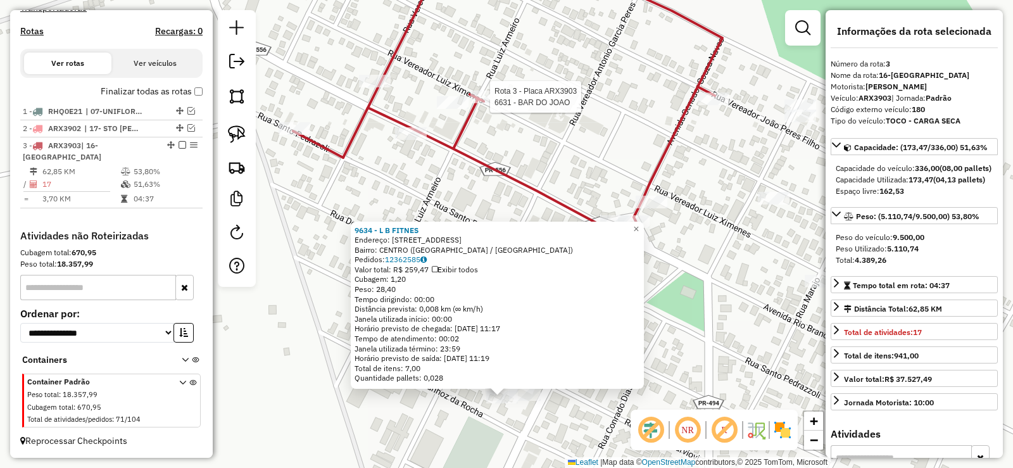
click at [490, 103] on div at bounding box center [487, 97] width 32 height 13
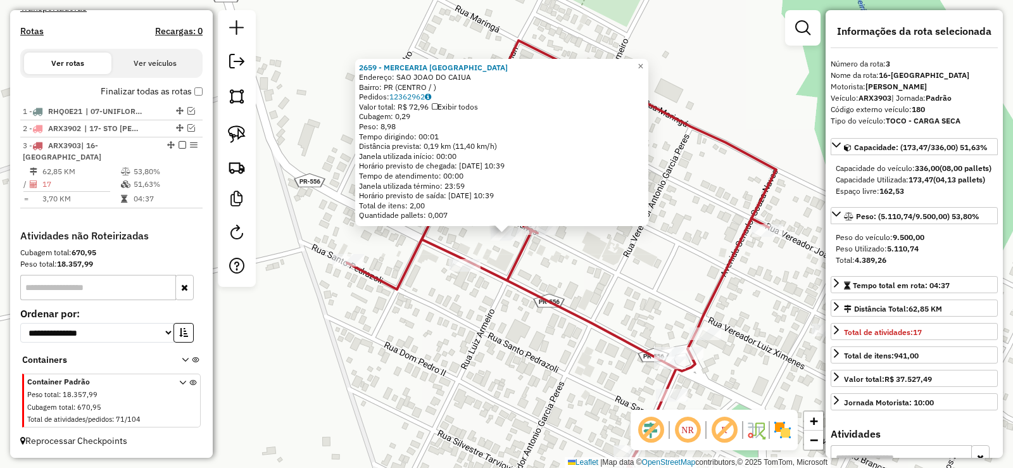
click at [471, 258] on icon at bounding box center [561, 271] width 429 height 460
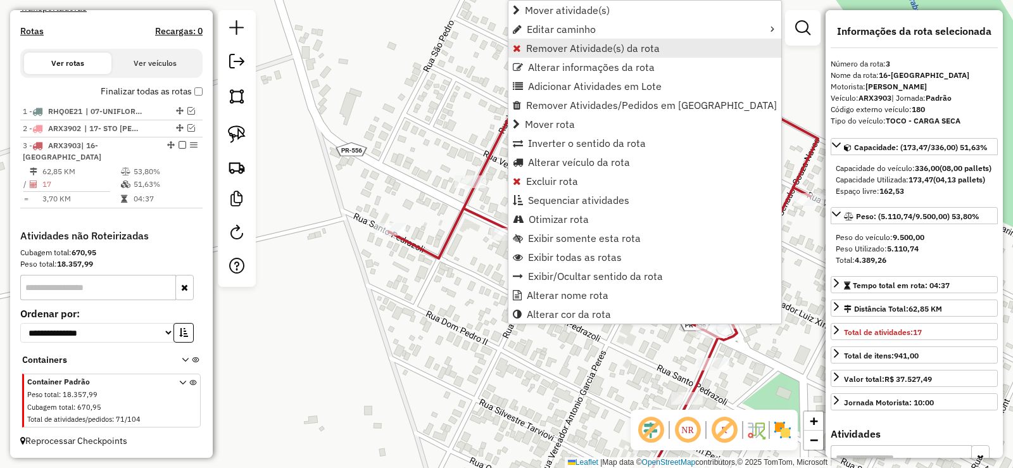
click at [605, 54] on link "Remover Atividade(s) da rota" at bounding box center [644, 48] width 273 height 19
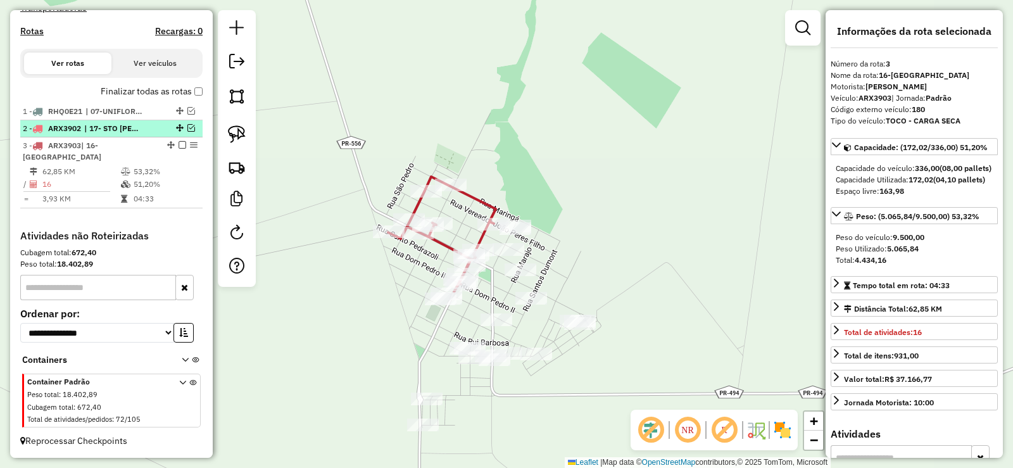
drag, startPoint x: 178, startPoint y: 155, endPoint x: 198, endPoint y: 174, distance: 27.3
click at [179, 149] on em at bounding box center [183, 145] width 8 height 8
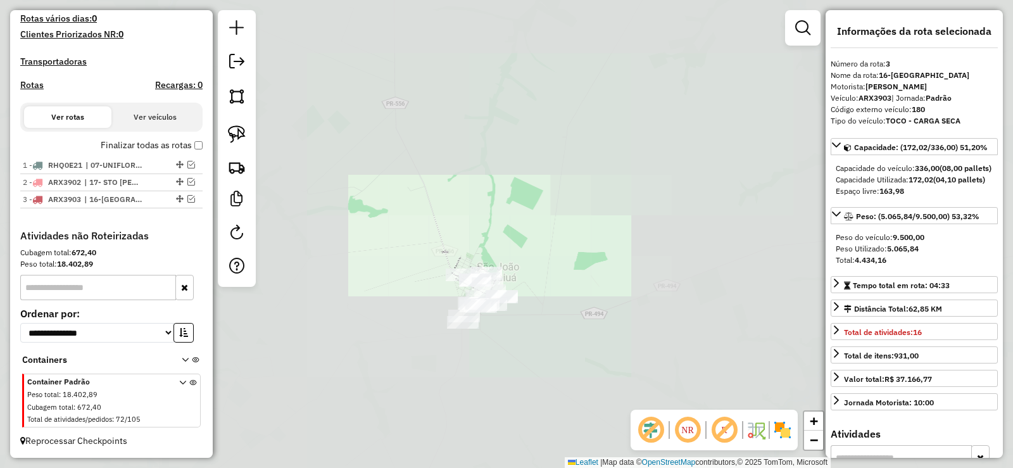
click at [536, 341] on div "Janela de atendimento Grade de atendimento Capacidade Transportadoras Veículos …" at bounding box center [506, 234] width 1013 height 468
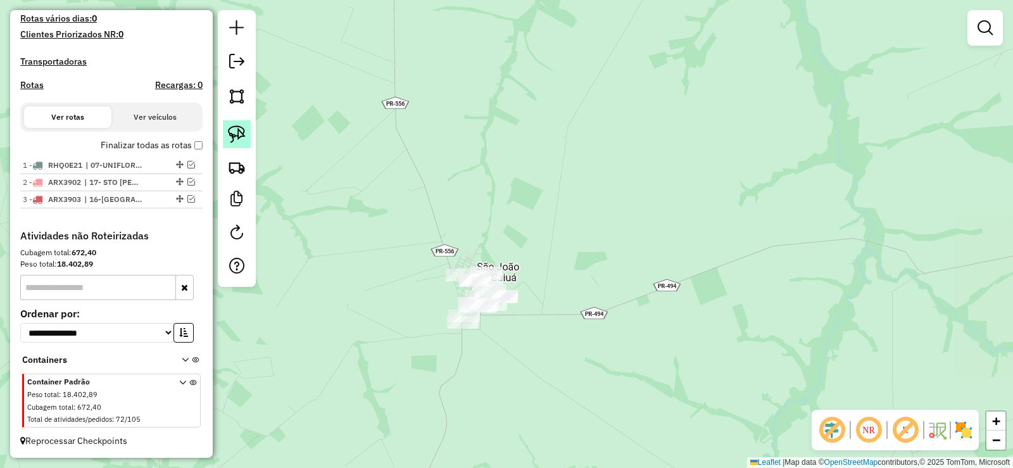
click at [243, 122] on link at bounding box center [237, 134] width 28 height 28
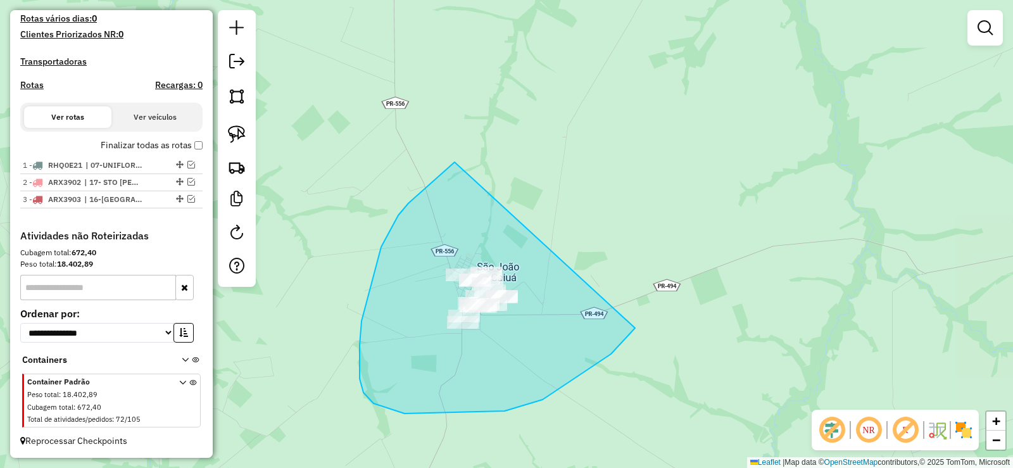
drag, startPoint x: 398, startPoint y: 215, endPoint x: 652, endPoint y: 305, distance: 269.2
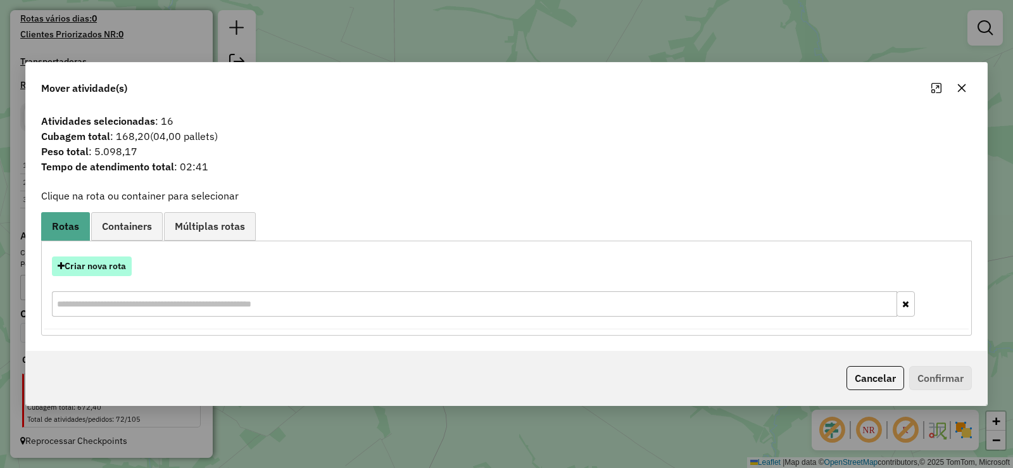
click at [114, 275] on button "Criar nova rota" at bounding box center [92, 266] width 80 height 20
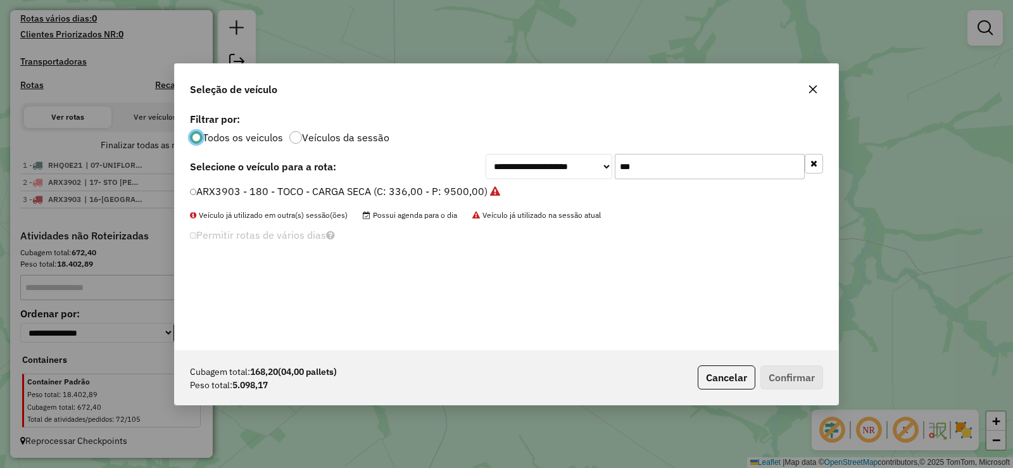
scroll to position [7, 4]
click at [725, 158] on input "***" at bounding box center [710, 166] width 190 height 25
type input "***"
drag, startPoint x: 351, startPoint y: 187, endPoint x: 385, endPoint y: 193, distance: 33.9
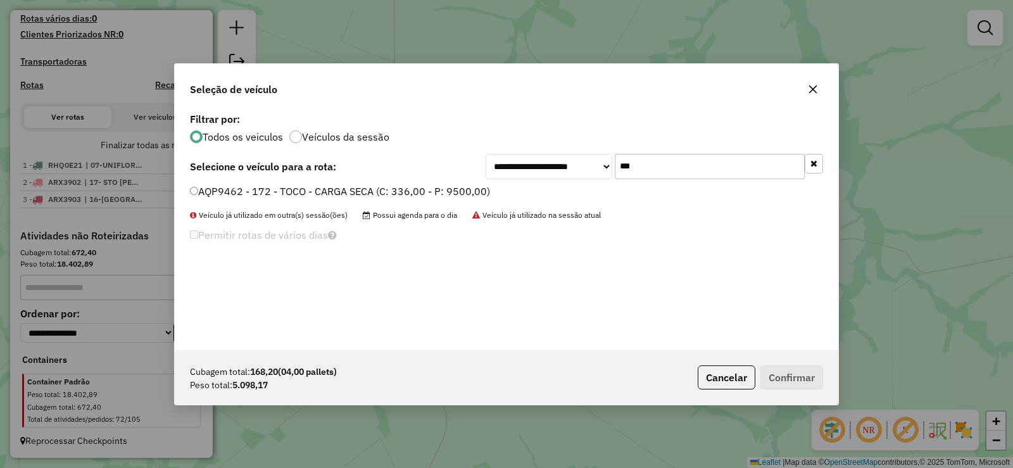
click at [352, 187] on label "AQP9462 - 172 - TOCO - CARGA SECA (C: 336,00 - P: 9500,00)" at bounding box center [340, 191] width 300 height 15
click at [793, 374] on button "Confirmar" at bounding box center [792, 377] width 63 height 24
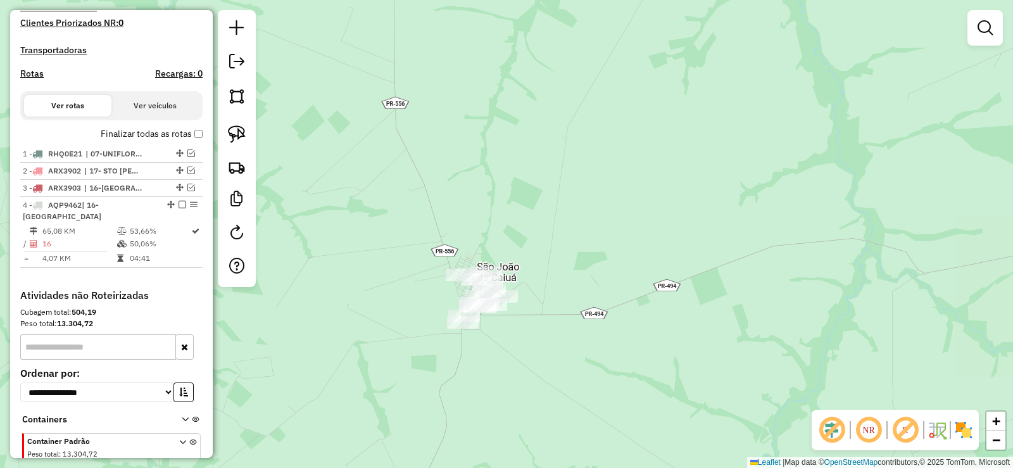
scroll to position [401, 0]
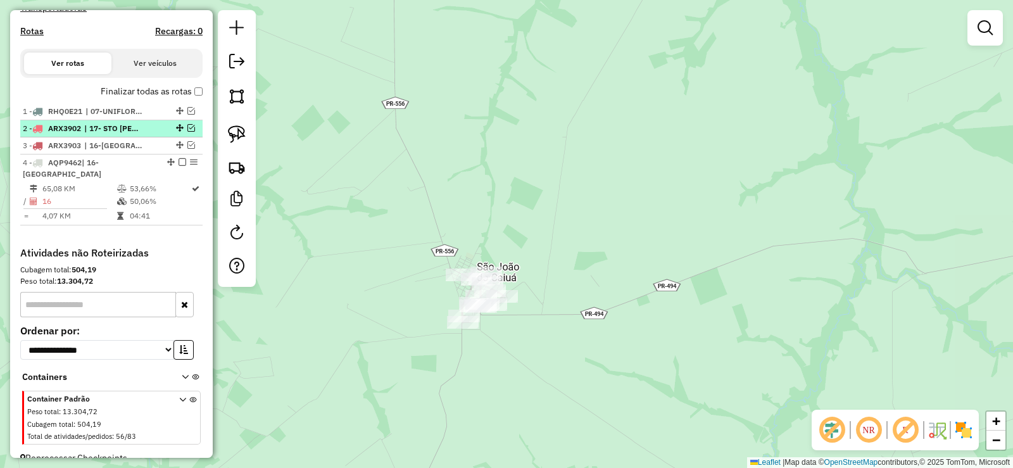
click at [179, 166] on em at bounding box center [183, 162] width 8 height 8
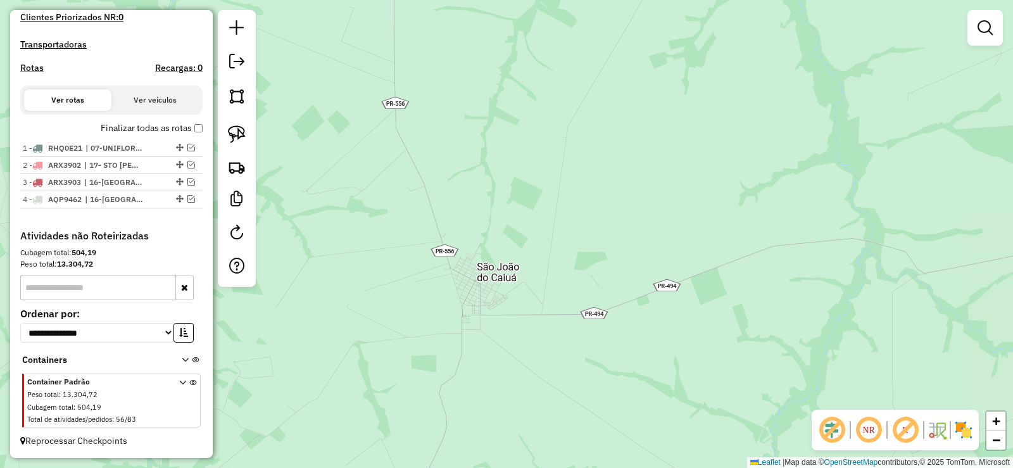
scroll to position [376, 0]
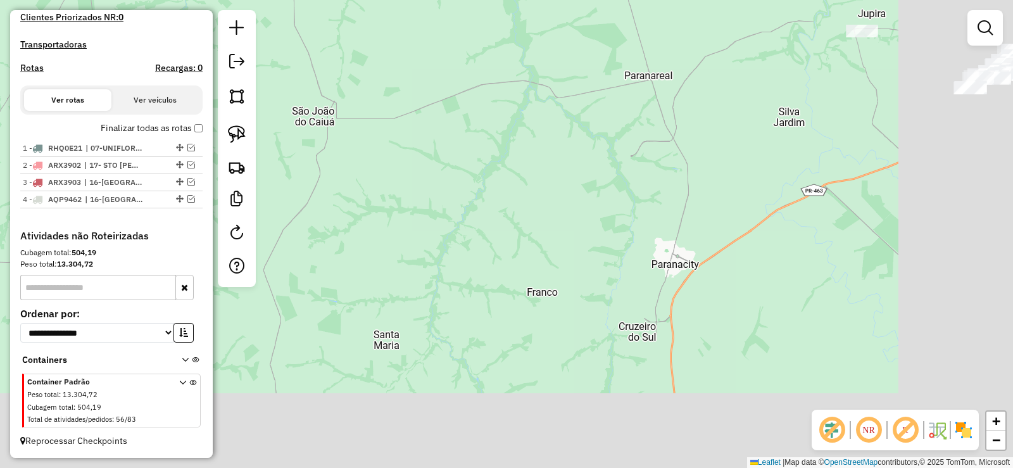
drag, startPoint x: 654, startPoint y: 321, endPoint x: 374, endPoint y: 76, distance: 372.0
click at [370, 67] on div "Janela de atendimento Grade de atendimento Capacidade Transportadoras Veículos …" at bounding box center [506, 234] width 1013 height 468
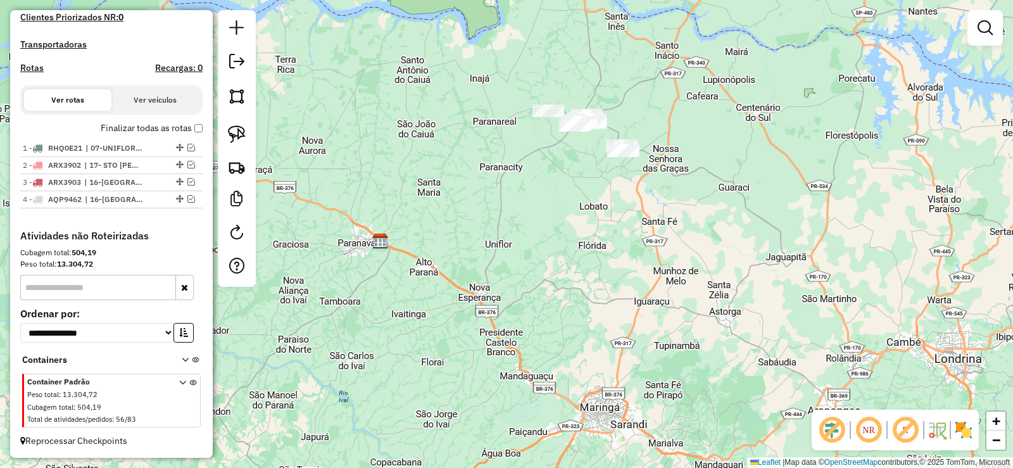
drag, startPoint x: 702, startPoint y: 203, endPoint x: 633, endPoint y: 181, distance: 73.1
click at [640, 182] on div "Janela de atendimento Grade de atendimento Capacidade Transportadoras Veículos …" at bounding box center [506, 234] width 1013 height 468
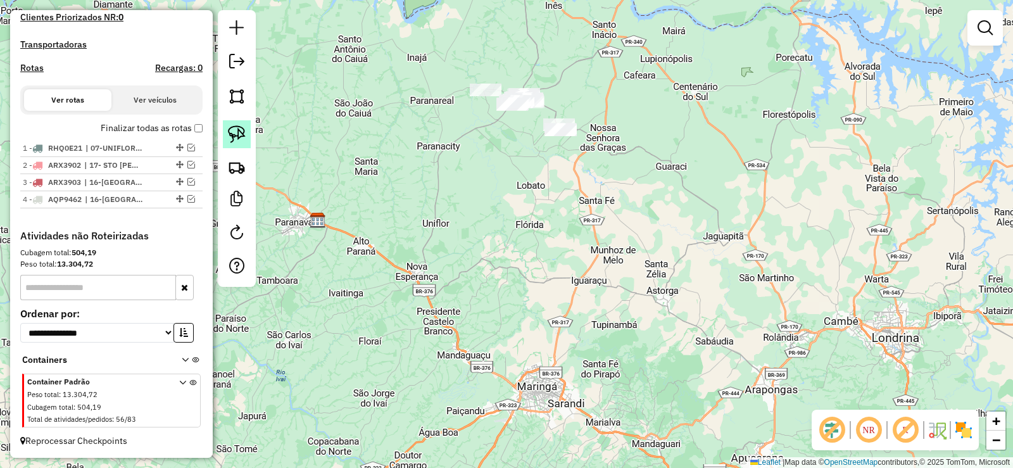
click at [238, 125] on link at bounding box center [237, 134] width 28 height 28
drag, startPoint x: 534, startPoint y: 47, endPoint x: 746, endPoint y: 193, distance: 256.4
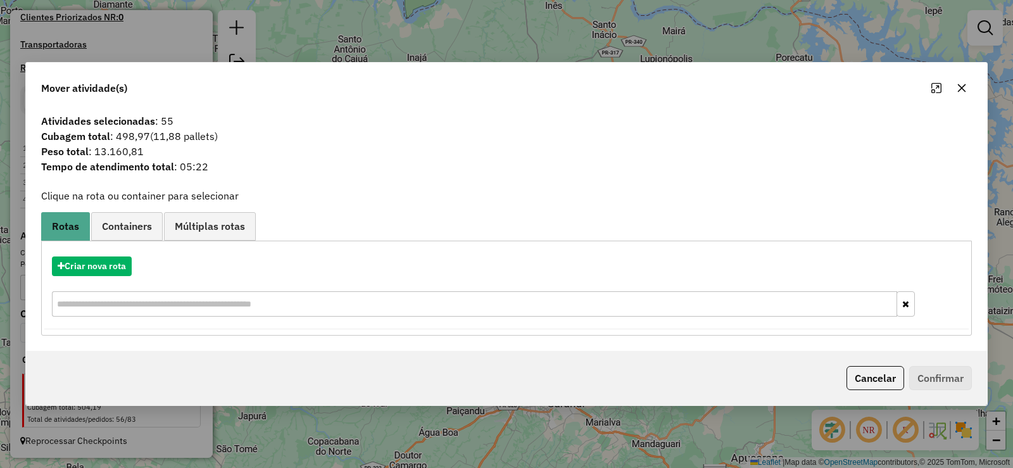
click at [966, 86] on icon "button" at bounding box center [962, 88] width 10 height 10
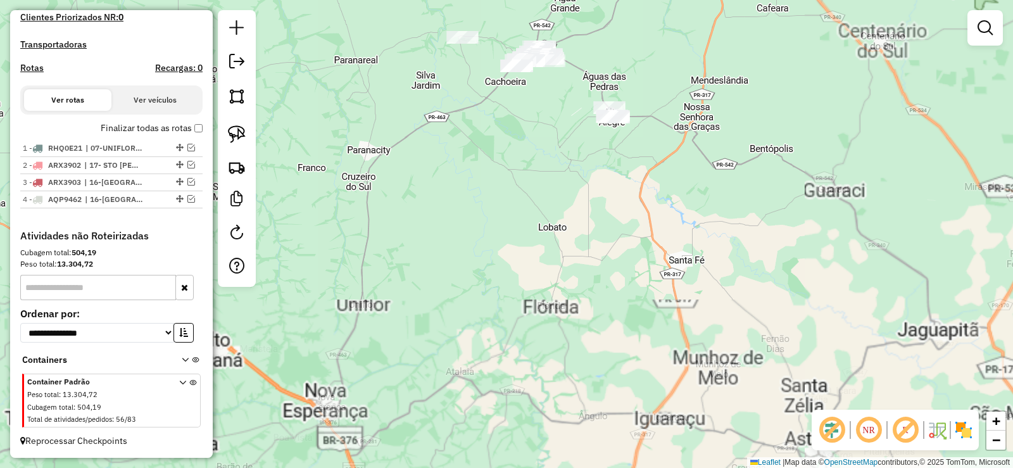
drag, startPoint x: 514, startPoint y: 114, endPoint x: 516, endPoint y: 205, distance: 90.6
click at [520, 208] on div "Janela de atendimento Grade de atendimento Capacidade Transportadoras Veículos …" at bounding box center [506, 234] width 1013 height 468
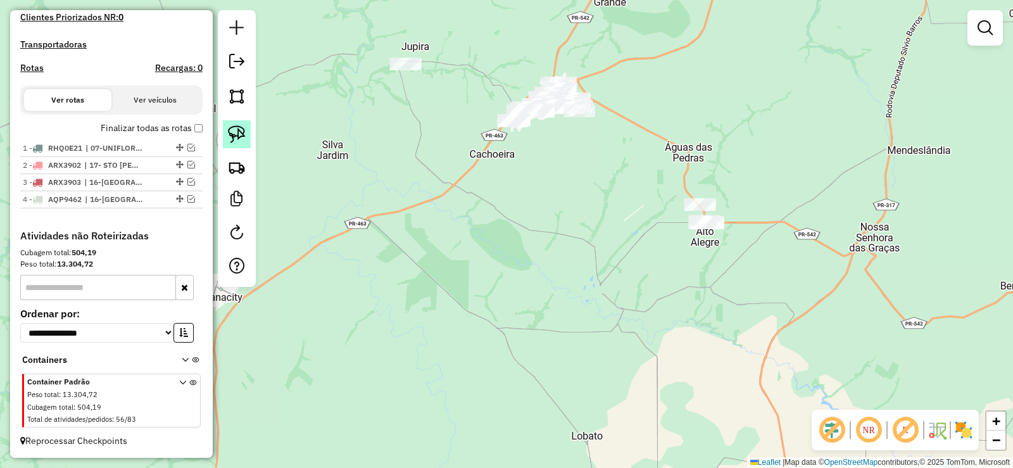
click at [232, 123] on link at bounding box center [237, 134] width 28 height 28
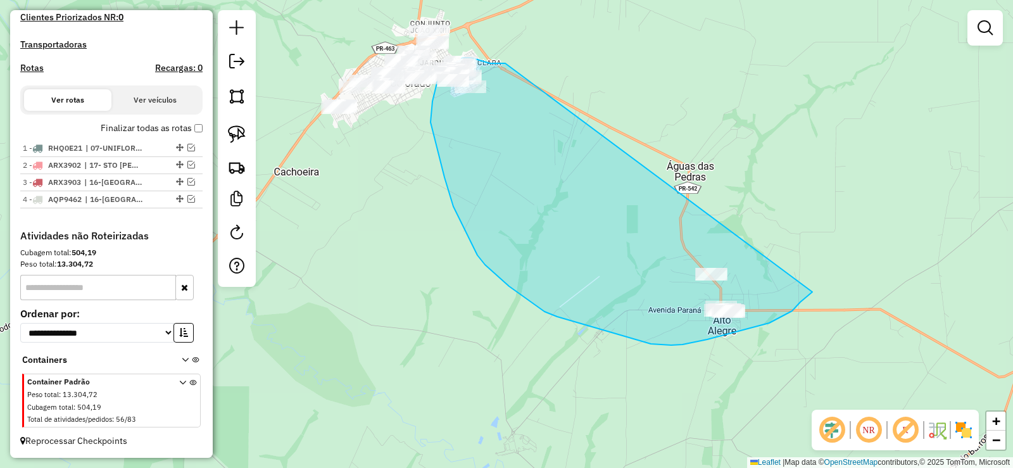
drag, startPoint x: 504, startPoint y: 63, endPoint x: 813, endPoint y: 291, distance: 383.6
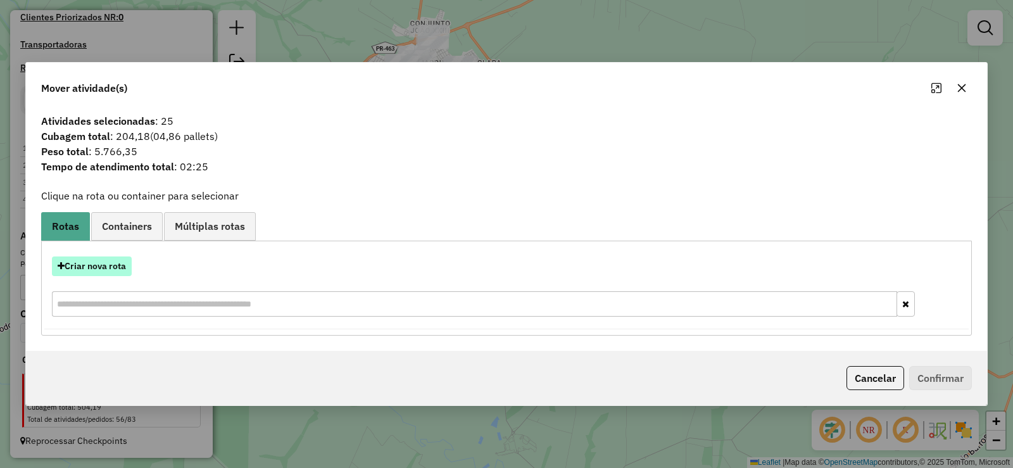
click at [117, 261] on button "Criar nova rota" at bounding box center [92, 266] width 80 height 20
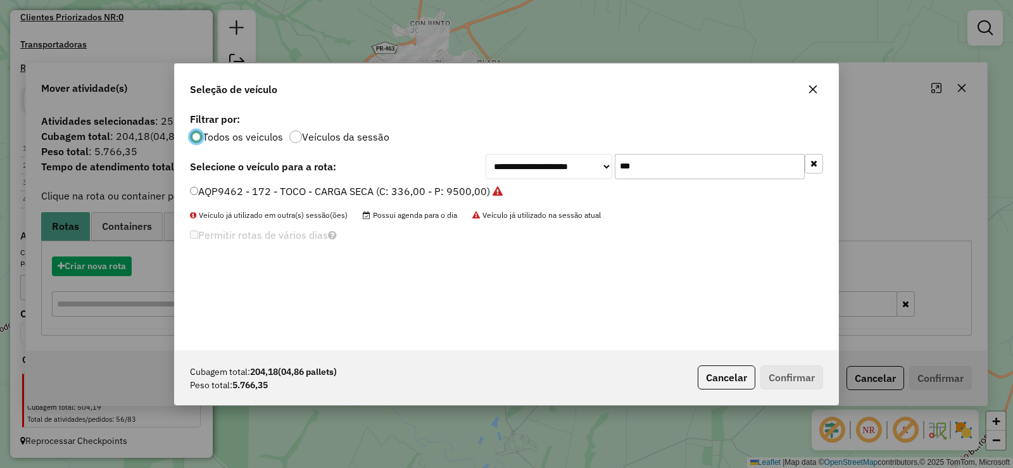
scroll to position [7, 4]
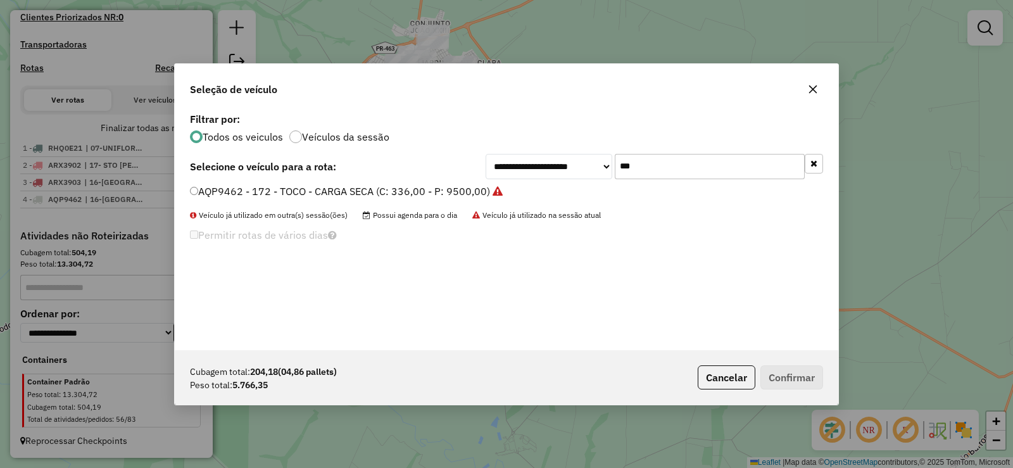
click at [650, 161] on input "***" at bounding box center [710, 166] width 190 height 25
type input "***"
click at [472, 190] on label "RHQ7F37 - 204 - TOCO - CARGA SECA (C: 336,00 - P: 9500,00)" at bounding box center [340, 191] width 300 height 15
click at [790, 386] on button "Confirmar" at bounding box center [792, 377] width 63 height 24
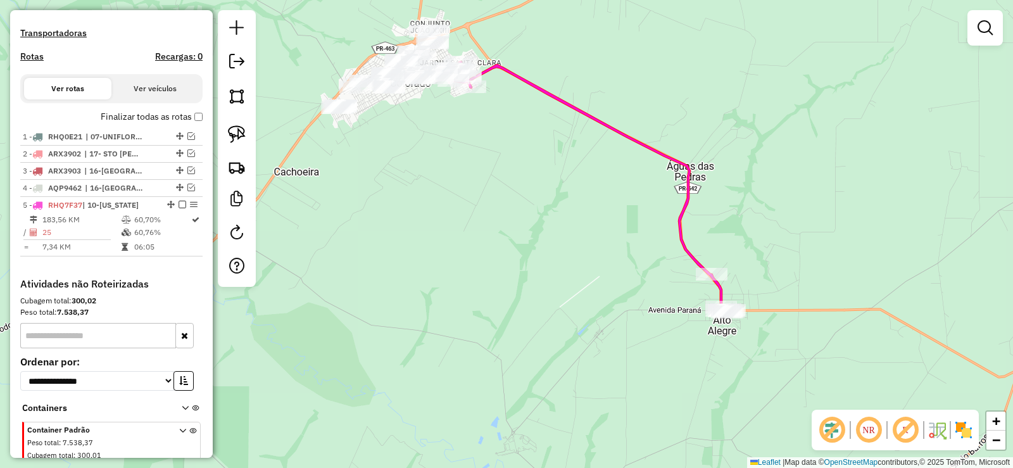
scroll to position [401, 0]
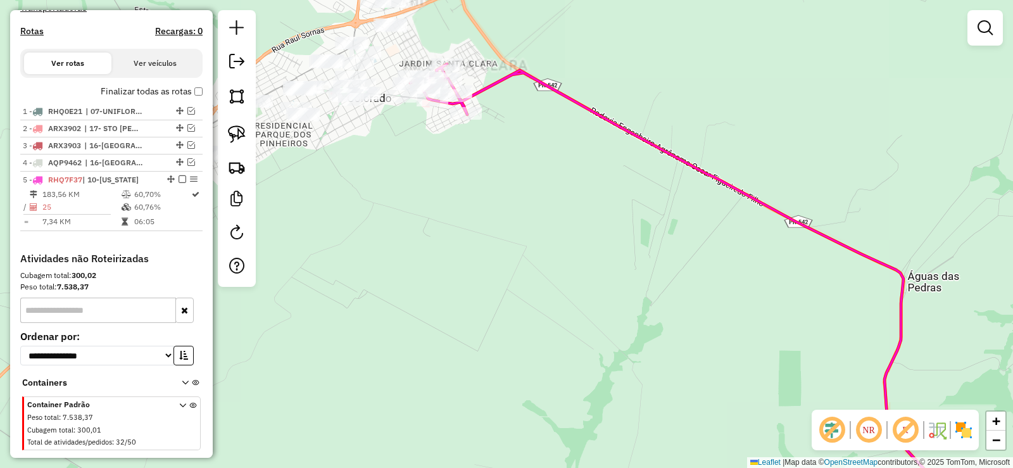
drag, startPoint x: 465, startPoint y: 108, endPoint x: 474, endPoint y: 248, distance: 139.6
click at [502, 263] on div "Janela de atendimento Grade de atendimento Capacidade Transportadoras Veículos …" at bounding box center [506, 234] width 1013 height 468
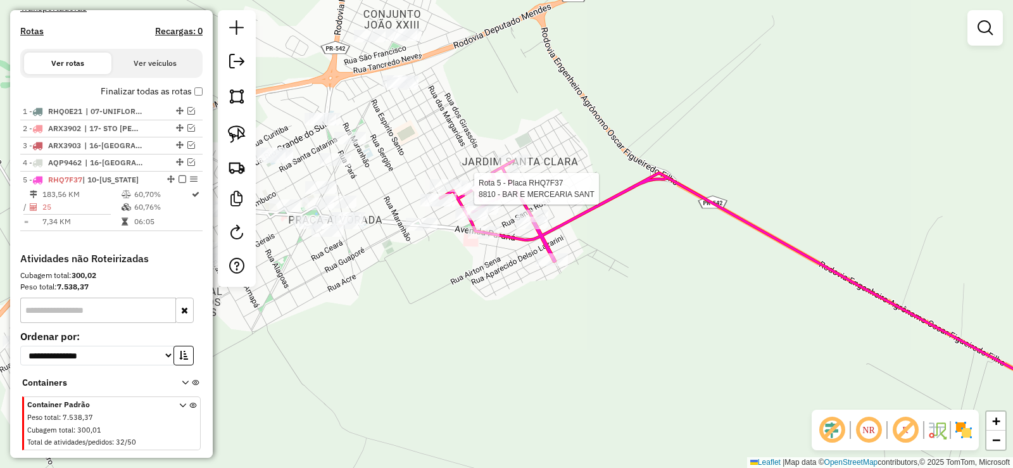
select select "*********"
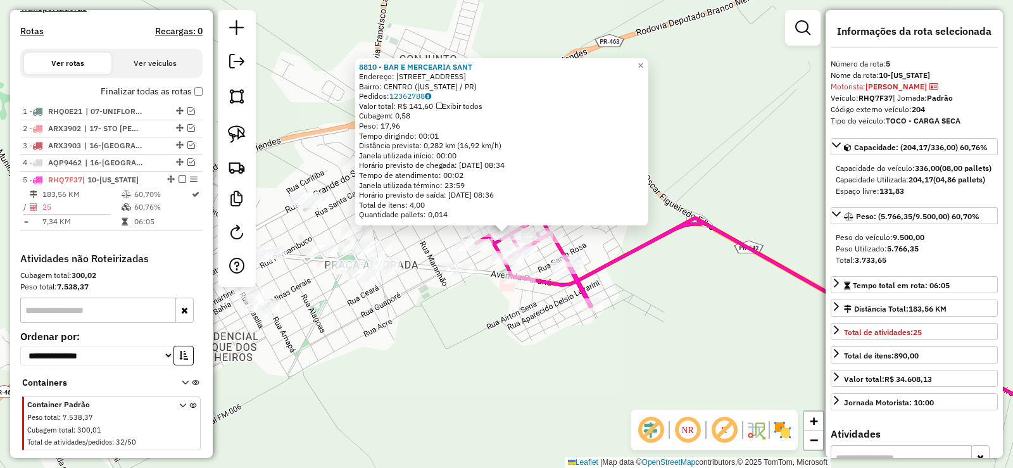
scroll to position [436, 0]
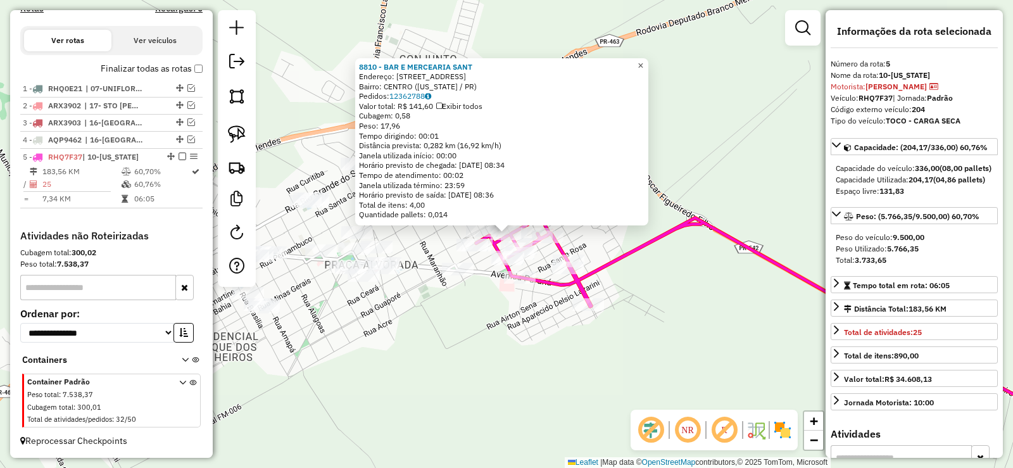
click at [643, 62] on span "×" at bounding box center [641, 65] width 6 height 11
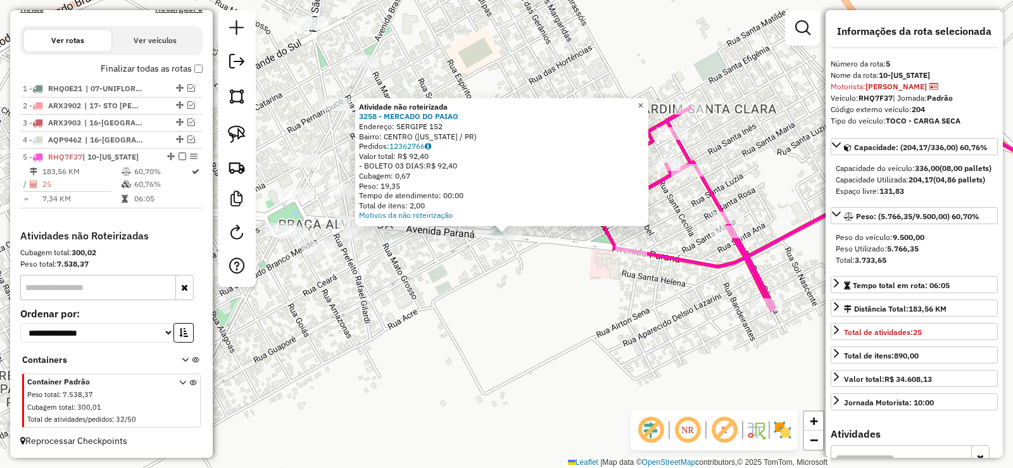
click at [643, 100] on span "×" at bounding box center [641, 105] width 6 height 11
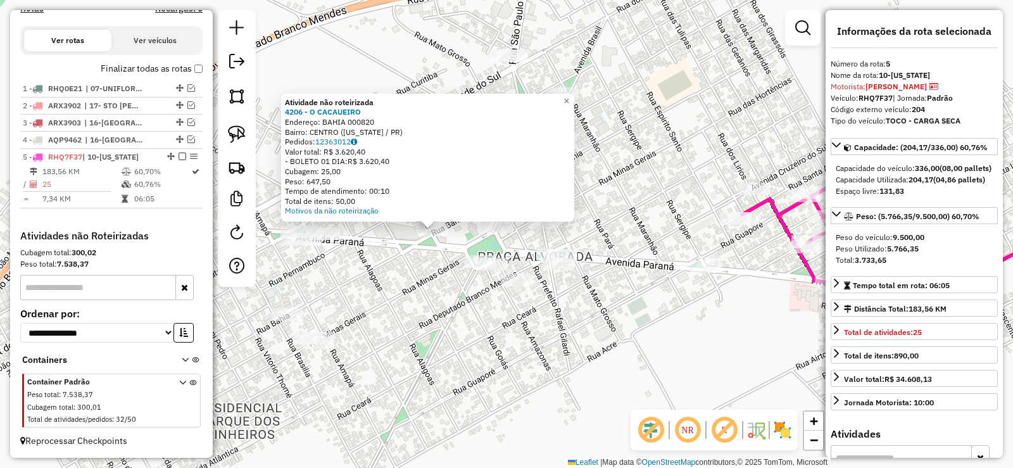
drag, startPoint x: 446, startPoint y: 331, endPoint x: 410, endPoint y: 331, distance: 35.5
click at [410, 331] on div "Atividade não roteirizada 4206 - O CACAUEIRO Endereço: BAHIA 000820 Bairro: [GE…" at bounding box center [506, 234] width 1013 height 468
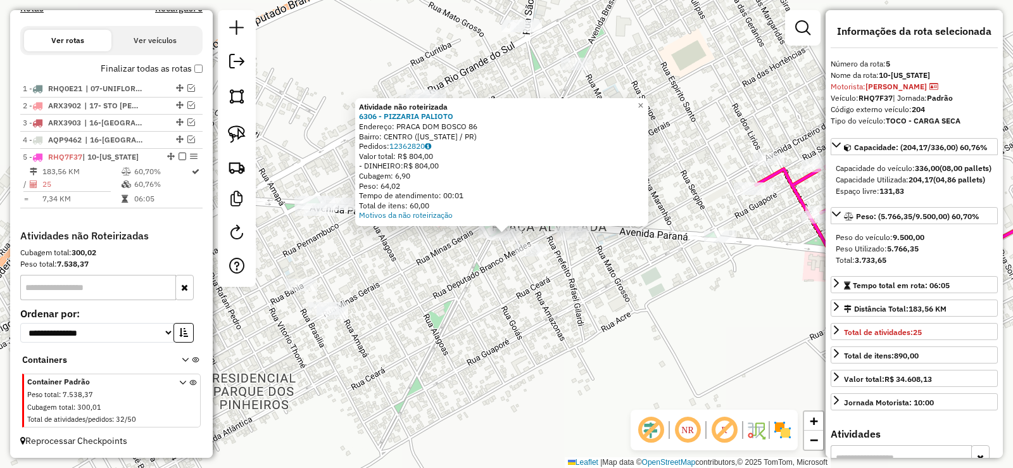
drag, startPoint x: 299, startPoint y: 272, endPoint x: 305, endPoint y: 282, distance: 11.4
click at [300, 275] on div "Atividade não roteirizada 6306 - PIZZARIA PALIOTO Endereço: PRACA DOM BOSCO 86 …" at bounding box center [506, 234] width 1013 height 468
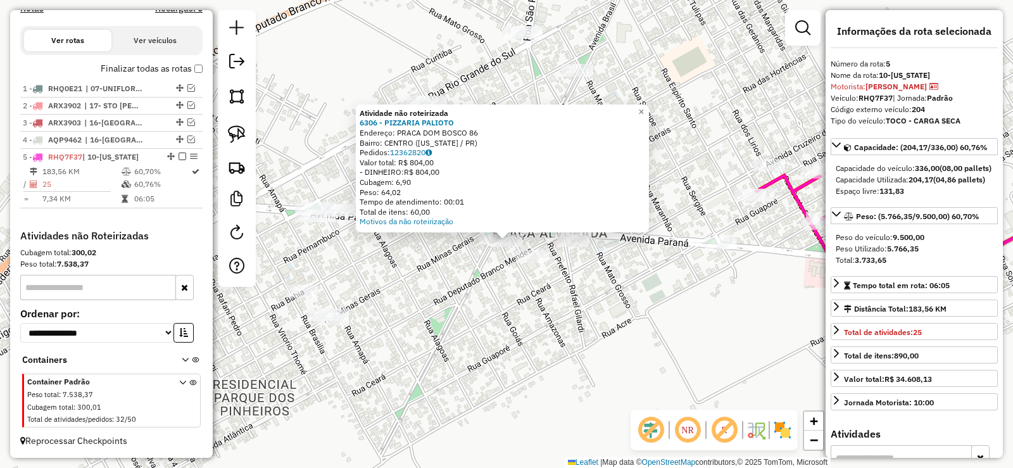
click at [308, 284] on div "Atividade não roteirizada 6306 - PIZZARIA PALIOTO Endereço: PRACA DOM BOSCO 86 …" at bounding box center [506, 234] width 1013 height 468
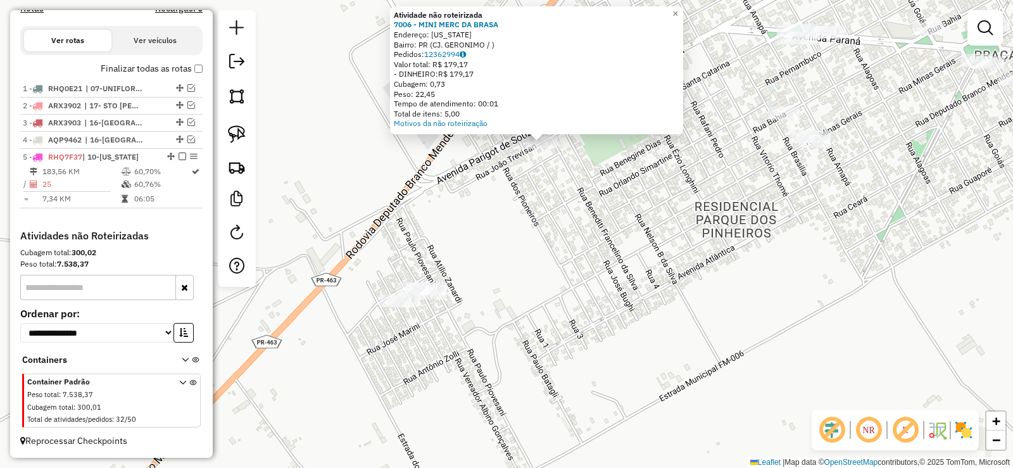
drag, startPoint x: 495, startPoint y: 232, endPoint x: 635, endPoint y: 220, distance: 141.1
click at [638, 208] on div "Atividade não roteirizada 7006 - MINI MERC DA BRASA Endereço: [US_STATE] Bairro…" at bounding box center [506, 234] width 1013 height 468
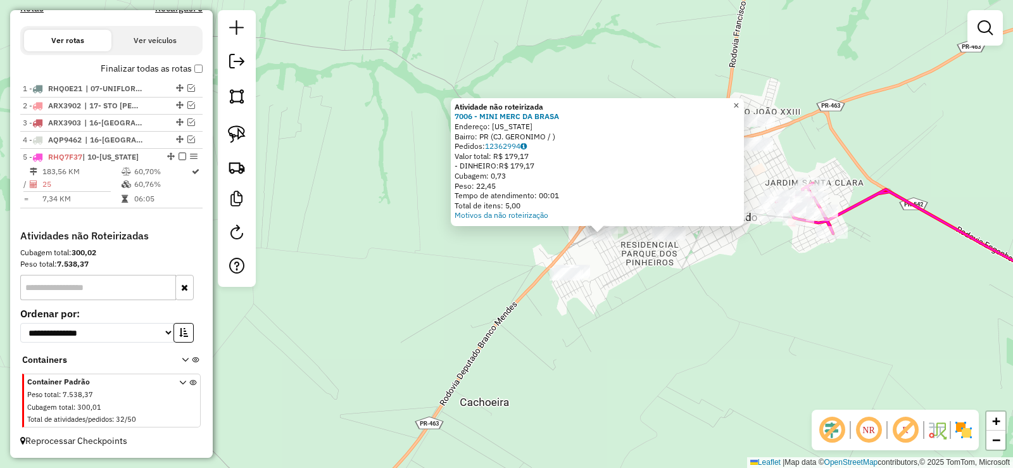
drag, startPoint x: 741, startPoint y: 96, endPoint x: 747, endPoint y: 104, distance: 10.5
click at [742, 98] on link "×" at bounding box center [736, 105] width 15 height 15
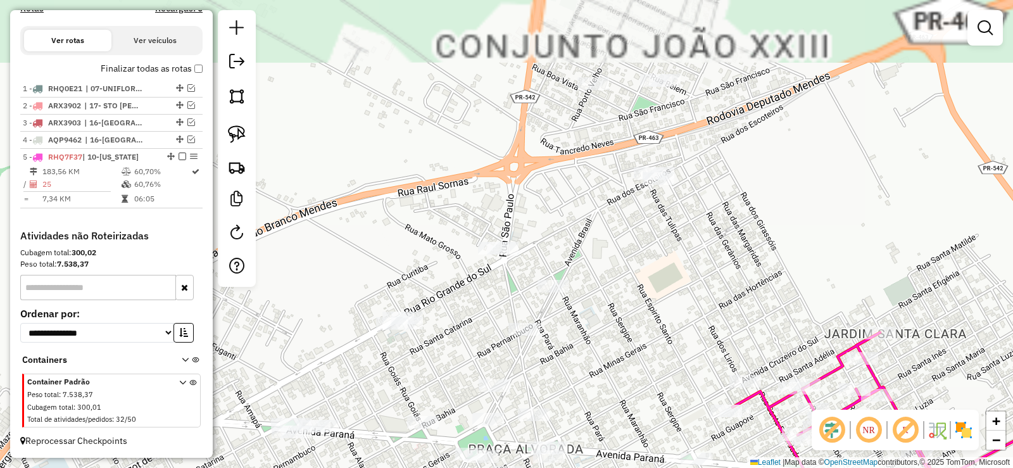
drag, startPoint x: 743, startPoint y: 165, endPoint x: 671, endPoint y: 205, distance: 82.5
click at [711, 291] on div "Janela de atendimento Grade de atendimento Capacidade Transportadoras Veículos …" at bounding box center [506, 234] width 1013 height 468
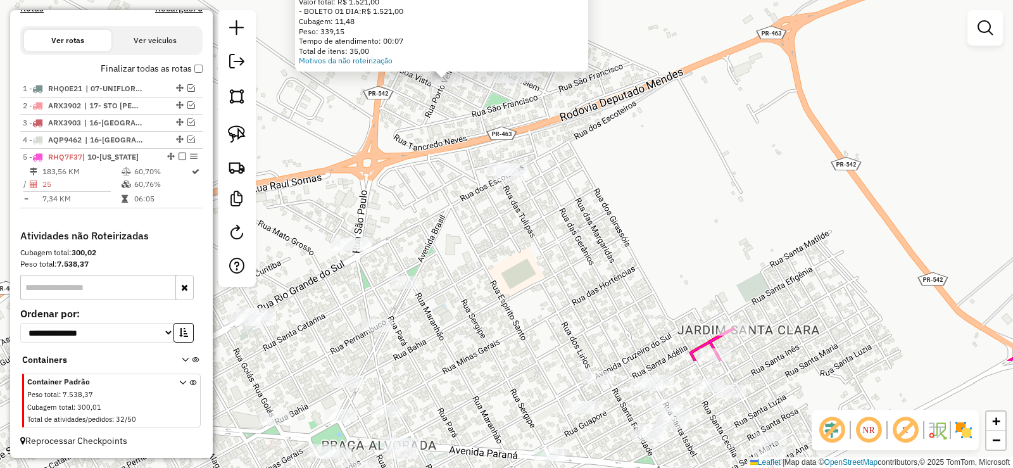
drag, startPoint x: 567, startPoint y: 282, endPoint x: 458, endPoint y: 87, distance: 223.9
click at [495, 111] on div "Atividade não roteirizada 8016 - MENEZES BEER Endereço: [GEOGRAPHIC_DATA] 160 B…" at bounding box center [506, 234] width 1013 height 468
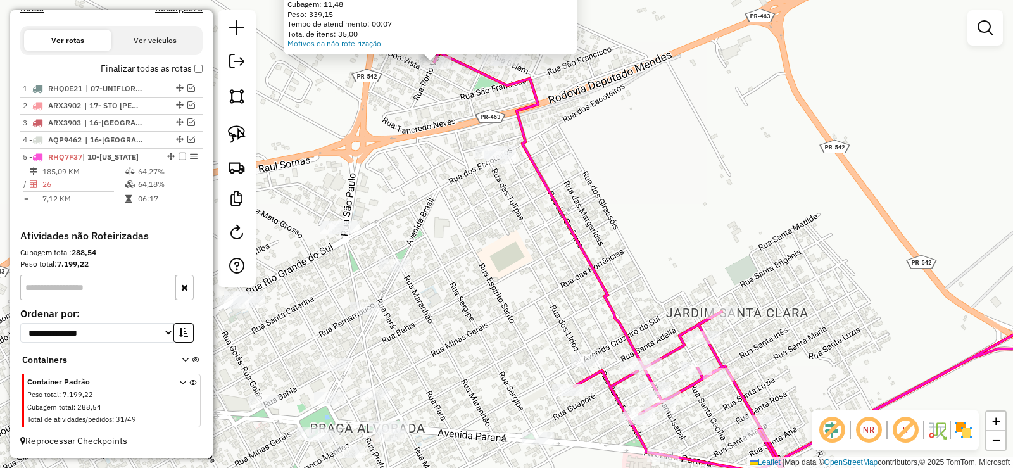
click at [683, 342] on icon at bounding box center [774, 283] width 680 height 461
select select "*********"
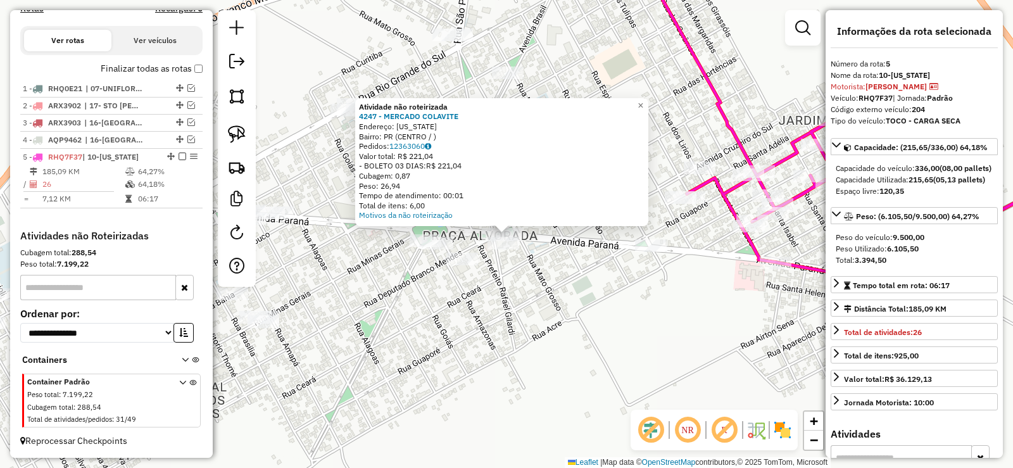
click at [527, 235] on div "Atividade não roteirizada 4247 - MERCADO COLAVITE Endereço: [US_STATE] Bairro: …" at bounding box center [506, 234] width 1013 height 468
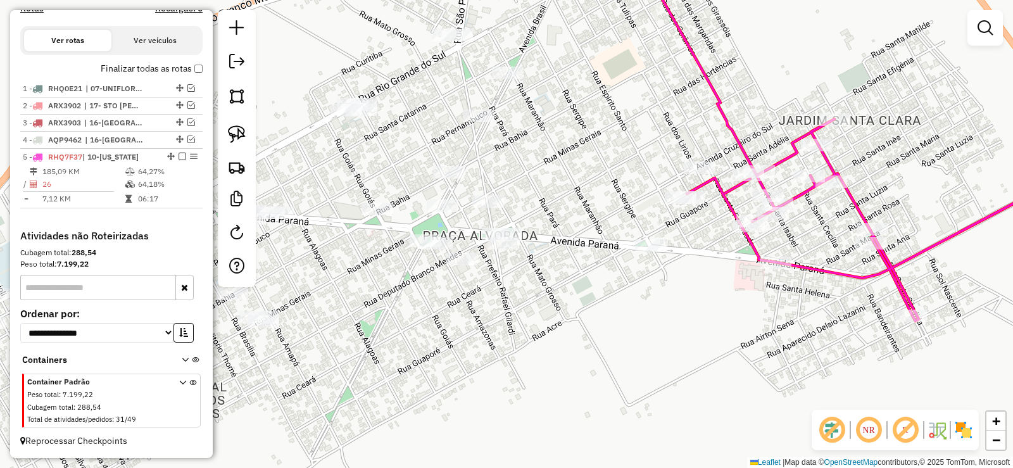
click at [523, 233] on div "Janela de atendimento Grade de atendimento Capacidade Transportadoras Veículos …" at bounding box center [506, 234] width 1013 height 468
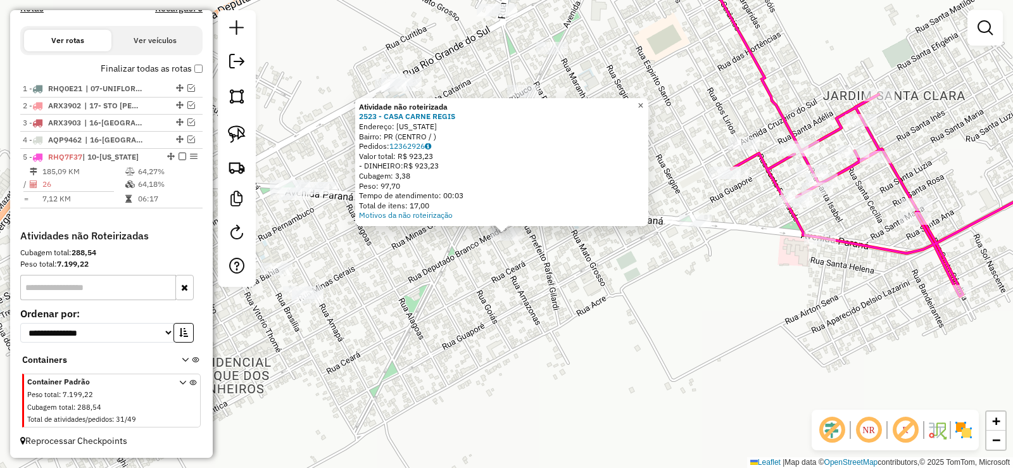
click at [648, 101] on link "×" at bounding box center [640, 105] width 15 height 15
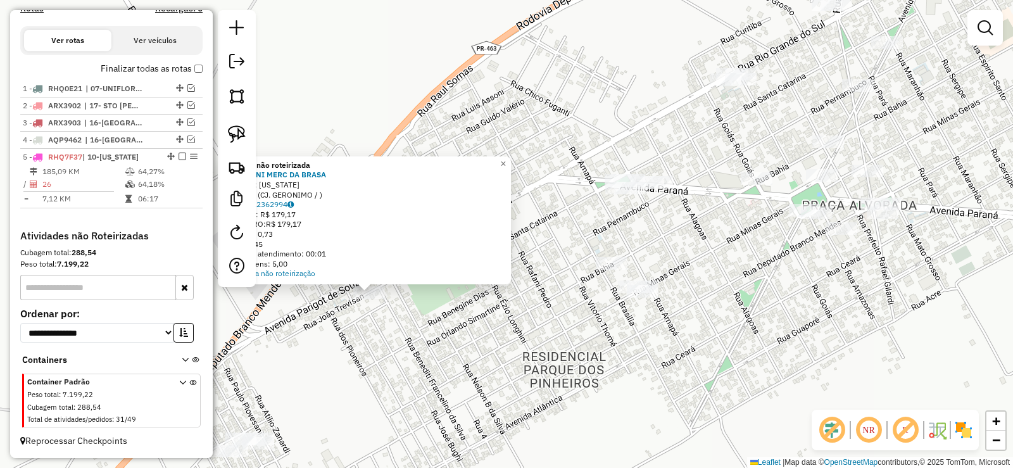
drag, startPoint x: 818, startPoint y: 290, endPoint x: 569, endPoint y: 366, distance: 259.6
click at [571, 367] on div "Atividade não roteirizada 7006 - MINI MERC DA BRASA Endereço: [US_STATE] Bairro…" at bounding box center [506, 234] width 1013 height 468
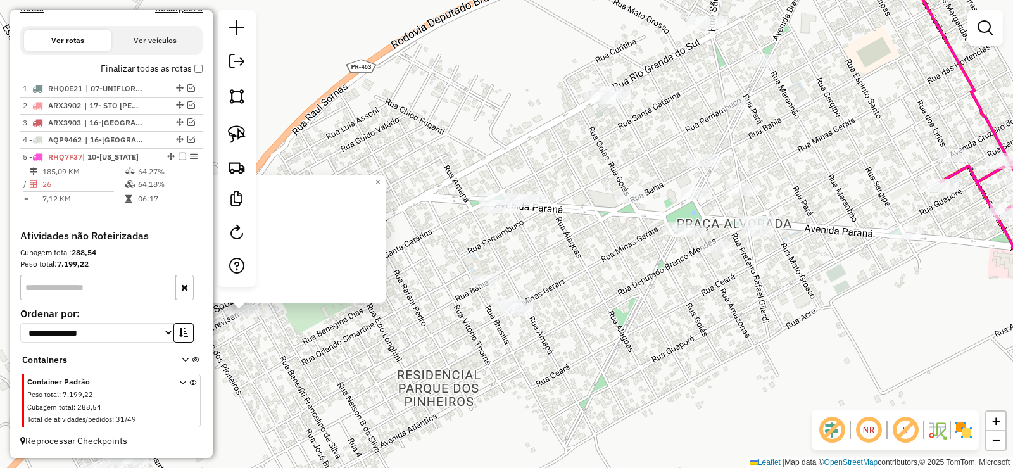
click at [937, 159] on div "Atividade não roteirizada 7006 - MINI MERC DA BRASA Endereço: [US_STATE] Bairro…" at bounding box center [506, 234] width 1013 height 468
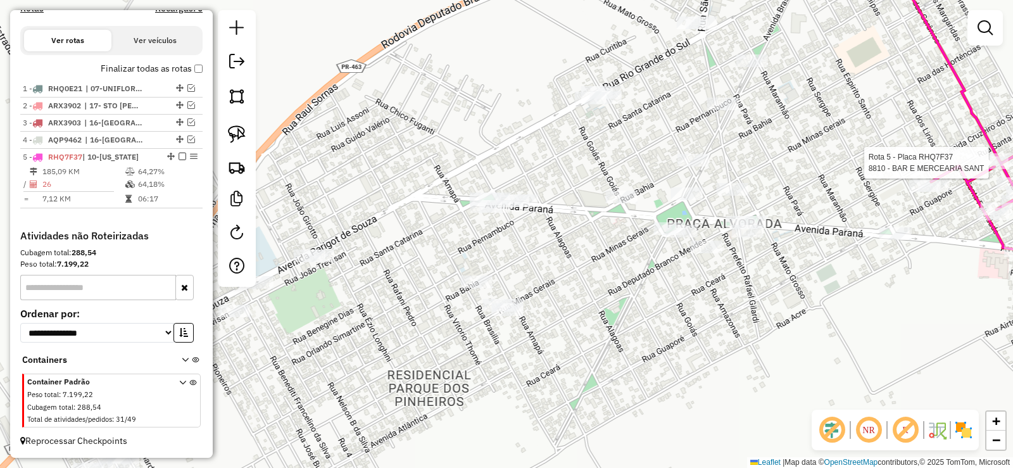
select select "*********"
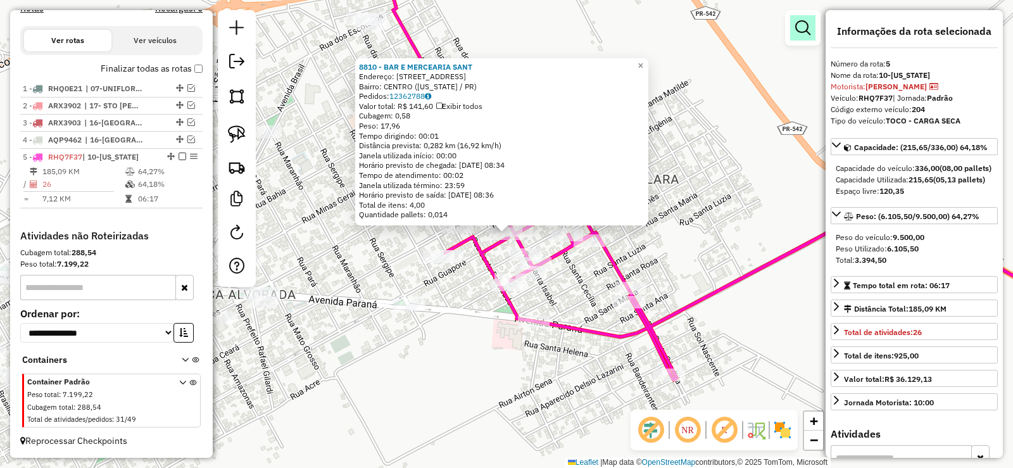
click at [815, 27] on link at bounding box center [802, 27] width 25 height 25
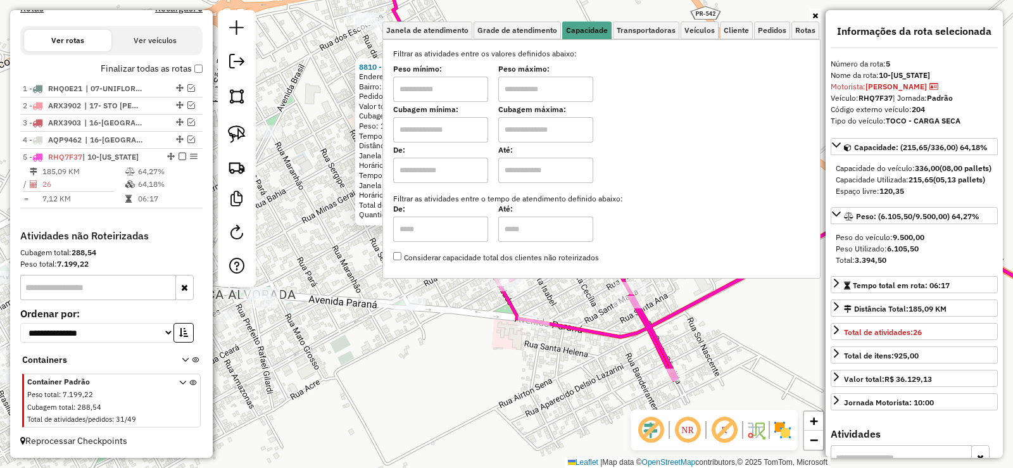
drag, startPoint x: 444, startPoint y: 95, endPoint x: 446, endPoint y: 89, distance: 6.6
click at [445, 95] on input "text" at bounding box center [440, 89] width 95 height 25
click at [446, 89] on input "******" at bounding box center [440, 89] width 95 height 25
type input "******"
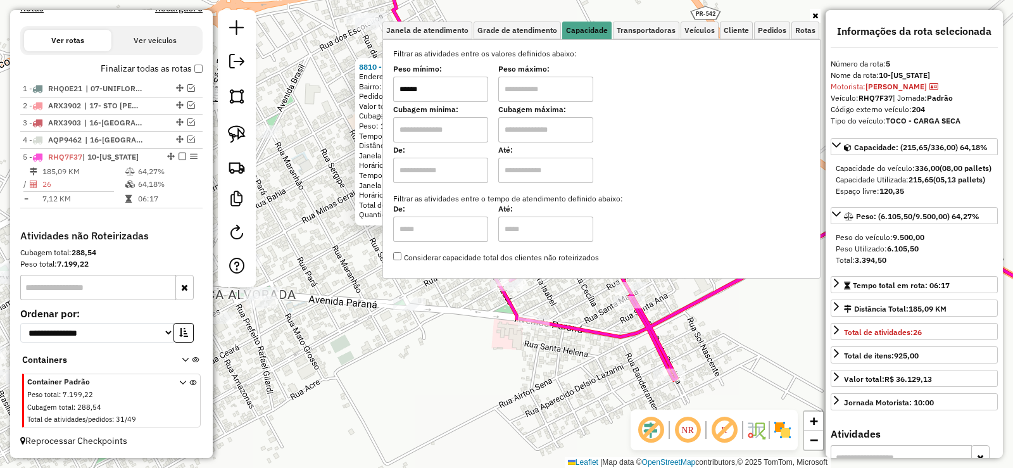
click at [559, 98] on input "text" at bounding box center [545, 89] width 95 height 25
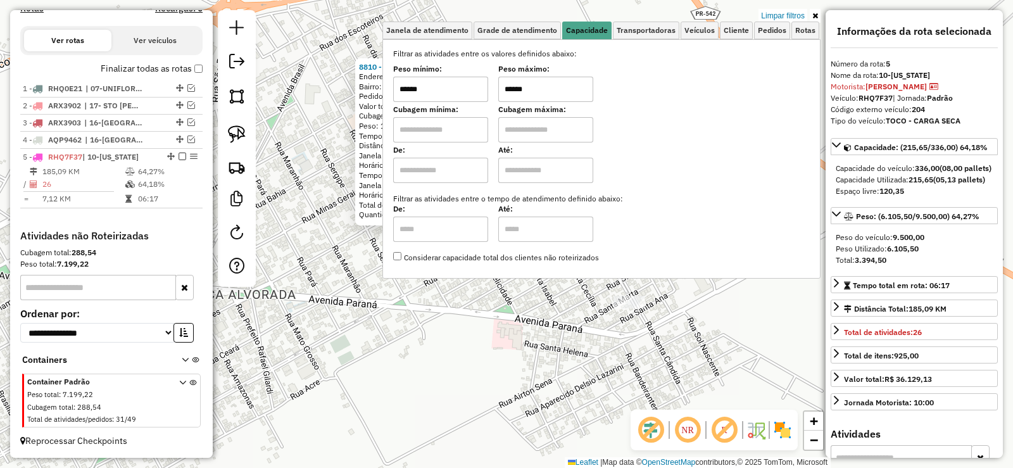
type input "******"
click at [401, 389] on div "8810 - BAR E MERCEARIA SANT Endereço: [STREET_ADDRESS][US_STATE]) [GEOGRAPHIC_D…" at bounding box center [506, 234] width 1013 height 468
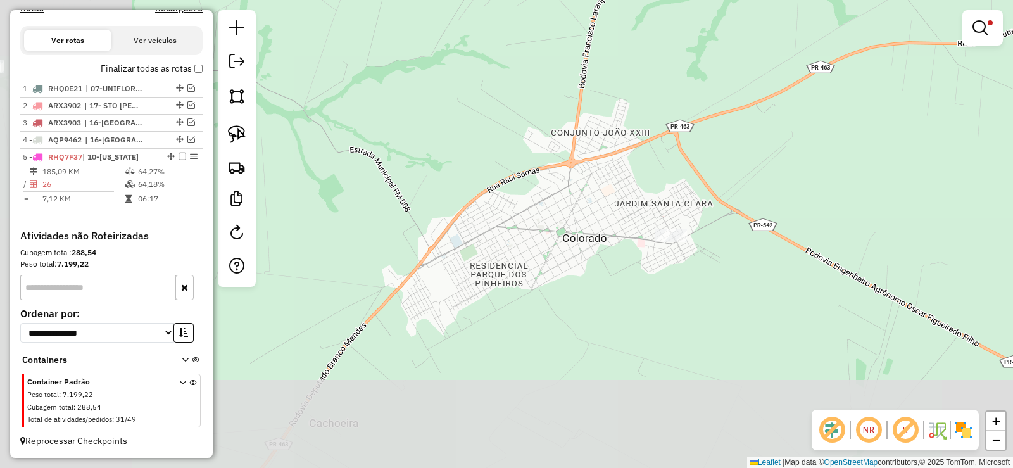
drag, startPoint x: 353, startPoint y: 396, endPoint x: 590, endPoint y: 260, distance: 272.9
click at [590, 260] on div "Limpar filtros Janela de atendimento Grade de atendimento Capacidade Transporta…" at bounding box center [506, 234] width 1013 height 468
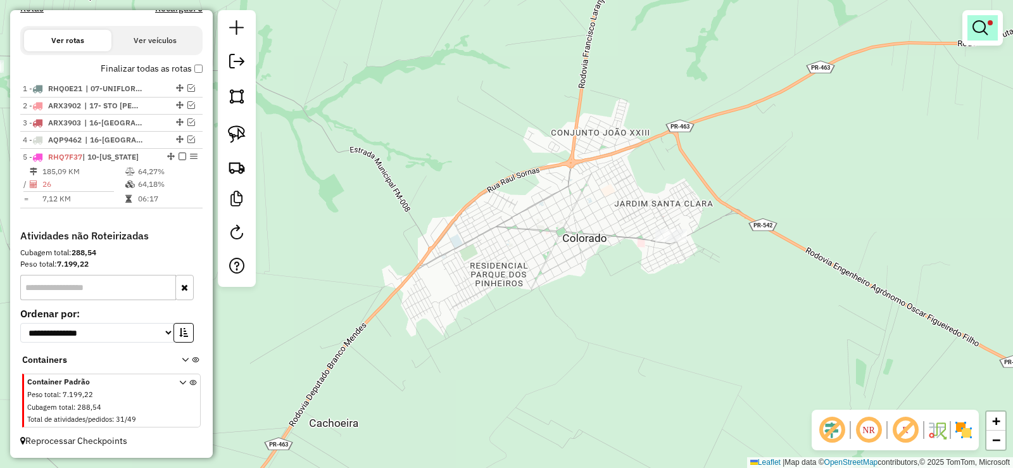
click at [974, 32] on em at bounding box center [980, 27] width 15 height 15
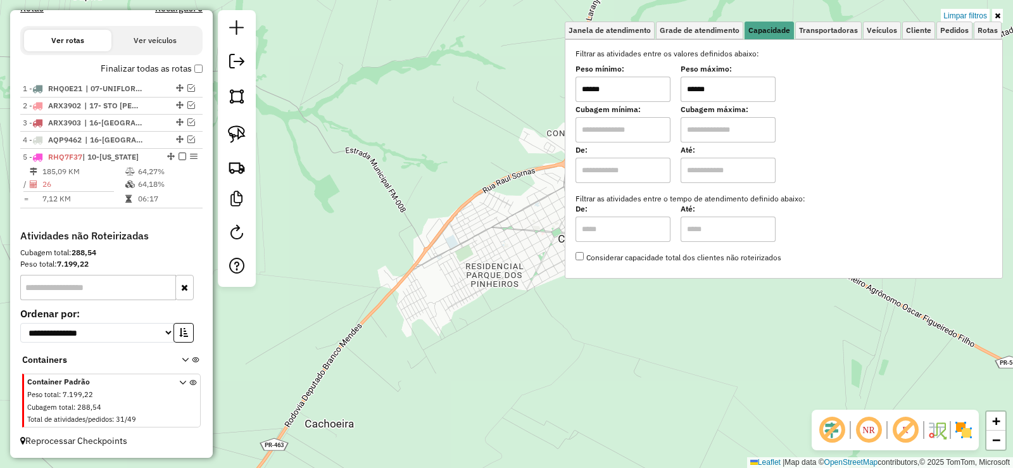
drag, startPoint x: 704, startPoint y: 319, endPoint x: 648, endPoint y: 243, distance: 93.3
click at [641, 352] on div "Limpar filtros Janela de atendimento Grade de atendimento Capacidade Transporta…" at bounding box center [506, 234] width 1013 height 468
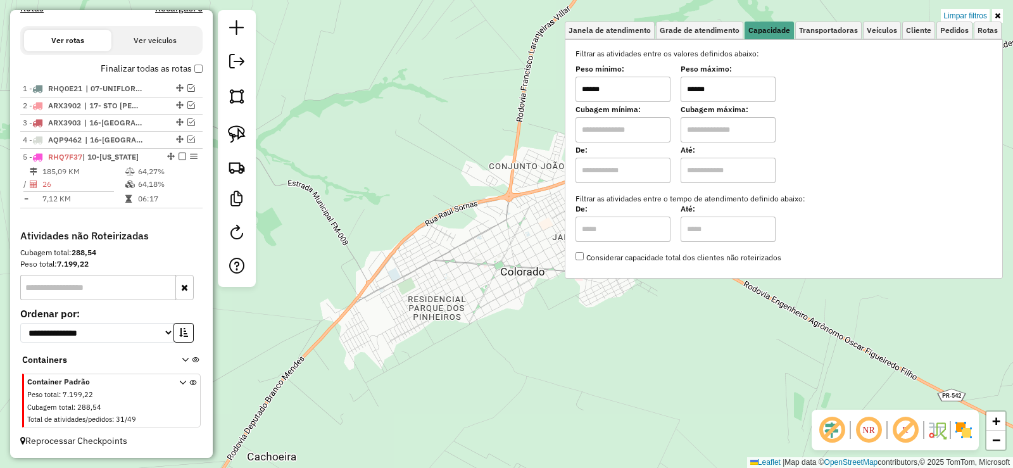
click at [648, 101] on input "******" at bounding box center [623, 89] width 95 height 25
click at [640, 92] on input "******" at bounding box center [623, 89] width 95 height 25
type input "******"
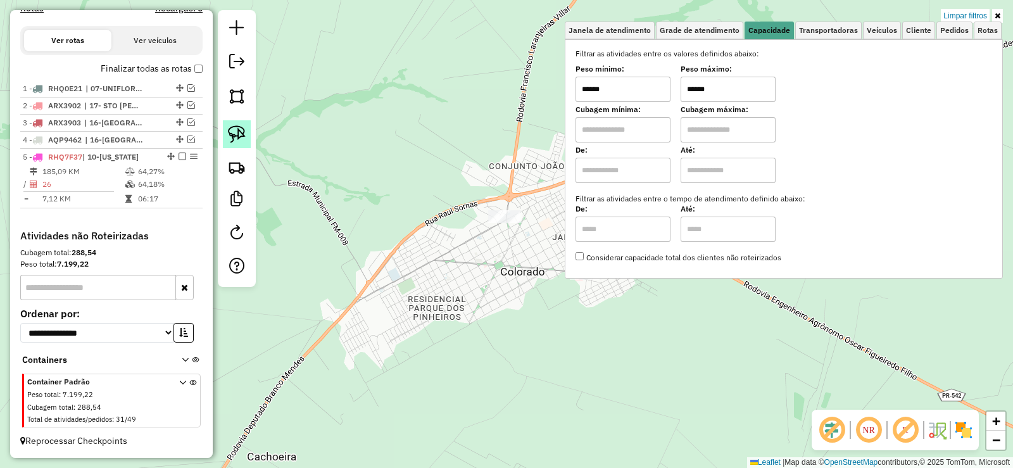
click at [229, 131] on img at bounding box center [237, 134] width 18 height 18
drag, startPoint x: 535, startPoint y: 198, endPoint x: 531, endPoint y: 247, distance: 48.9
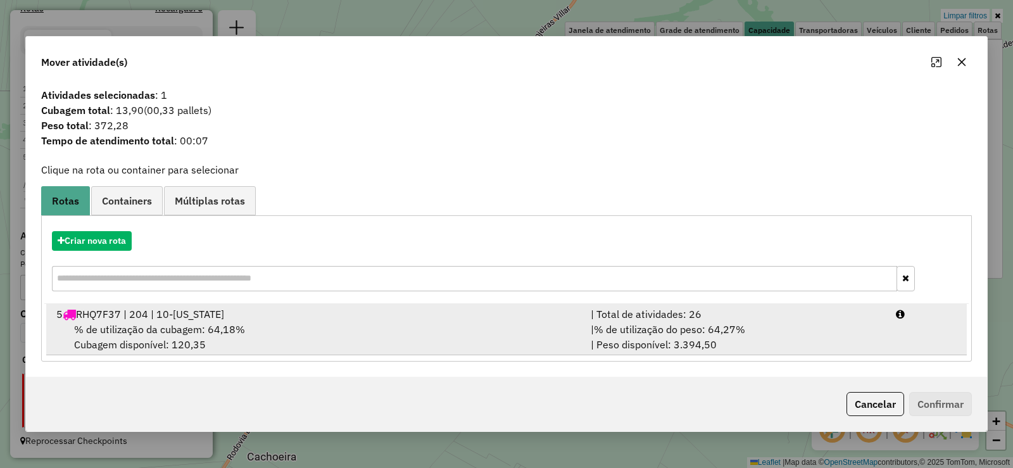
click at [833, 324] on div "| % de utilização do peso: 64,27% | Peso disponível: 3.394,50" at bounding box center [735, 337] width 305 height 30
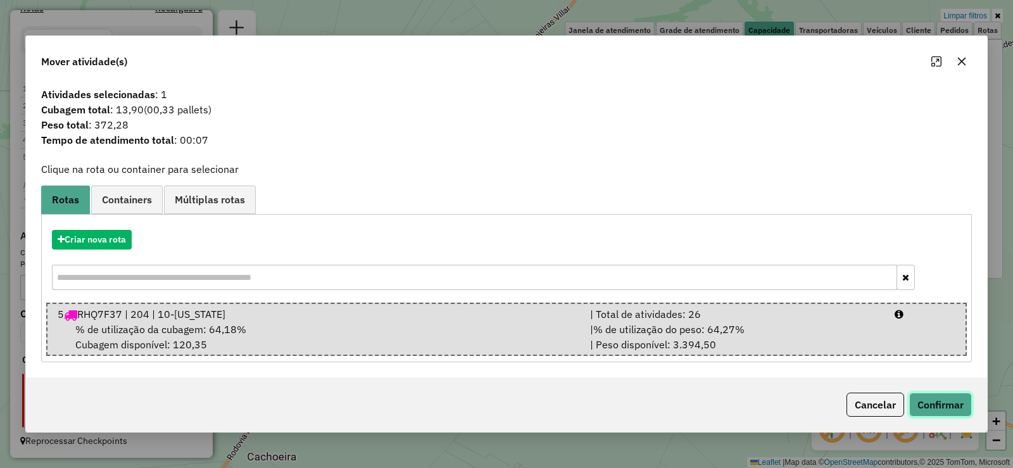
click at [949, 403] on button "Confirmar" at bounding box center [940, 405] width 63 height 24
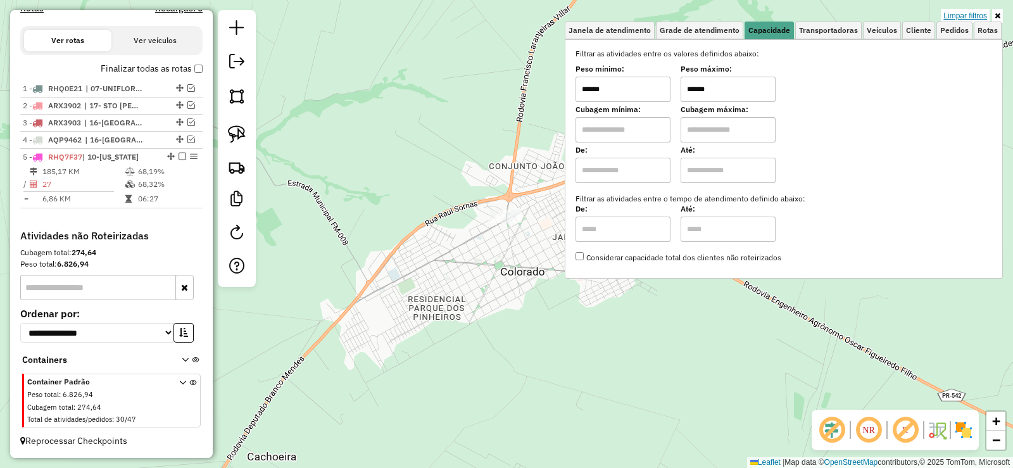
click at [953, 9] on link "Limpar filtros" at bounding box center [965, 16] width 49 height 14
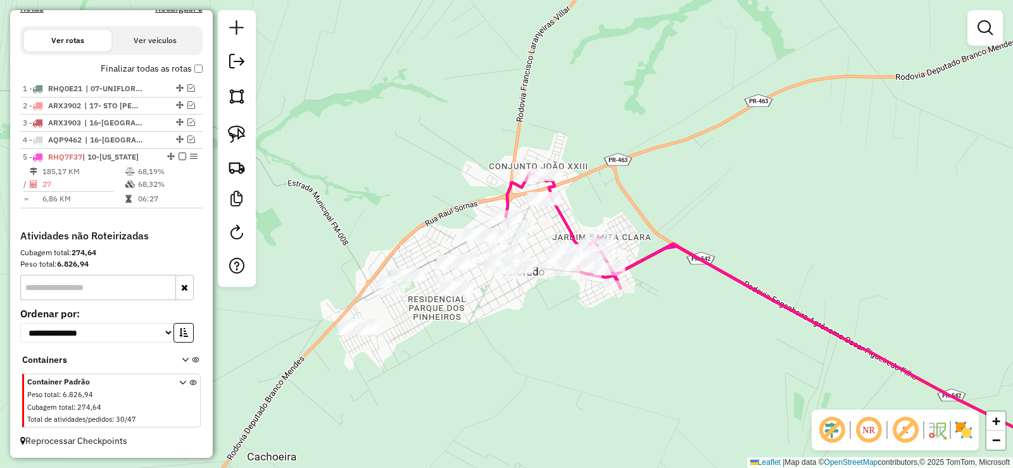
click at [510, 184] on icon at bounding box center [781, 344] width 551 height 342
select select "*********"
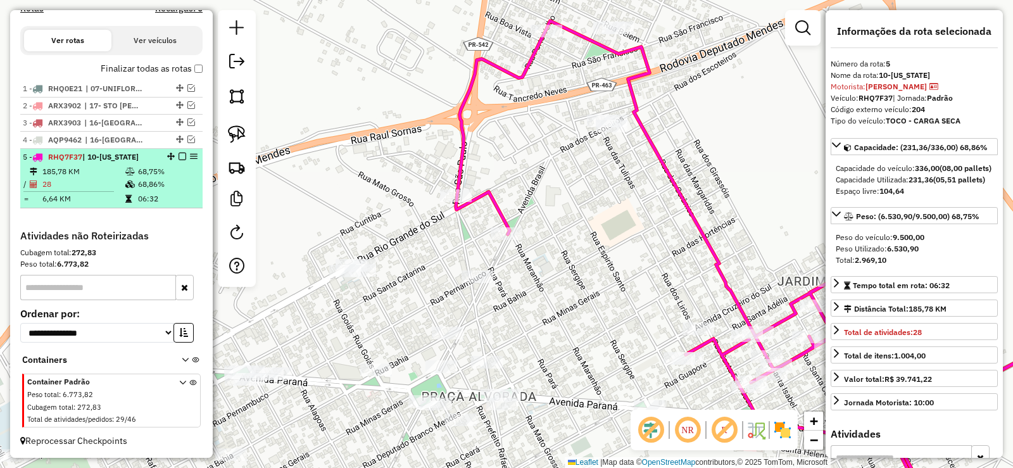
click at [179, 156] on em at bounding box center [183, 157] width 8 height 8
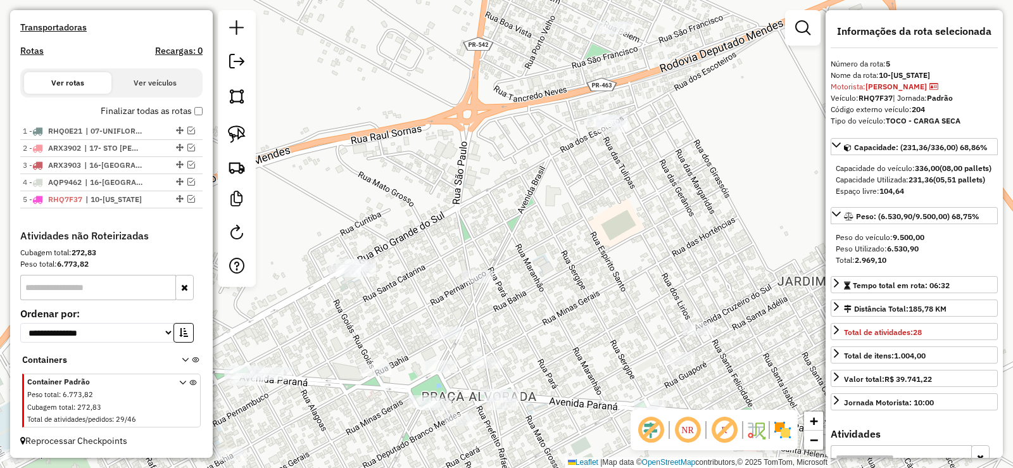
scroll to position [393, 0]
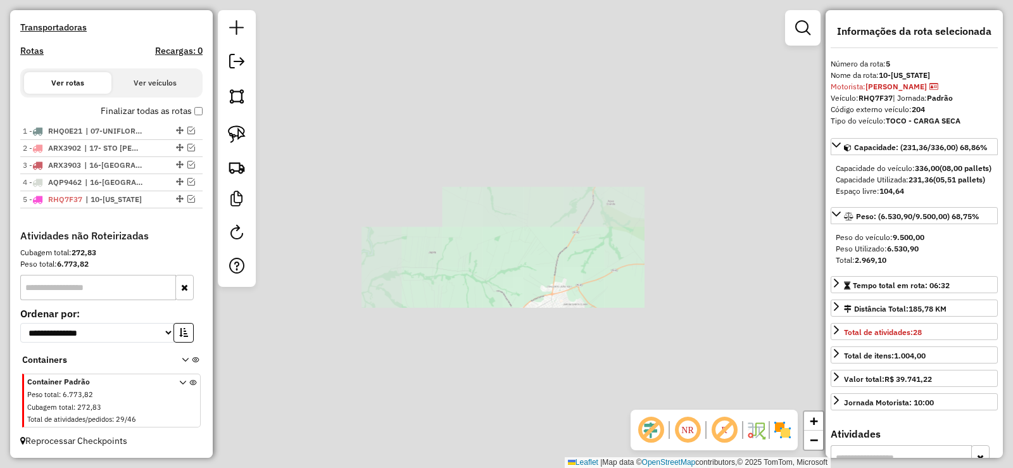
click at [511, 377] on div "Janela de atendimento Grade de atendimento Capacidade Transportadoras Veículos …" at bounding box center [506, 234] width 1013 height 468
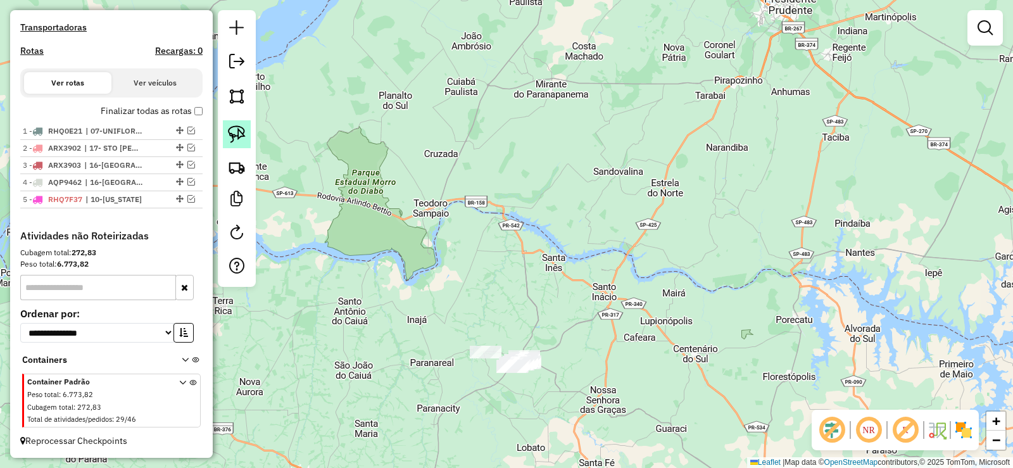
click at [237, 145] on link at bounding box center [237, 134] width 28 height 28
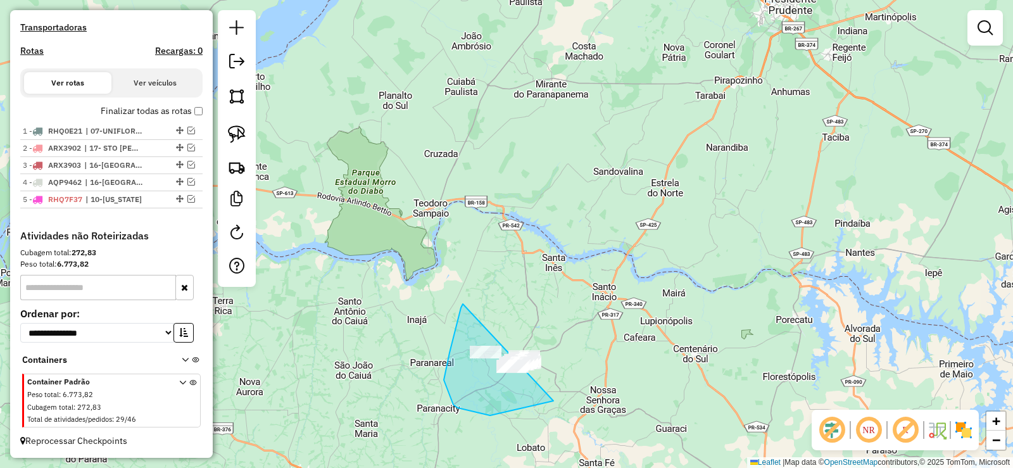
drag, startPoint x: 461, startPoint y: 308, endPoint x: 633, endPoint y: 352, distance: 177.9
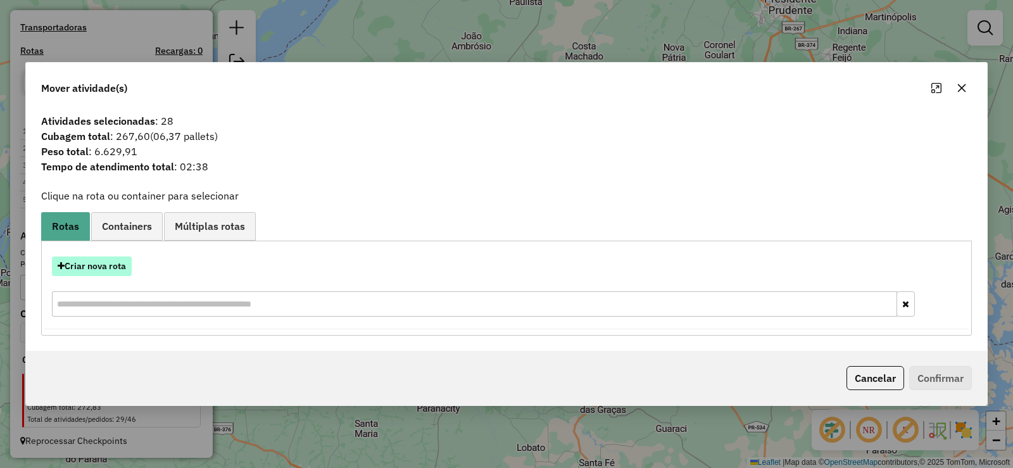
click at [120, 264] on button "Criar nova rota" at bounding box center [92, 266] width 80 height 20
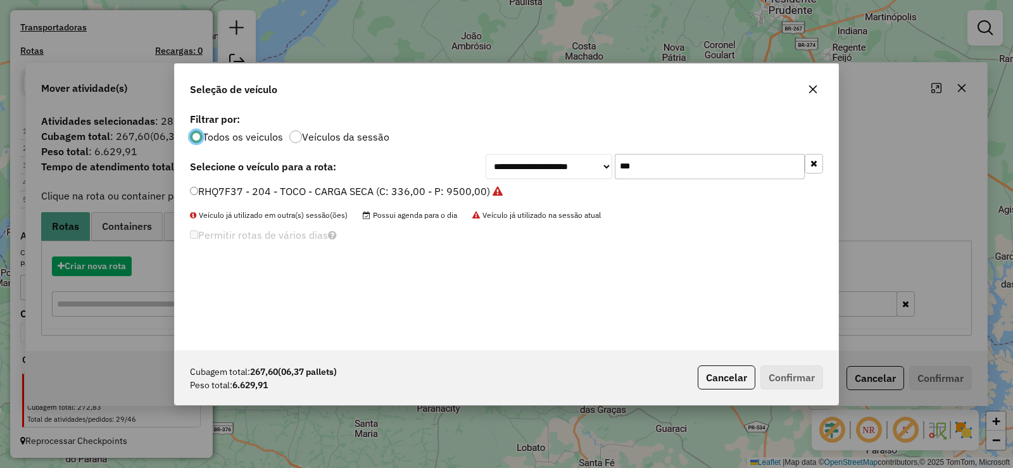
scroll to position [7, 4]
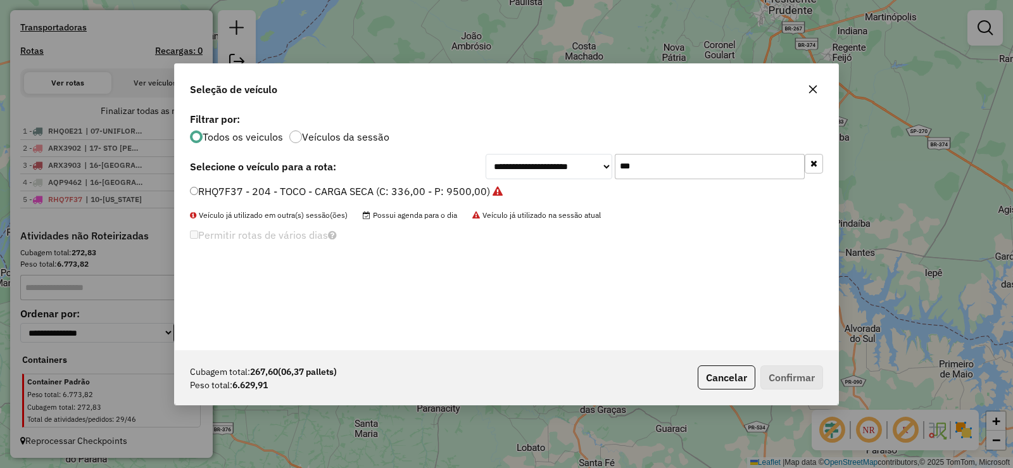
click at [718, 158] on input "***" at bounding box center [710, 166] width 190 height 25
type input "***"
click at [474, 187] on label "RHQ0E22 - 202 - TOCO - CARGA SECA (C: 336,00 - P: 9500,00)" at bounding box center [340, 191] width 300 height 15
click at [802, 389] on div "Cubagem total: 267,60 (06,37 pallets) Peso total: 6.629,91 Cancelar Confirmar" at bounding box center [507, 377] width 664 height 54
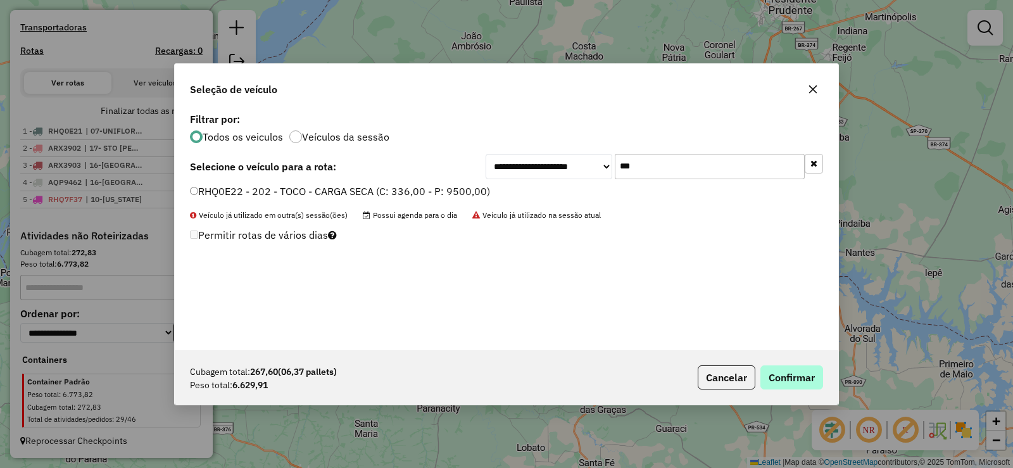
click at [801, 387] on div "Cubagem total: 267,60 (06,37 pallets) Peso total: 6.629,91 Cancelar Confirmar" at bounding box center [507, 377] width 664 height 54
click at [797, 384] on button "Confirmar" at bounding box center [792, 377] width 63 height 24
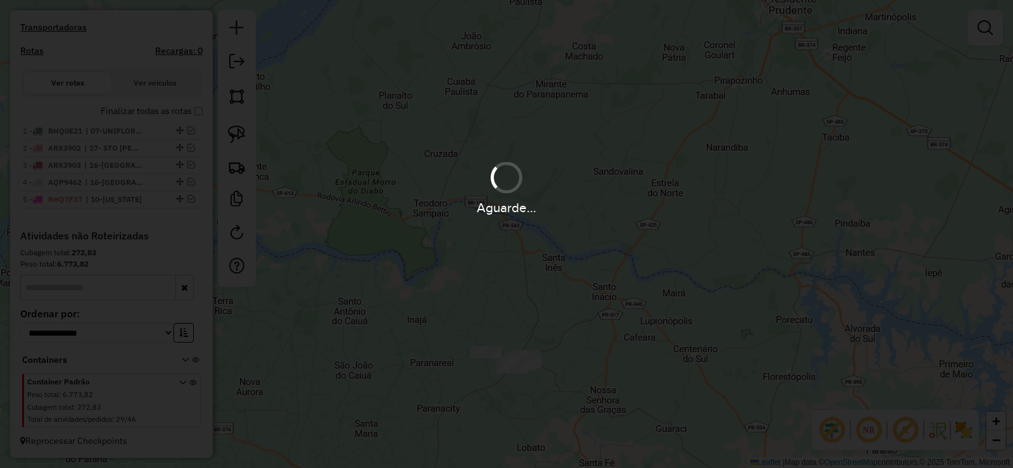
scroll to position [436, 0]
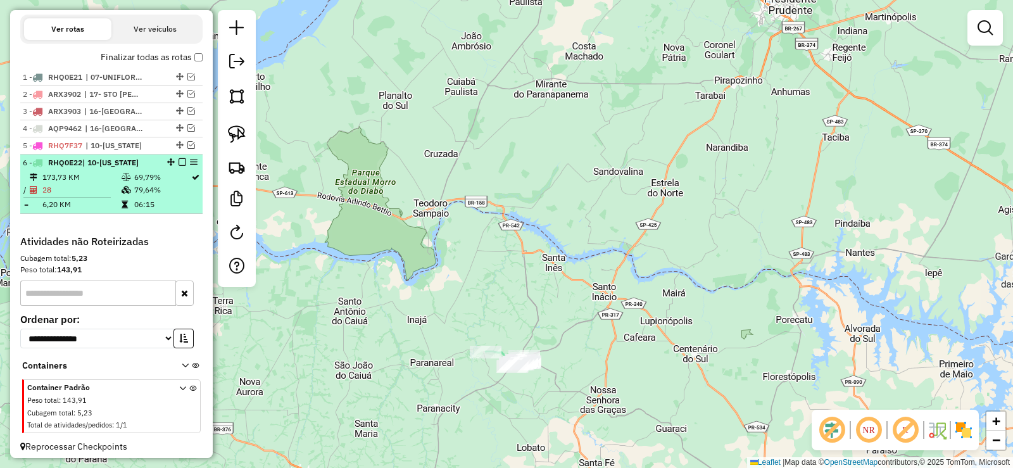
click at [179, 166] on em at bounding box center [183, 162] width 8 height 8
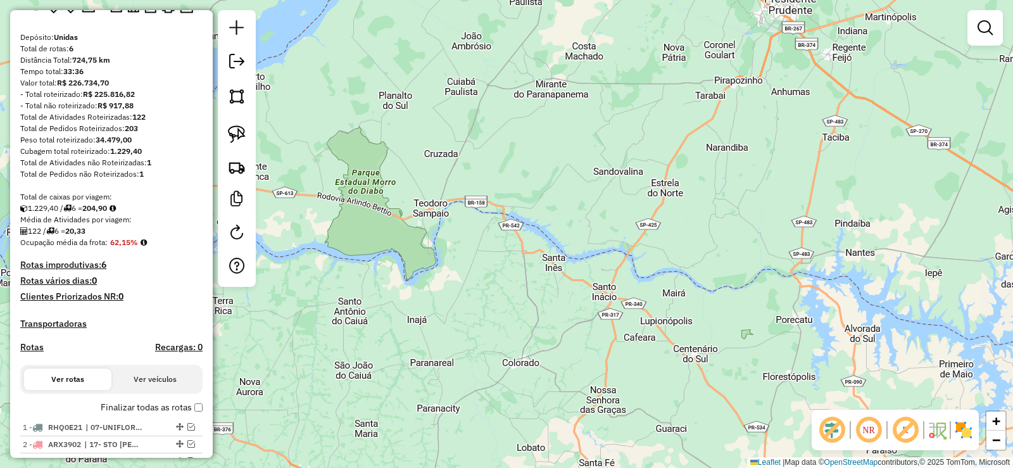
scroll to position [0, 0]
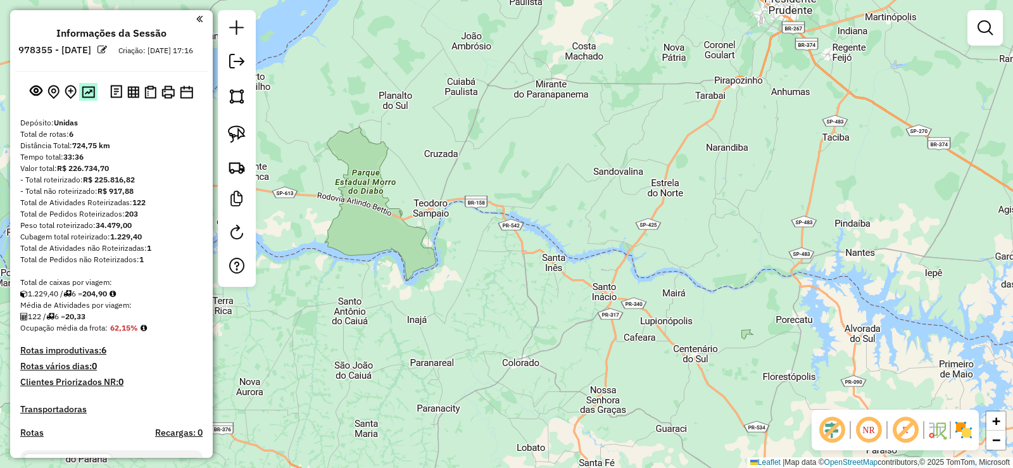
click at [93, 100] on button at bounding box center [88, 91] width 18 height 17
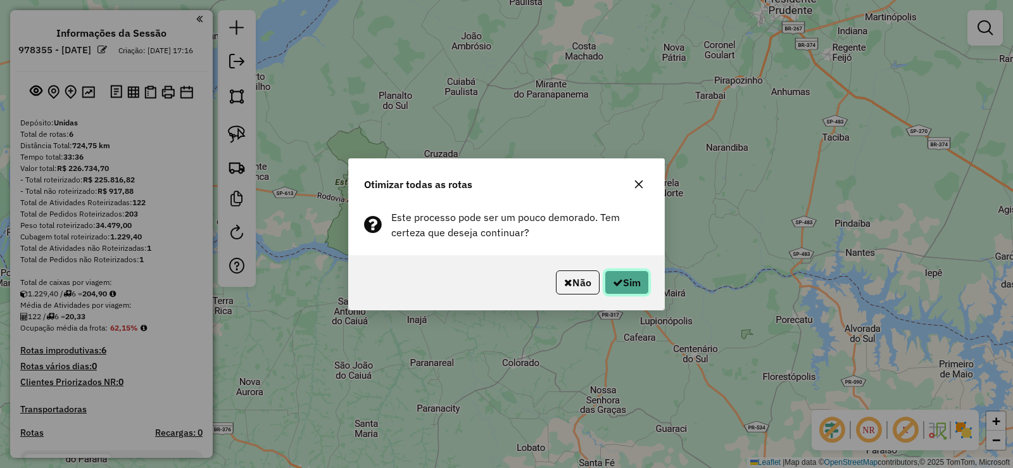
click at [640, 278] on button "Sim" at bounding box center [627, 282] width 44 height 24
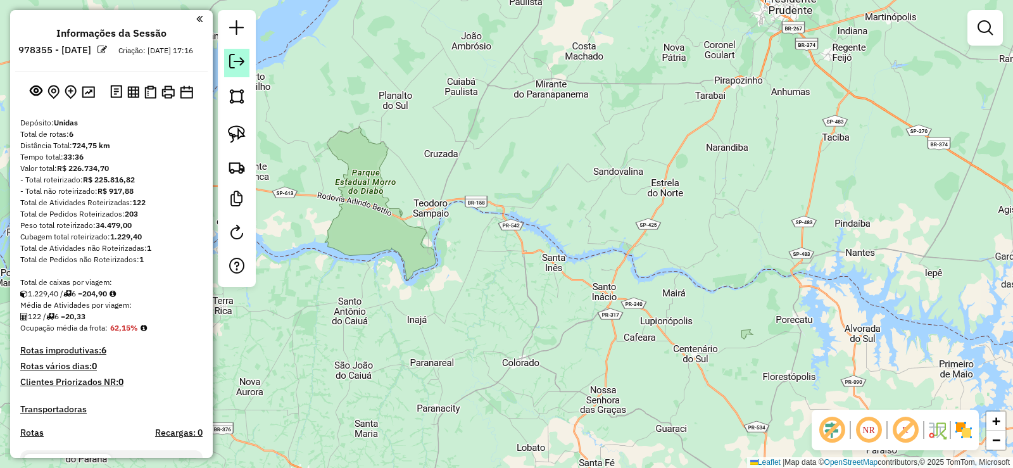
click at [228, 69] on link at bounding box center [236, 63] width 25 height 28
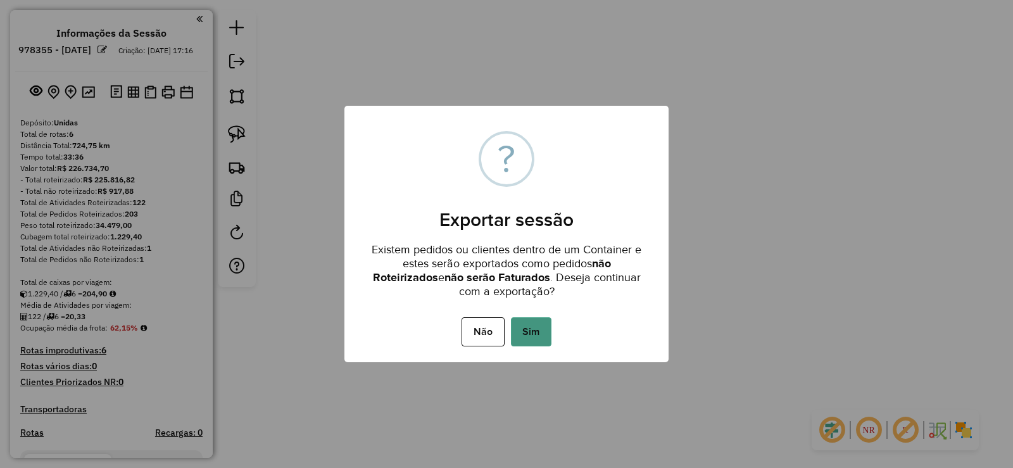
click at [536, 328] on button "Sim" at bounding box center [531, 331] width 41 height 29
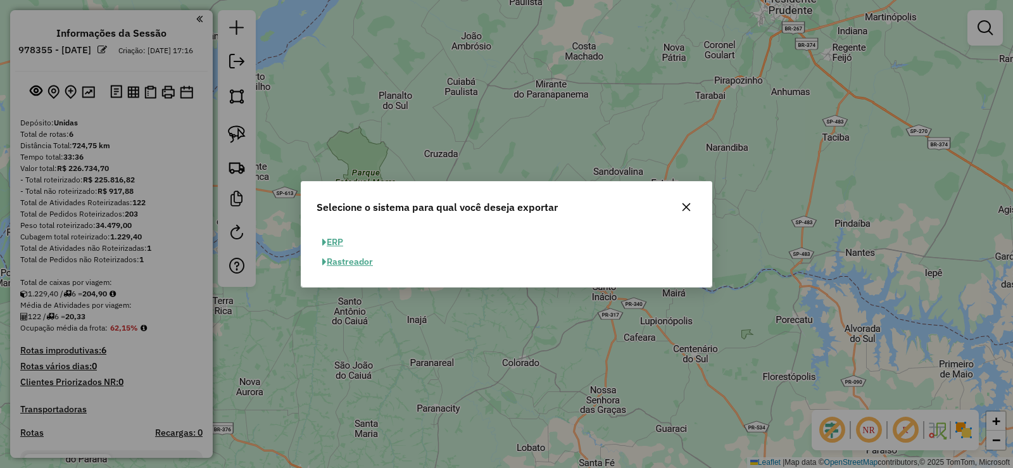
click at [333, 241] on button "ERP" at bounding box center [333, 242] width 32 height 20
select select "**"
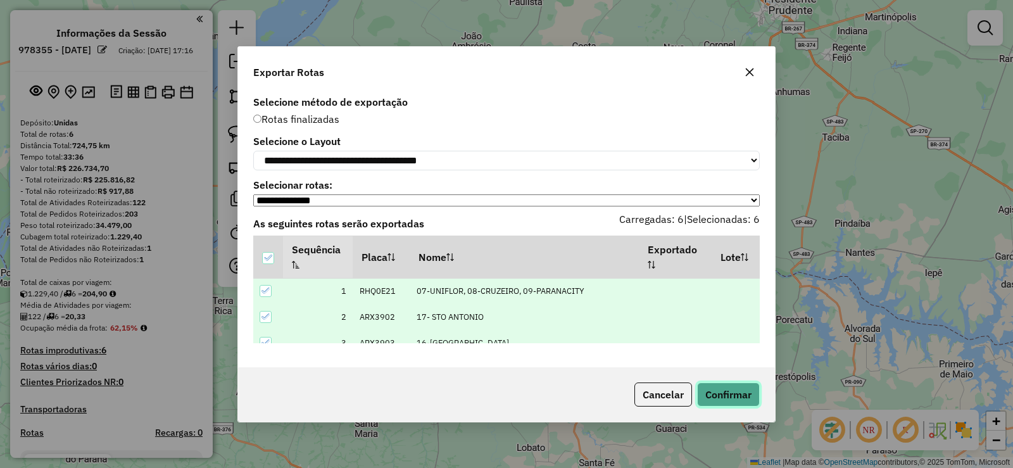
click at [740, 399] on button "Confirmar" at bounding box center [728, 394] width 63 height 24
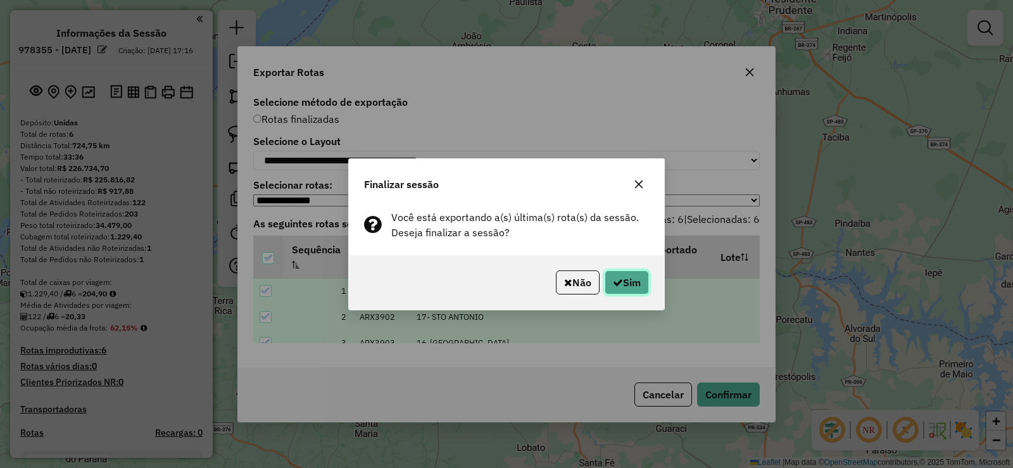
click at [620, 278] on icon "button" at bounding box center [618, 282] width 10 height 10
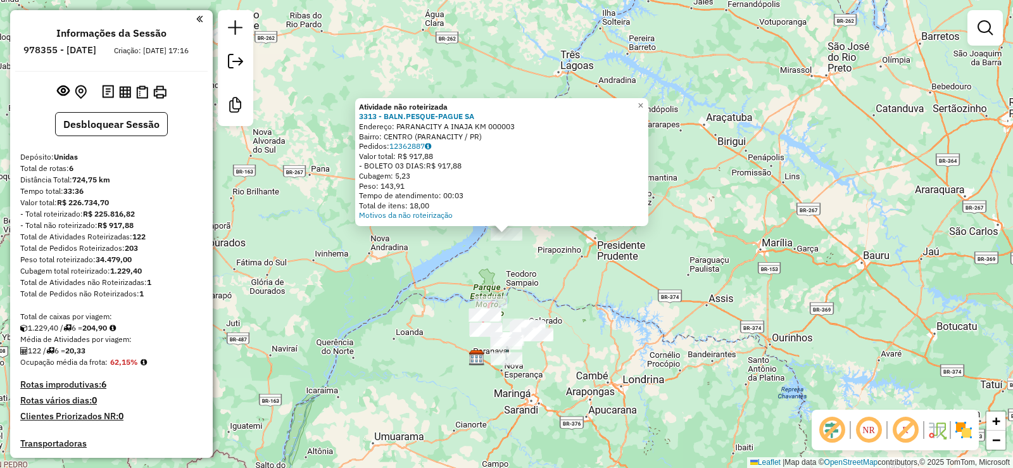
click at [546, 279] on div "Atividade não roteirizada 3313 - BALN.PESQUE-PAGUE SA Endereço: PARANACITY A IN…" at bounding box center [506, 234] width 1013 height 468
click at [536, 276] on div "Atividade não roteirizada 3313 - BALN.PESQUE-PAGUE SA Endereço: PARANACITY A IN…" at bounding box center [506, 234] width 1013 height 468
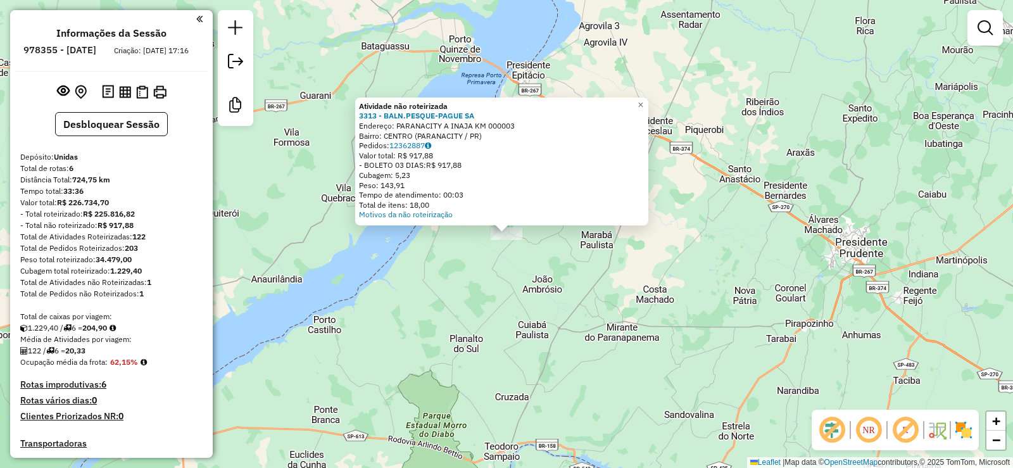
click at [522, 286] on div "Atividade não roteirizada 3313 - BALN.PESQUE-PAGUE SA Endereço: PARANACITY A IN…" at bounding box center [506, 234] width 1013 height 468
